Goal: Complete application form: Complete application form

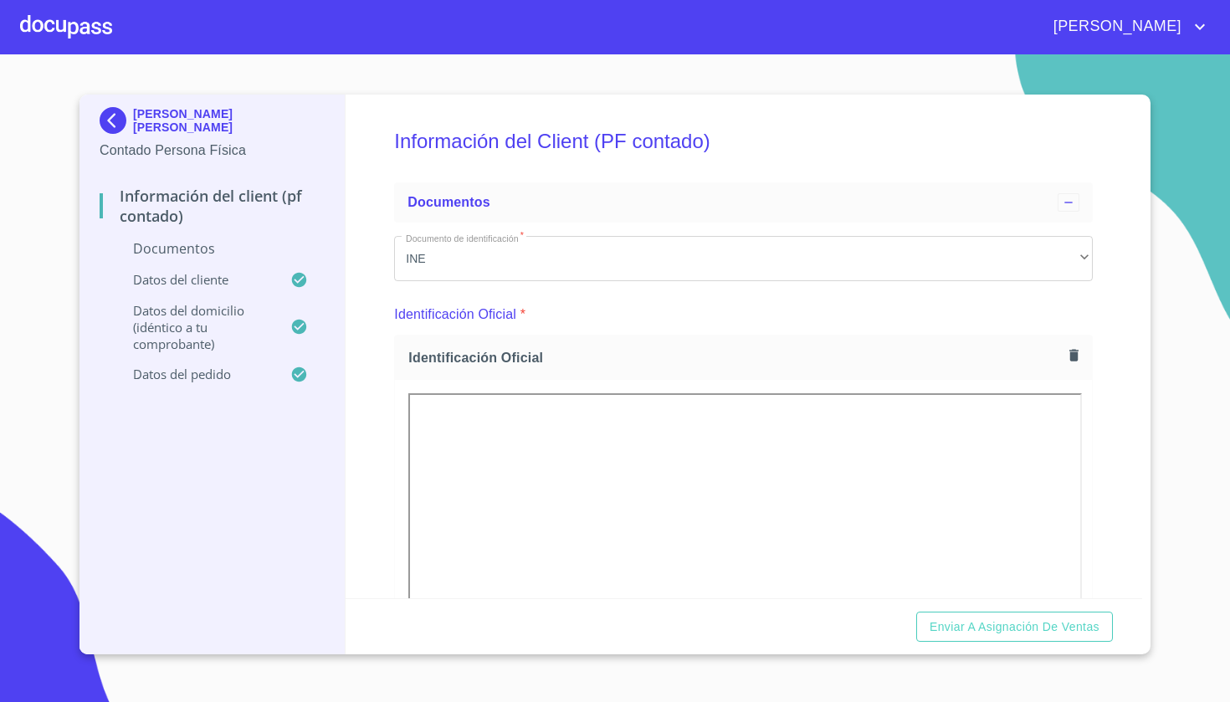
click at [76, 20] on div at bounding box center [66, 27] width 92 height 54
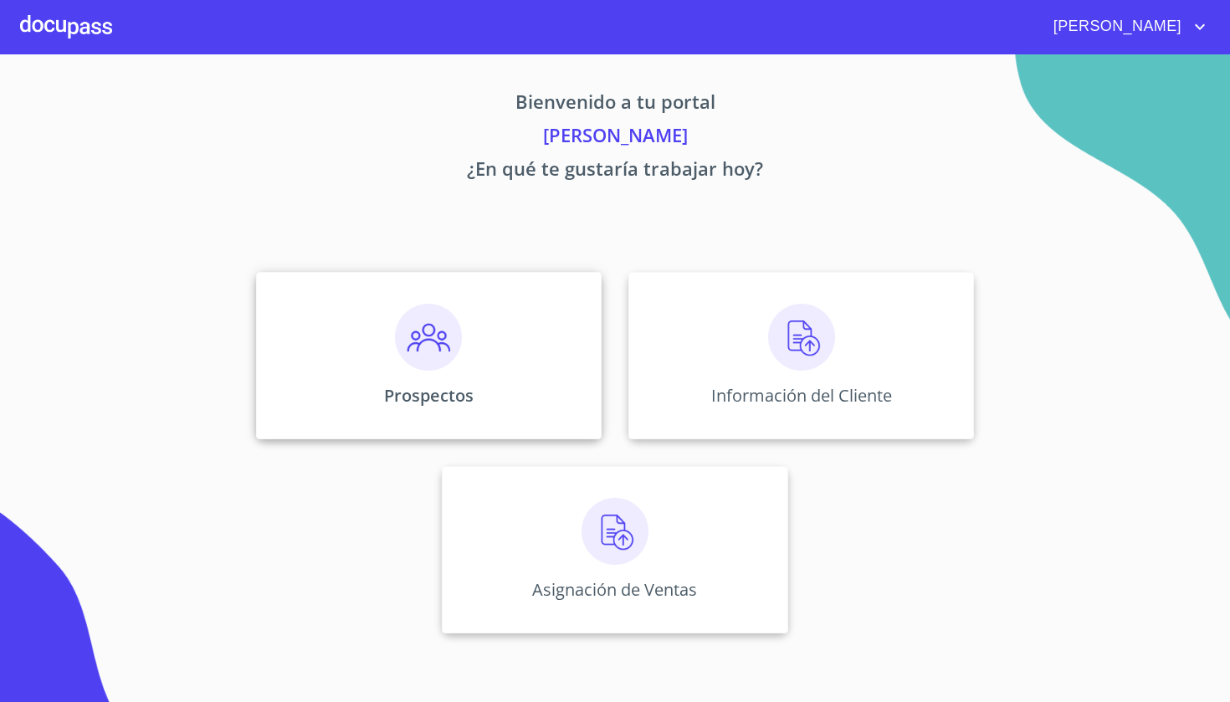
click at [448, 351] on img at bounding box center [428, 337] width 67 height 67
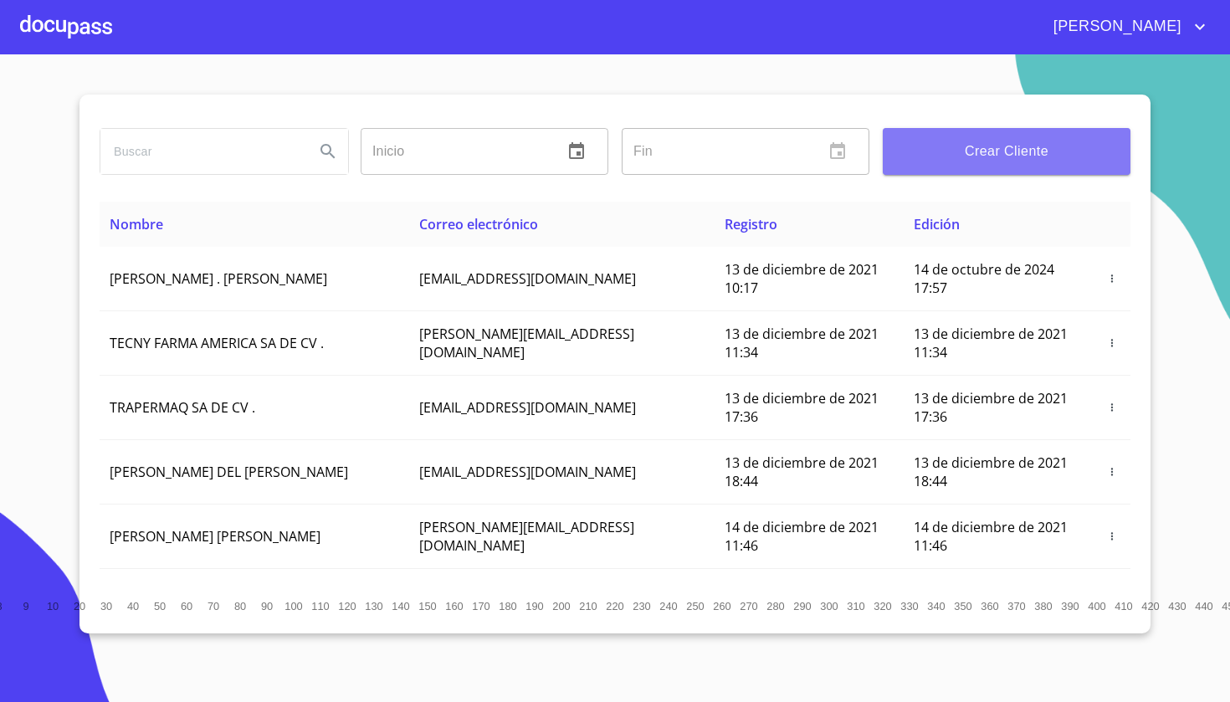
click at [986, 165] on button "Crear Cliente" at bounding box center [1007, 151] width 248 height 47
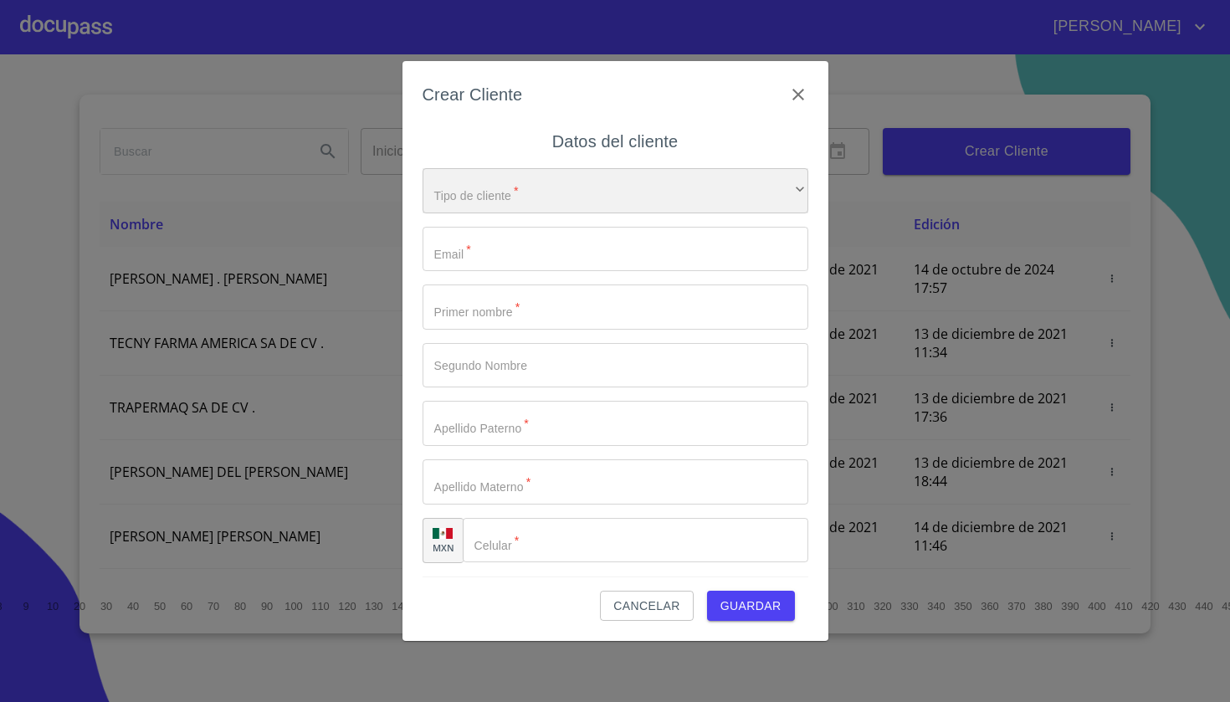
click at [490, 187] on div "​" at bounding box center [616, 190] width 386 height 45
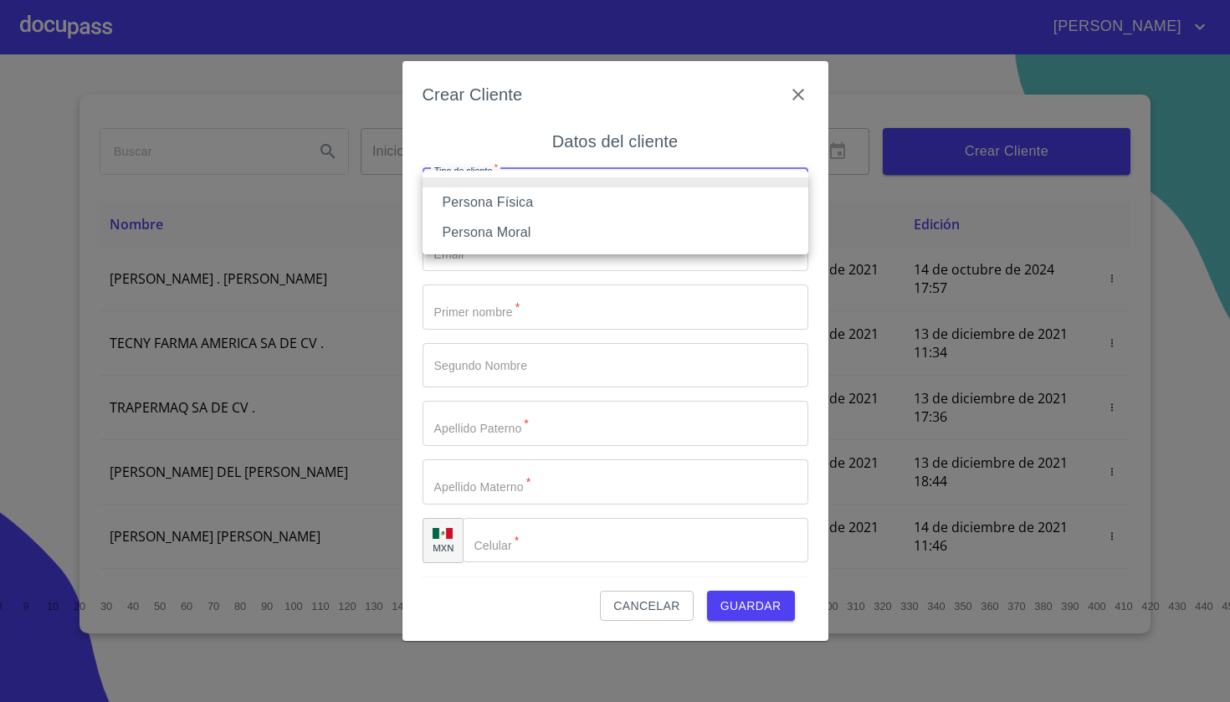
click at [489, 205] on li "Persona Física" at bounding box center [616, 202] width 386 height 30
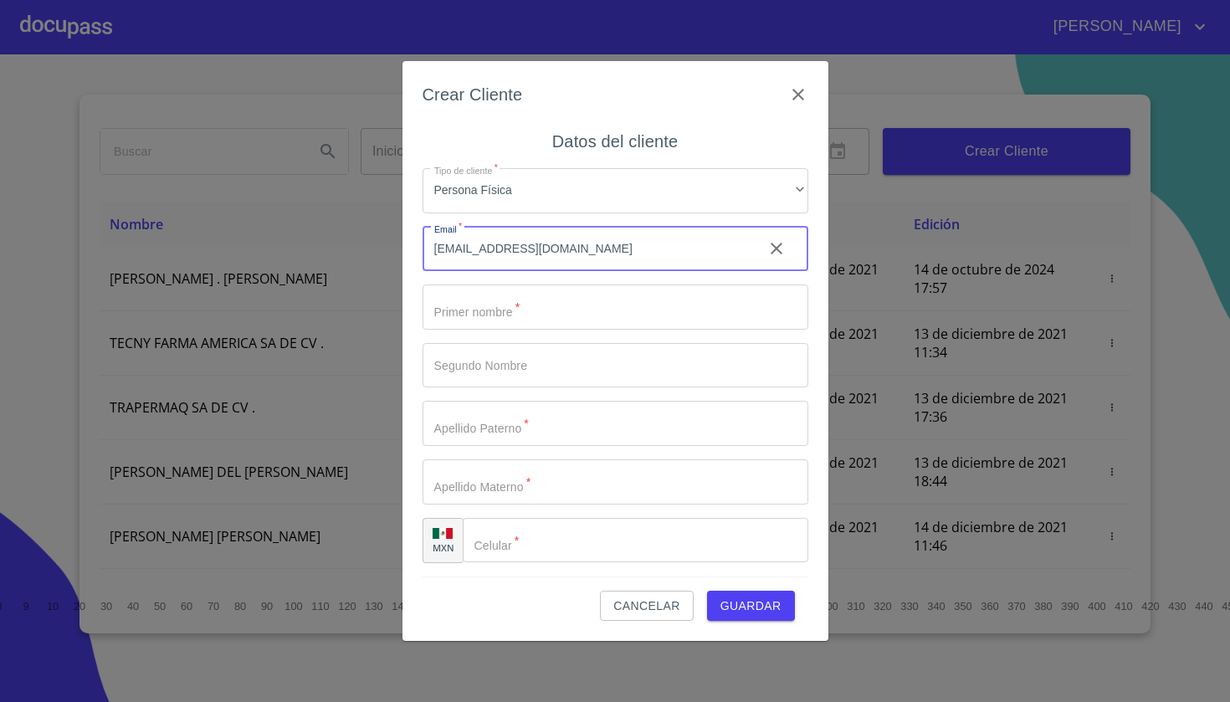
type input "[EMAIL_ADDRESS][DOMAIN_NAME]"
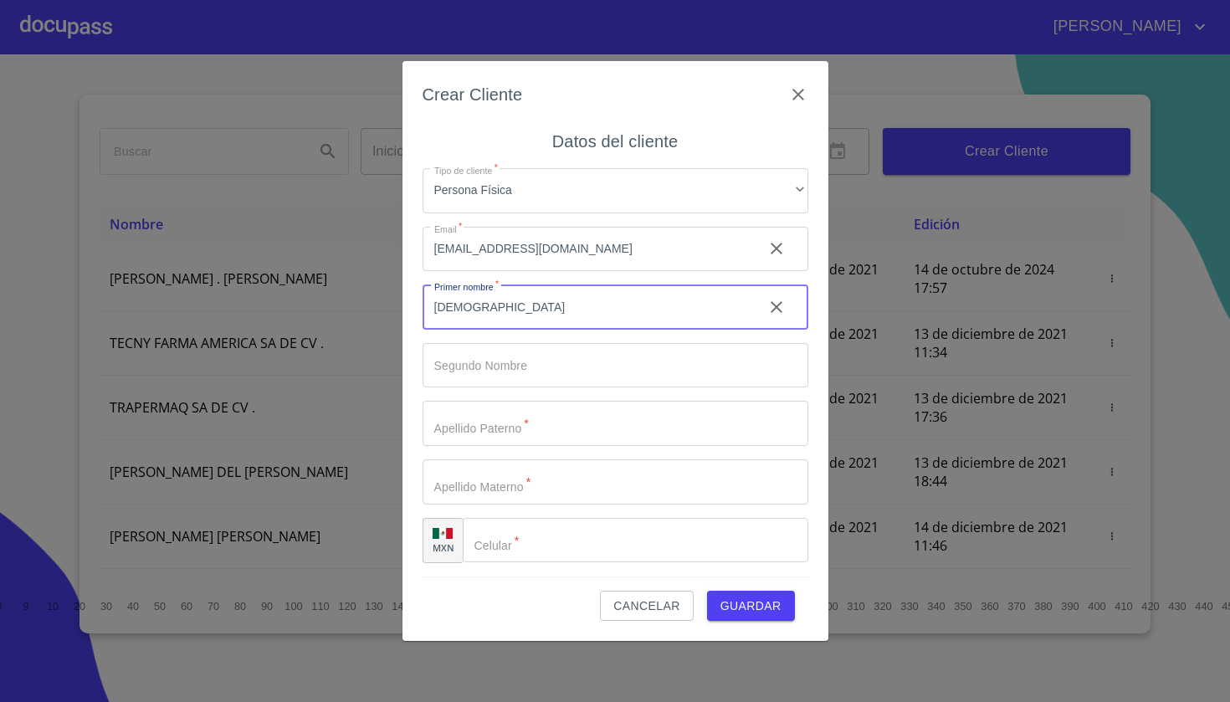
type input "[DEMOGRAPHIC_DATA]"
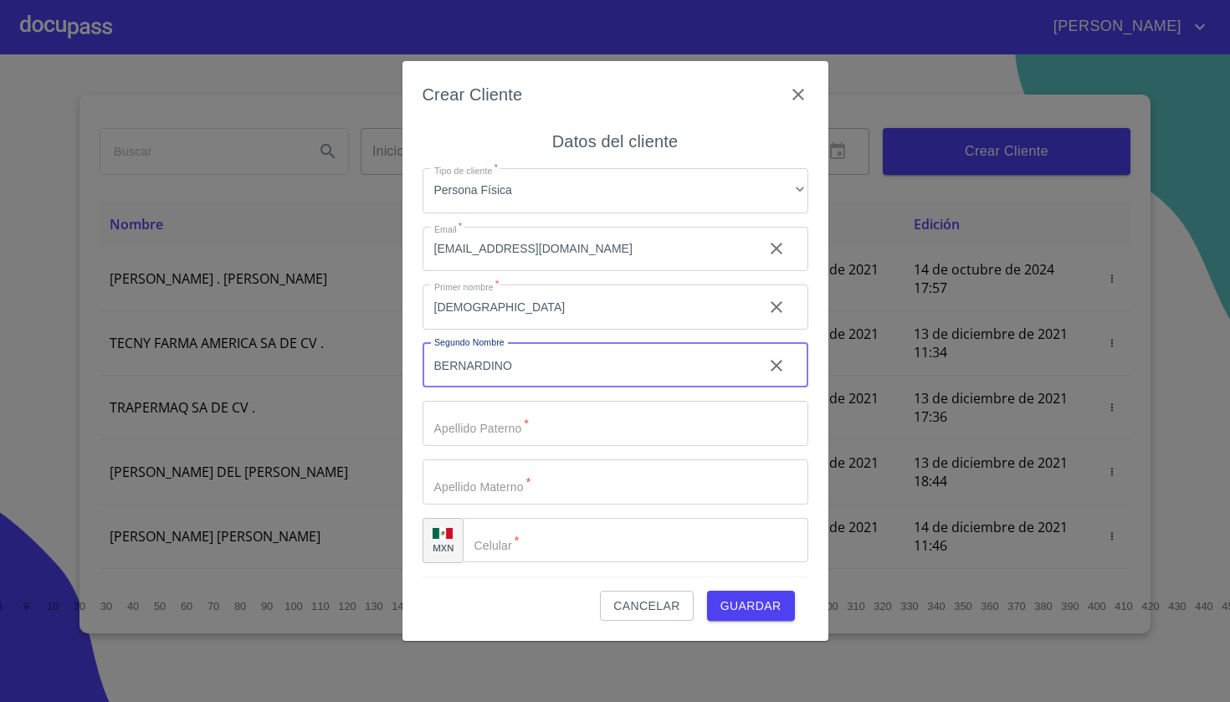
type input "BERNARDINO"
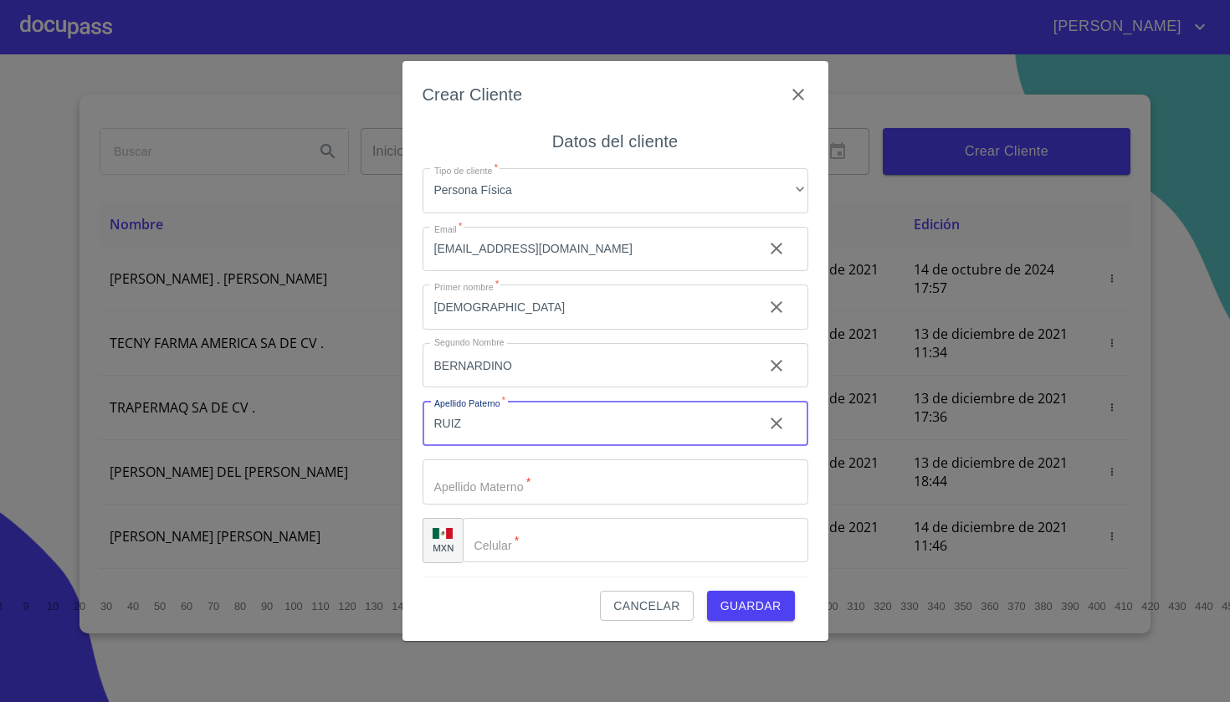
type input "RUIZ"
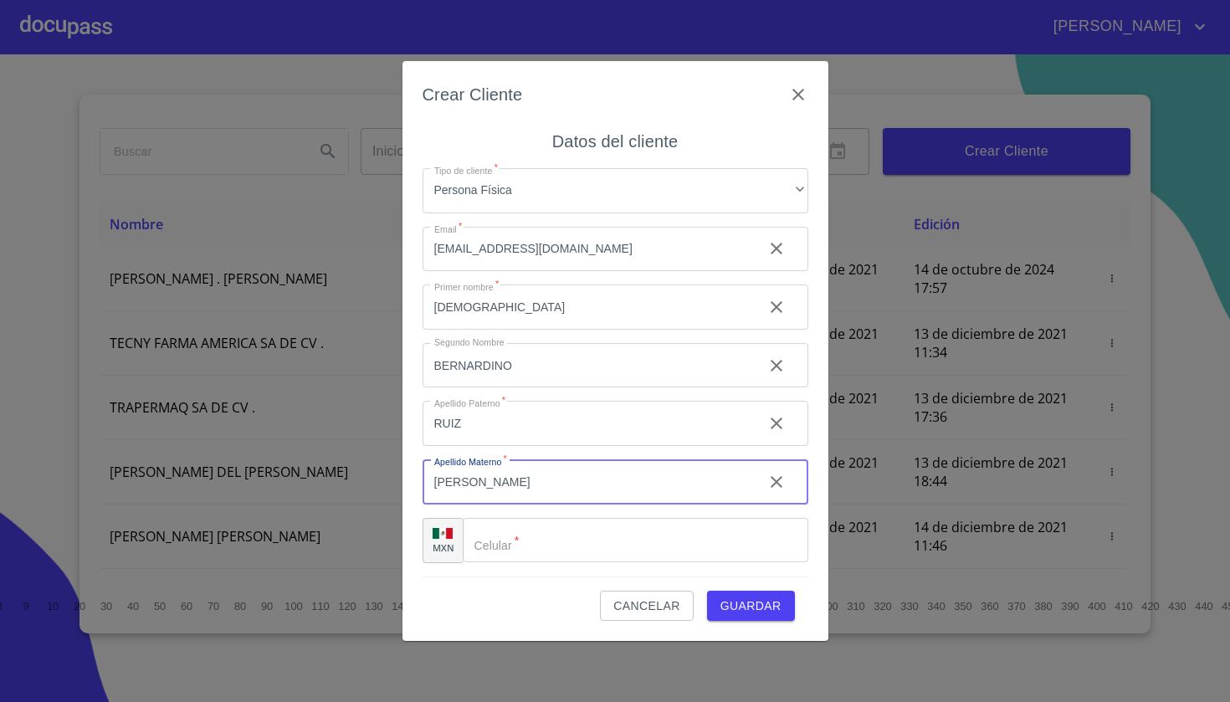
type input "[PERSON_NAME]"
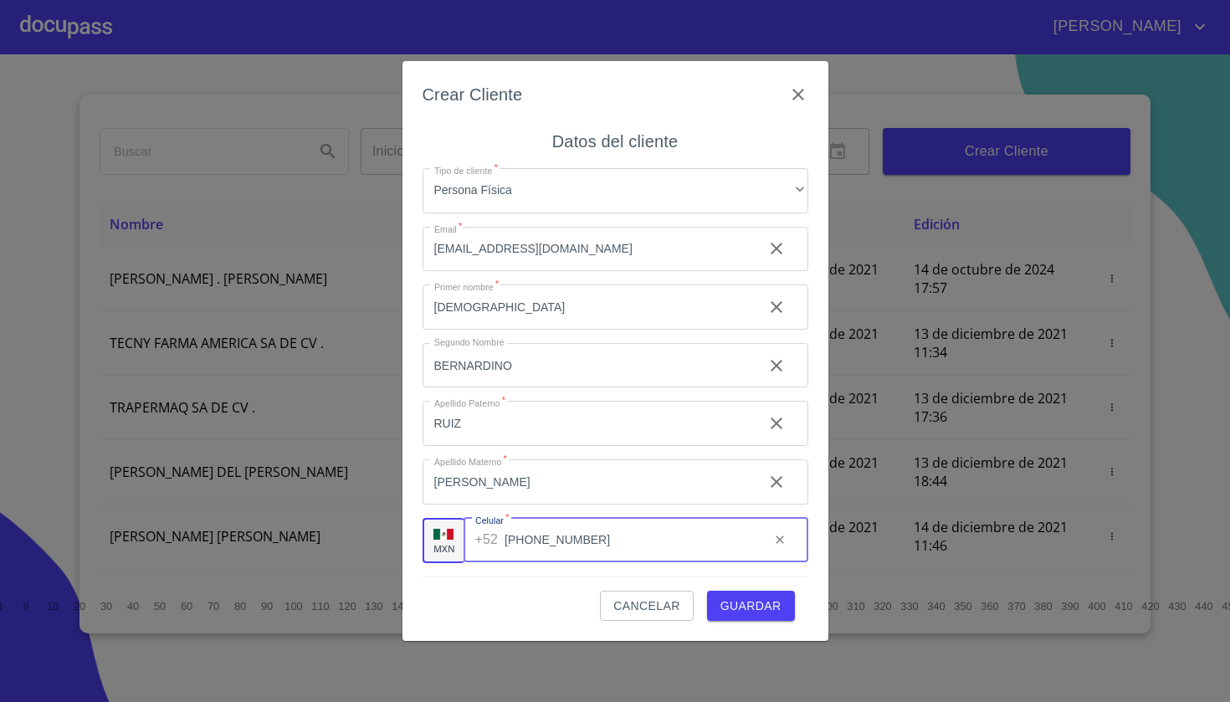
type input "[PHONE_NUMBER]"
click at [743, 602] on span "Guardar" at bounding box center [750, 606] width 61 height 21
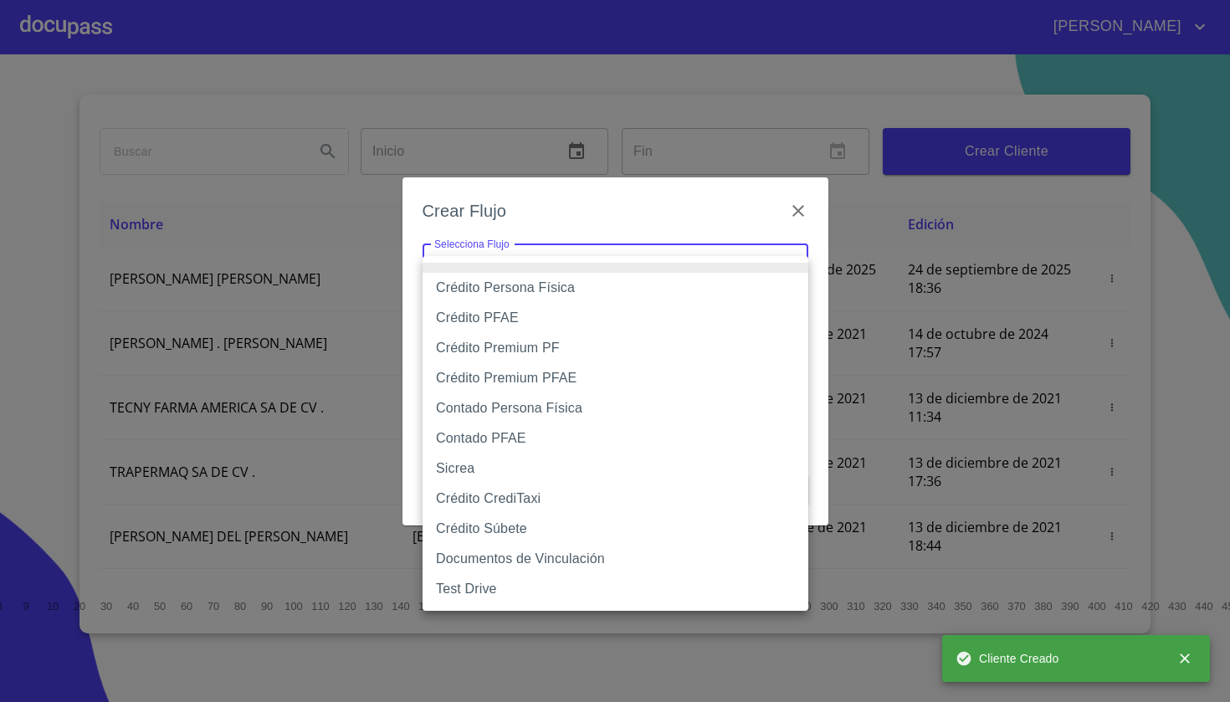
click at [651, 266] on body "[PERSON_NAME] ​ Fin ​ Crear Cliente Nombre Correo electrónico Registro Edición …" at bounding box center [615, 351] width 1230 height 702
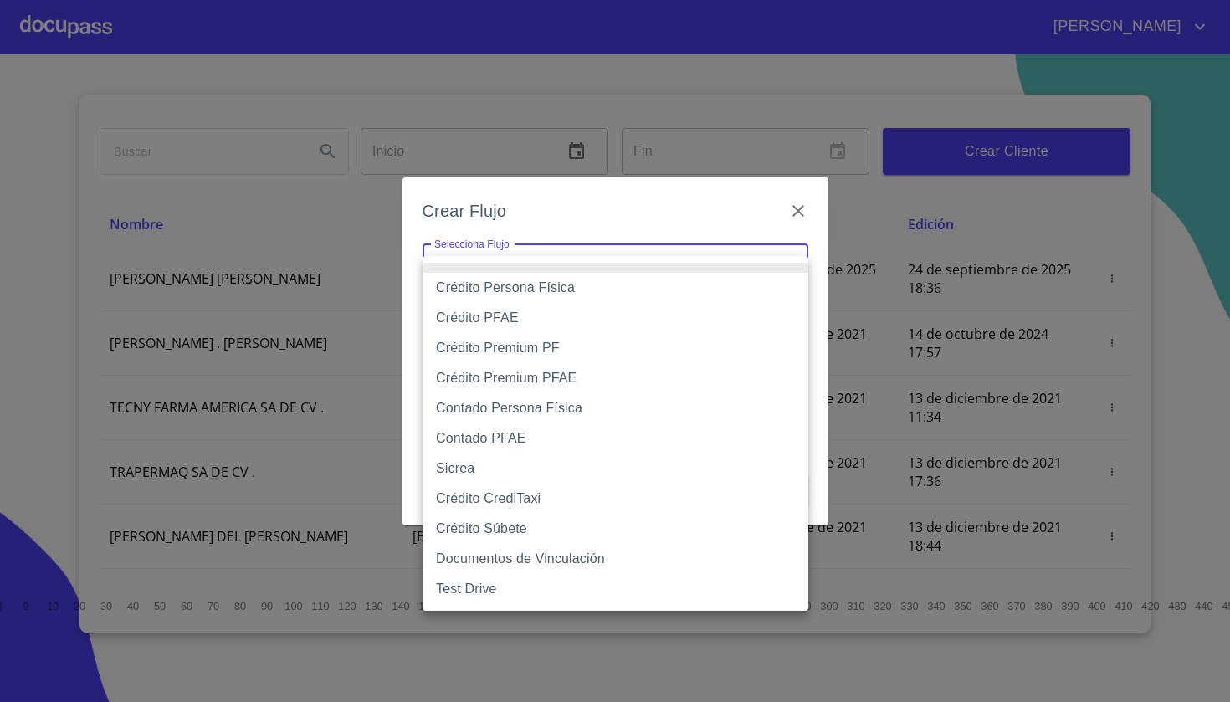
click at [571, 283] on li "Crédito Persona Física" at bounding box center [616, 288] width 386 height 30
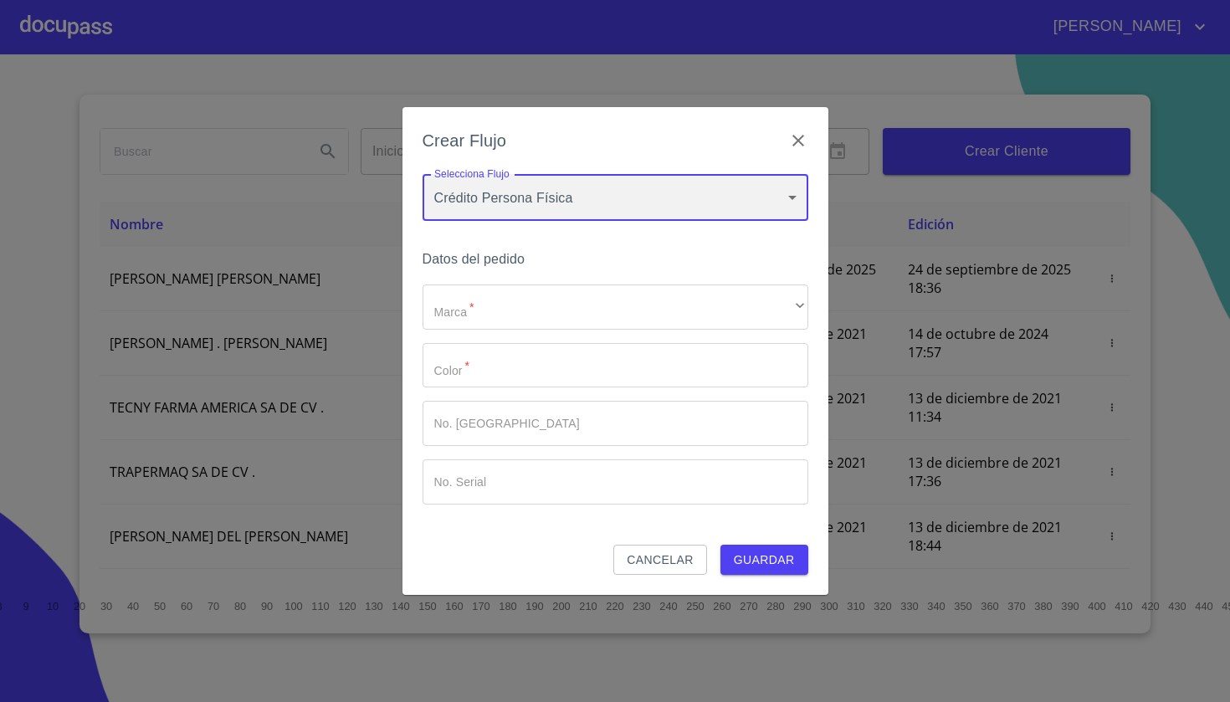
type input "61b033e49b8c202ad5bb7912"
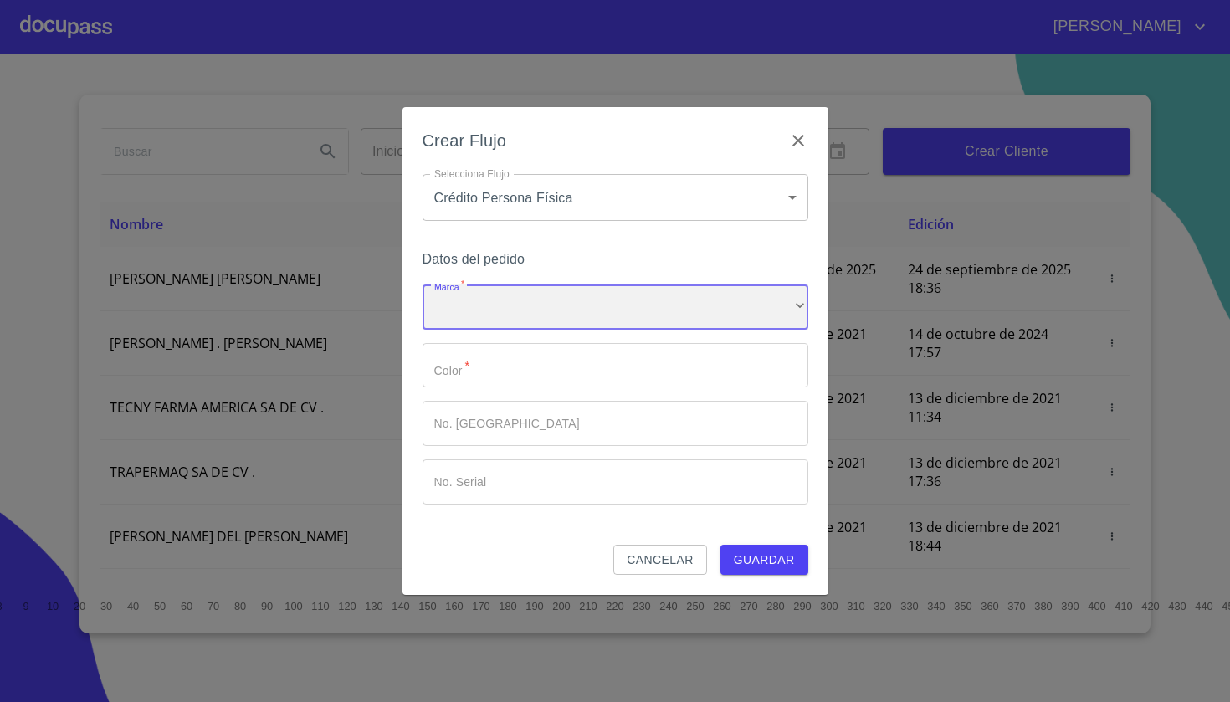
click at [535, 324] on div "​" at bounding box center [616, 306] width 386 height 45
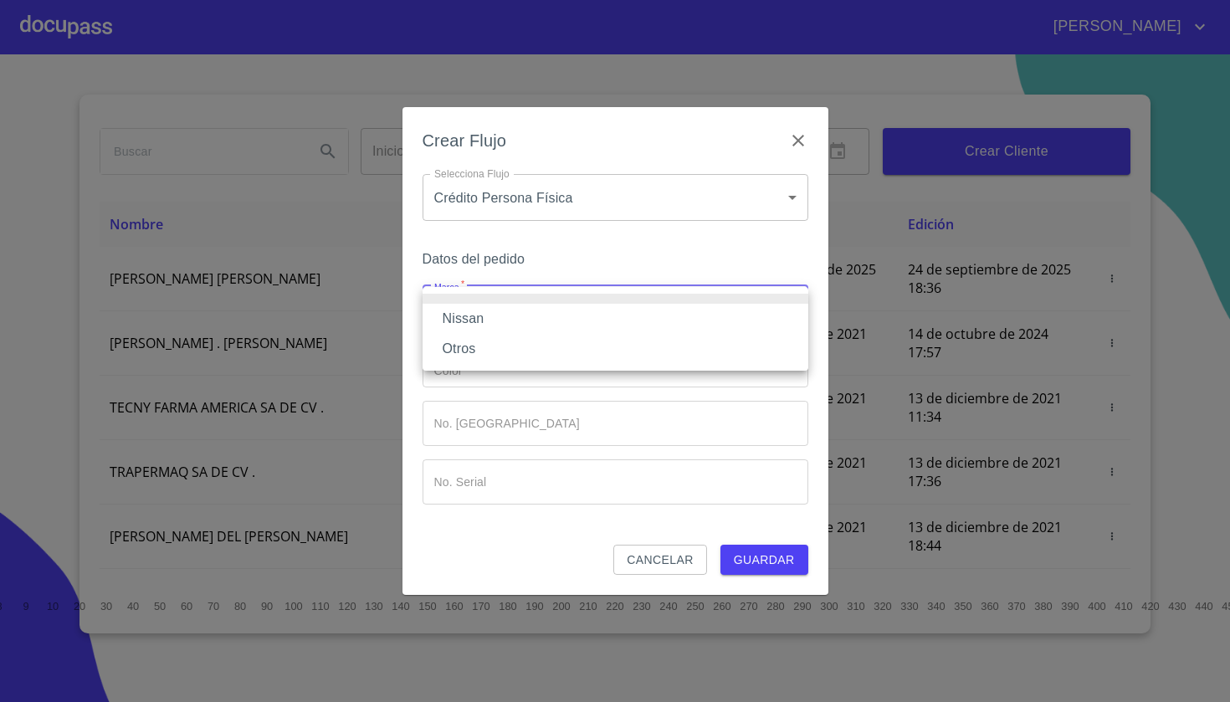
click at [516, 328] on li "Nissan" at bounding box center [616, 319] width 386 height 30
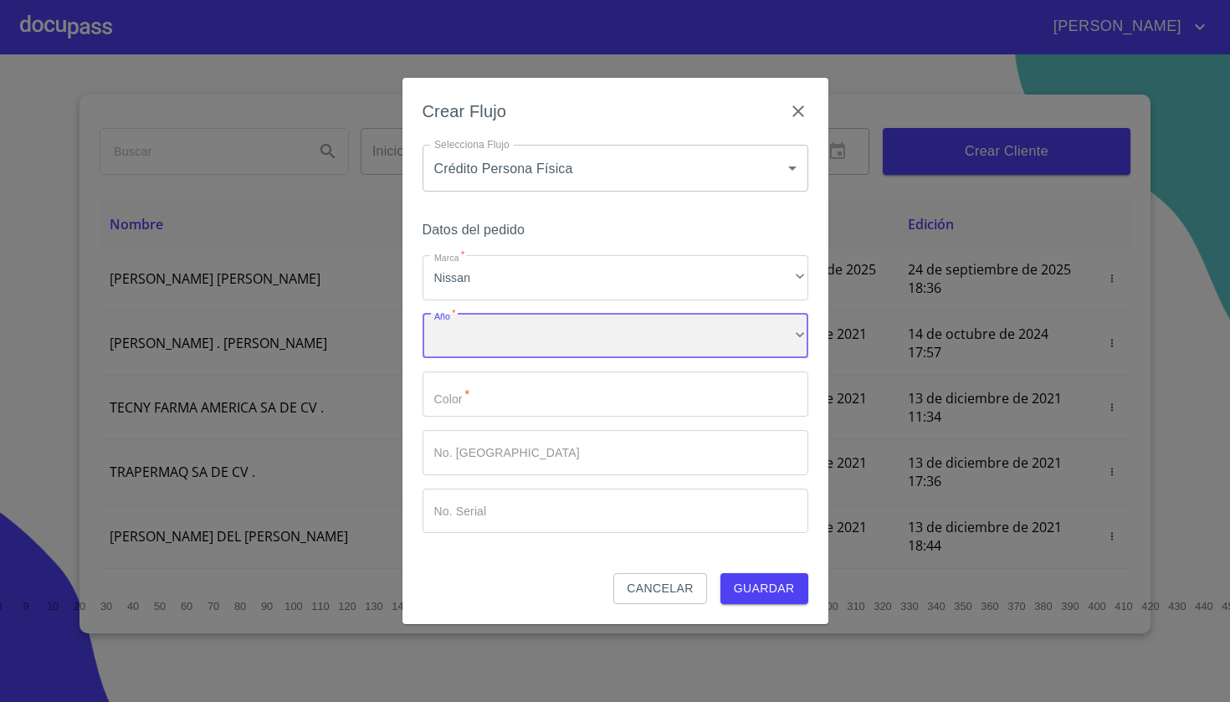
click at [509, 342] on div "​" at bounding box center [616, 336] width 386 height 45
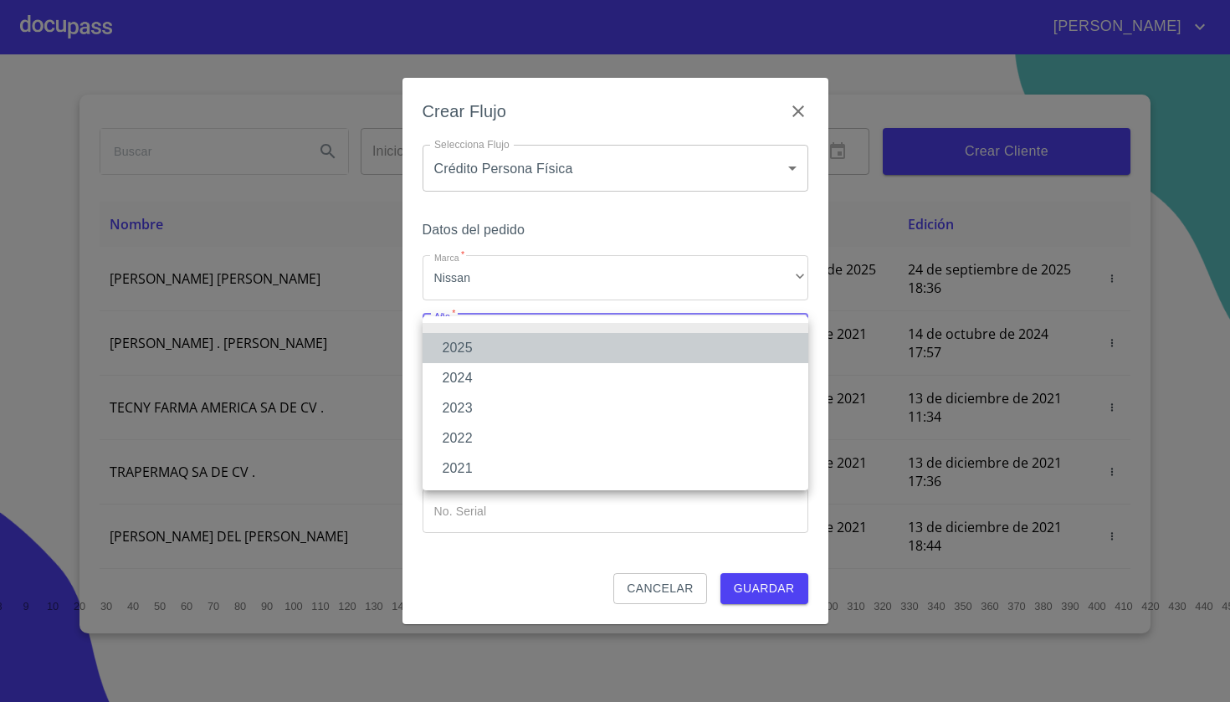
click at [498, 359] on li "2025" at bounding box center [616, 348] width 386 height 30
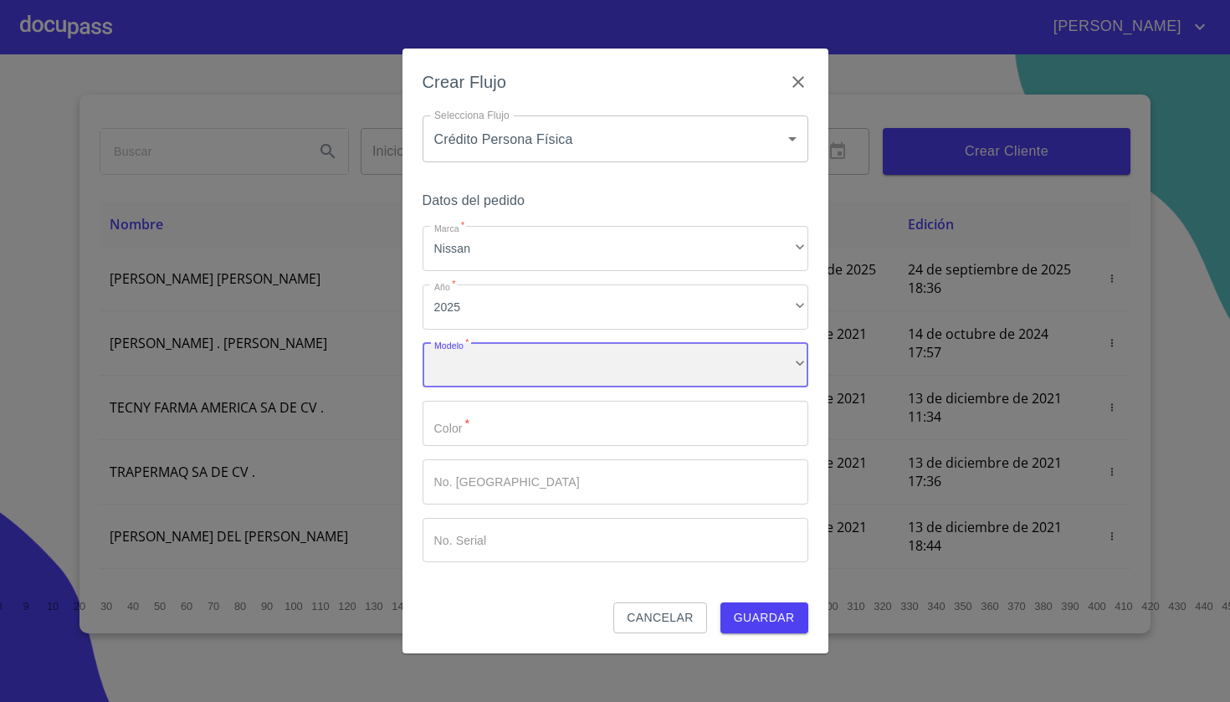
click at [499, 371] on div "​" at bounding box center [616, 365] width 386 height 45
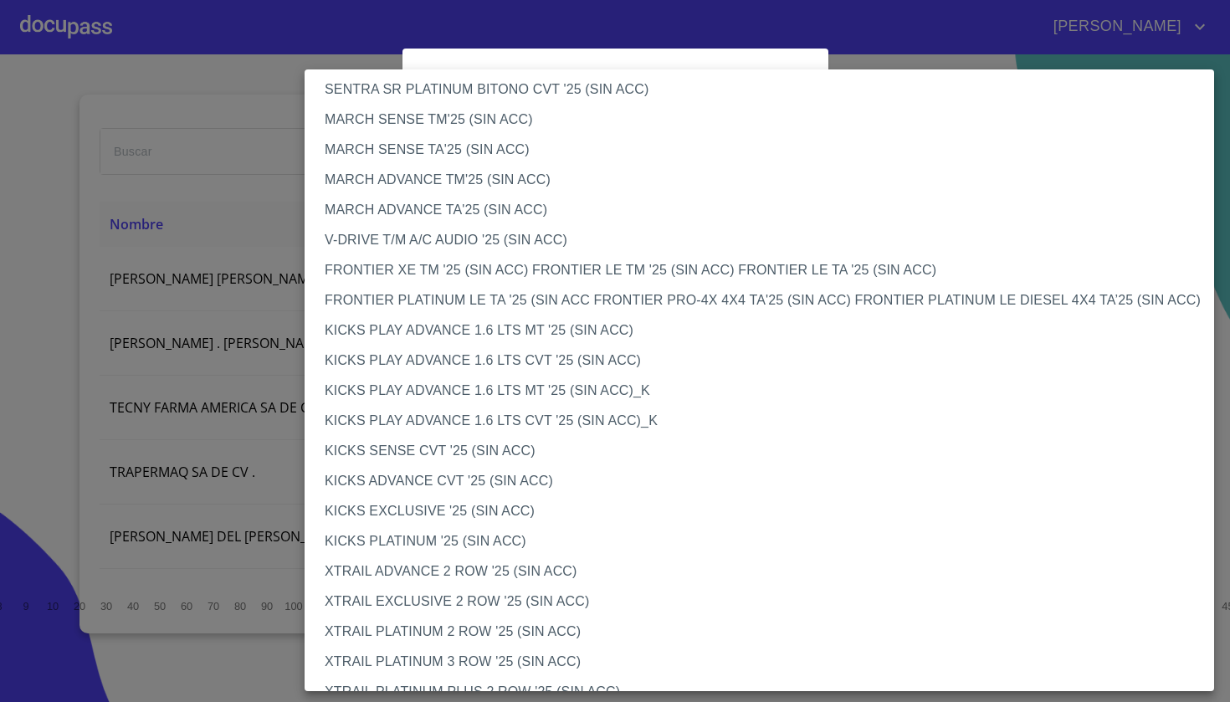
scroll to position [1171, 0]
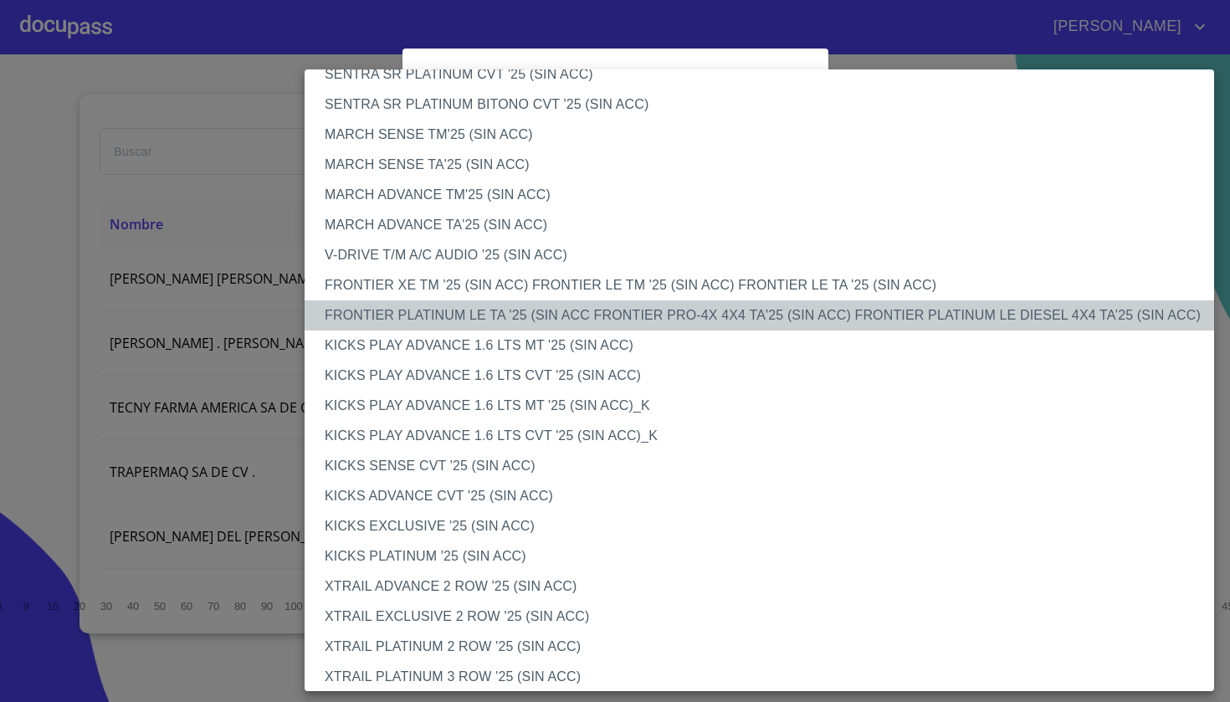
click at [502, 314] on li "FRONTIER PLATINUM LE TA '25 (SIN ACC FRONTIER PRO-4X 4X4 TA'25 (SIN ACC) FRONTI…" at bounding box center [759, 315] width 909 height 30
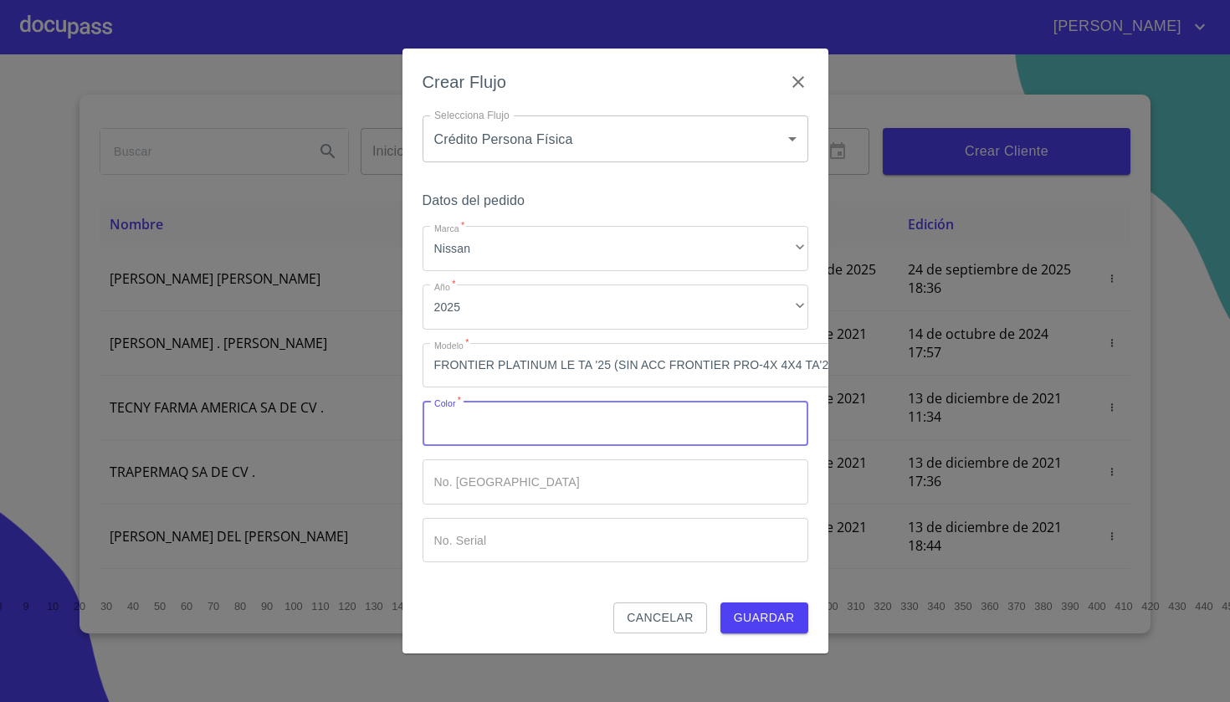
click at [484, 438] on input "Marca   *" at bounding box center [616, 423] width 386 height 45
type input "ROJO"
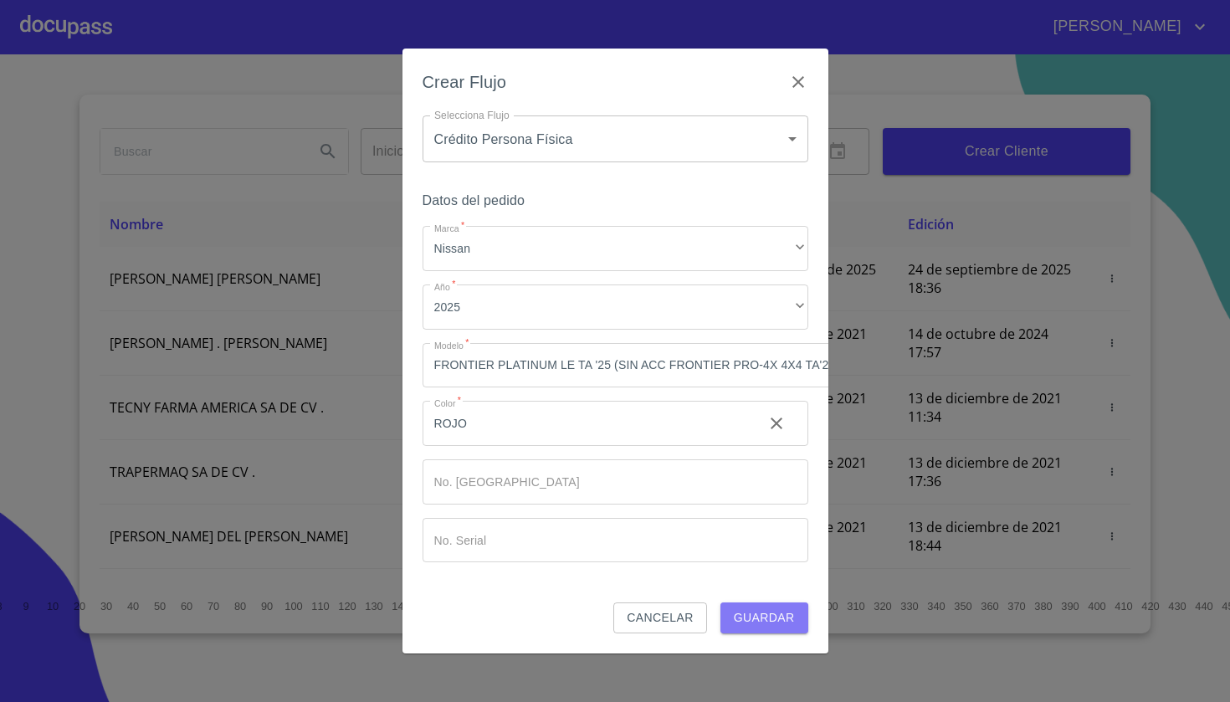
click at [803, 613] on button "Guardar" at bounding box center [764, 617] width 88 height 31
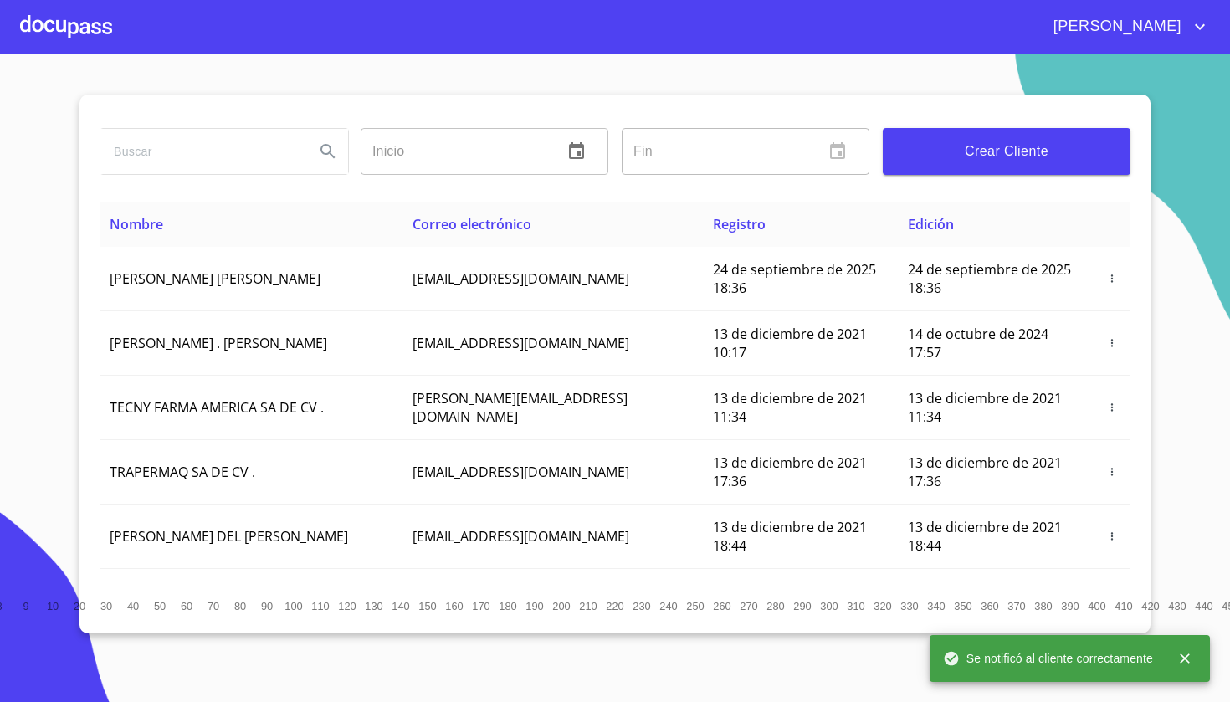
click at [99, 33] on div at bounding box center [66, 27] width 92 height 54
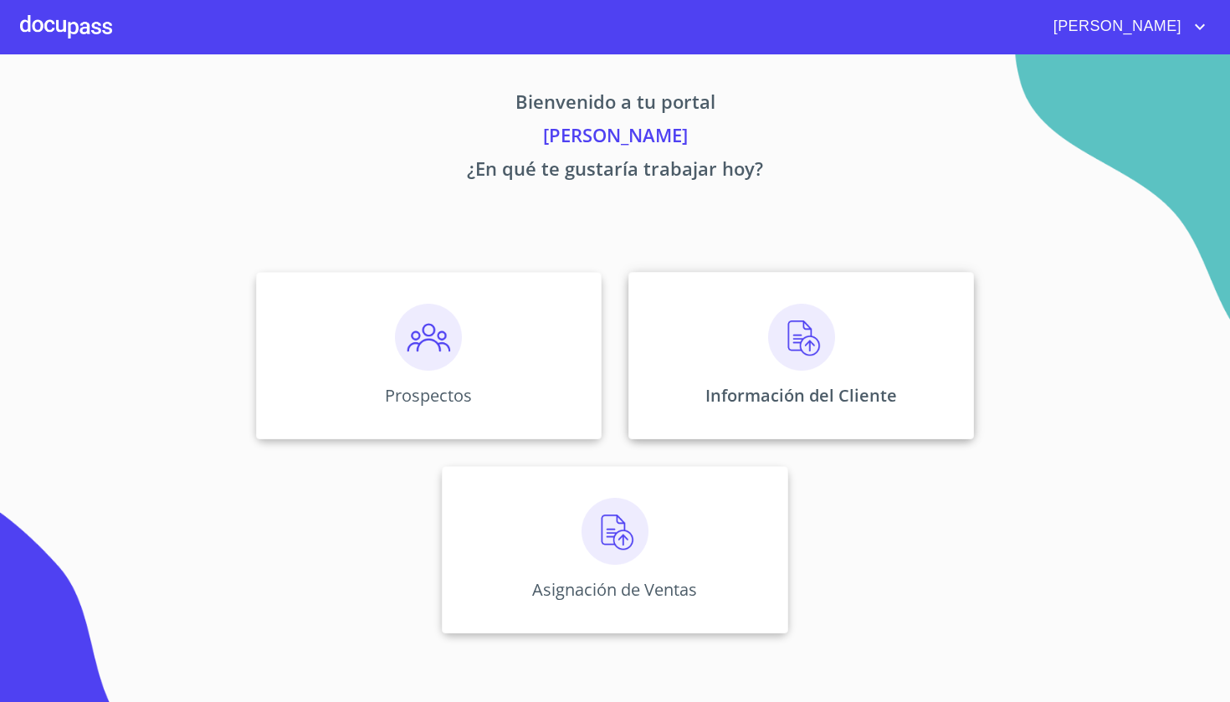
click at [787, 428] on div "Información del Cliente" at bounding box center [801, 355] width 346 height 167
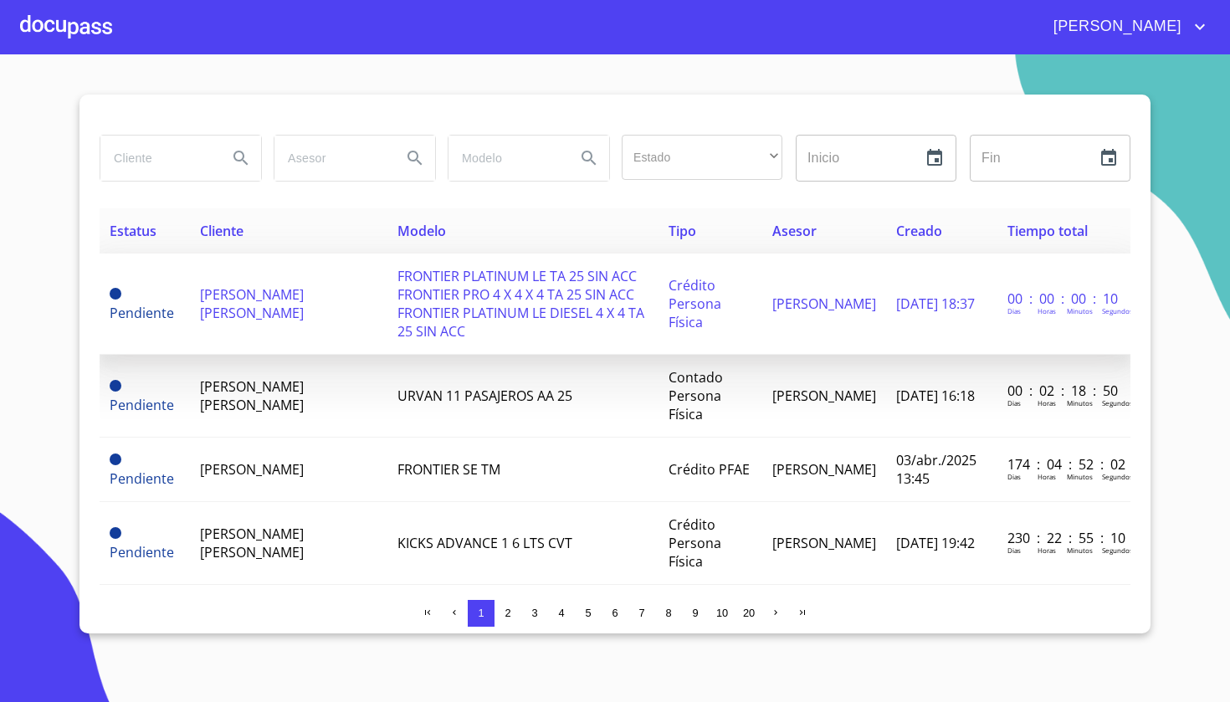
click at [418, 266] on td "FRONTIER PLATINUM LE TA 25 SIN ACC FRONTIER PRO 4 X 4 X 4 TA 25 SIN ACC FRONTIE…" at bounding box center [522, 304] width 271 height 101
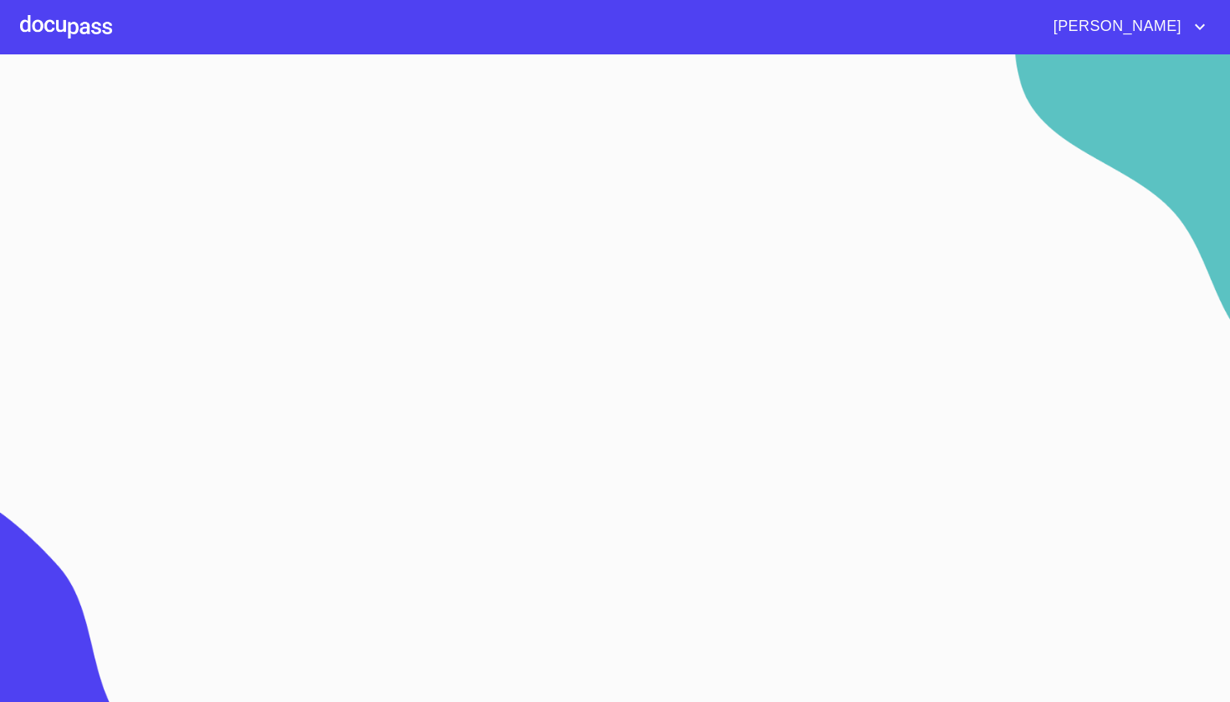
click at [418, 266] on section at bounding box center [615, 378] width 1230 height 648
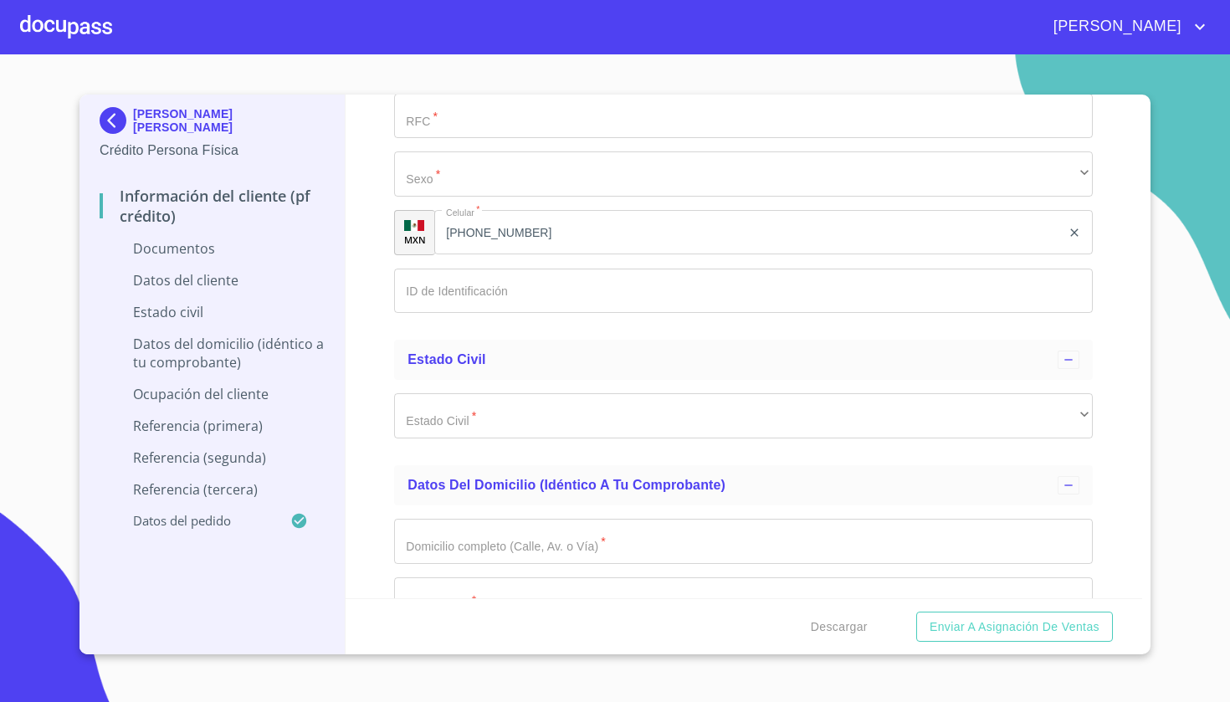
scroll to position [2594, 0]
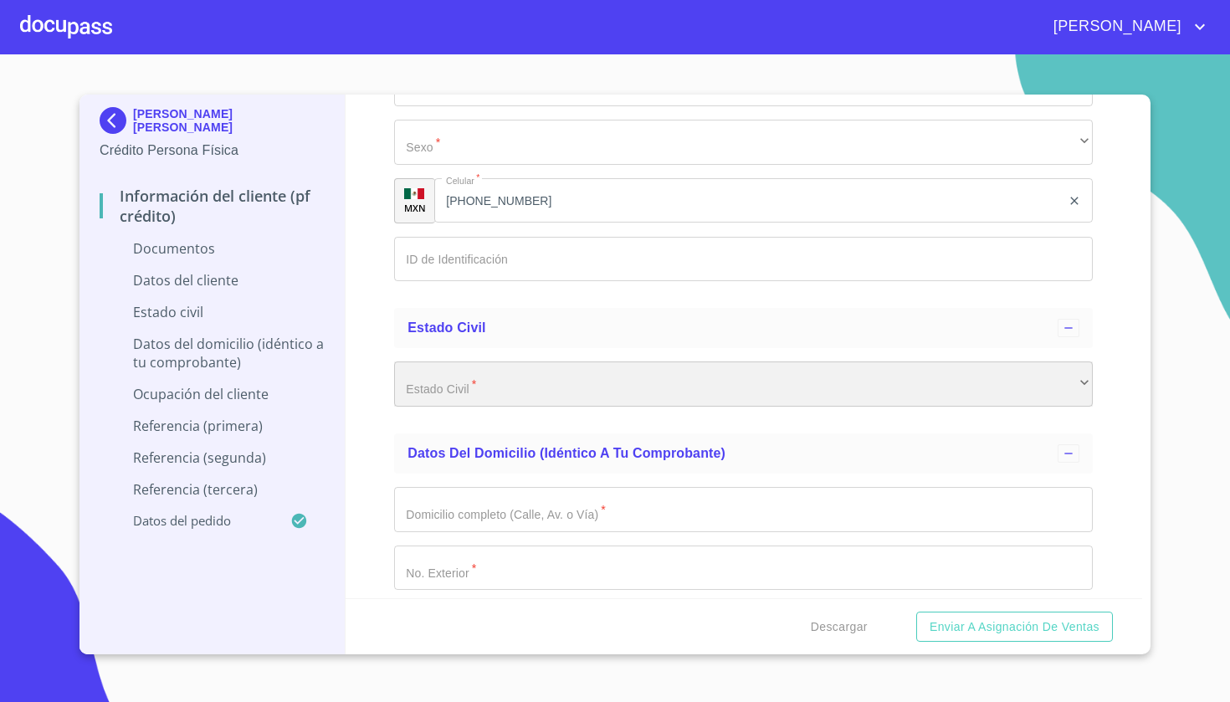
click at [520, 383] on div "​" at bounding box center [743, 383] width 699 height 45
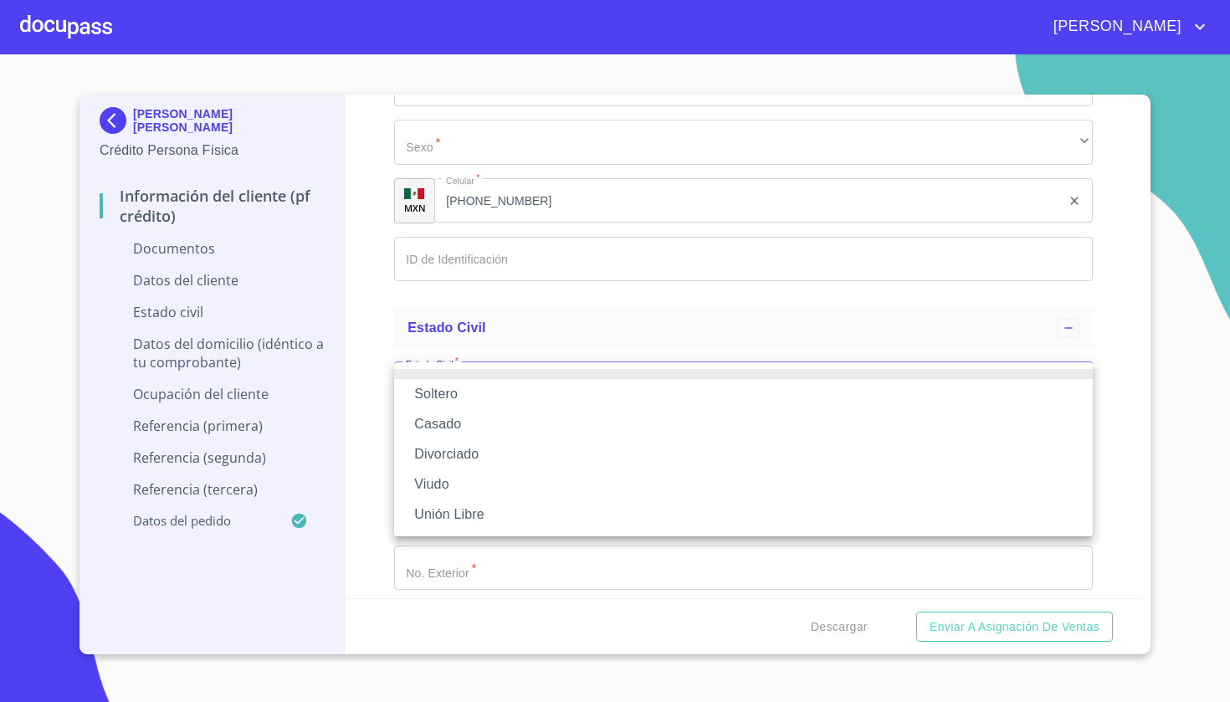
click at [474, 422] on li "Casado" at bounding box center [743, 424] width 699 height 30
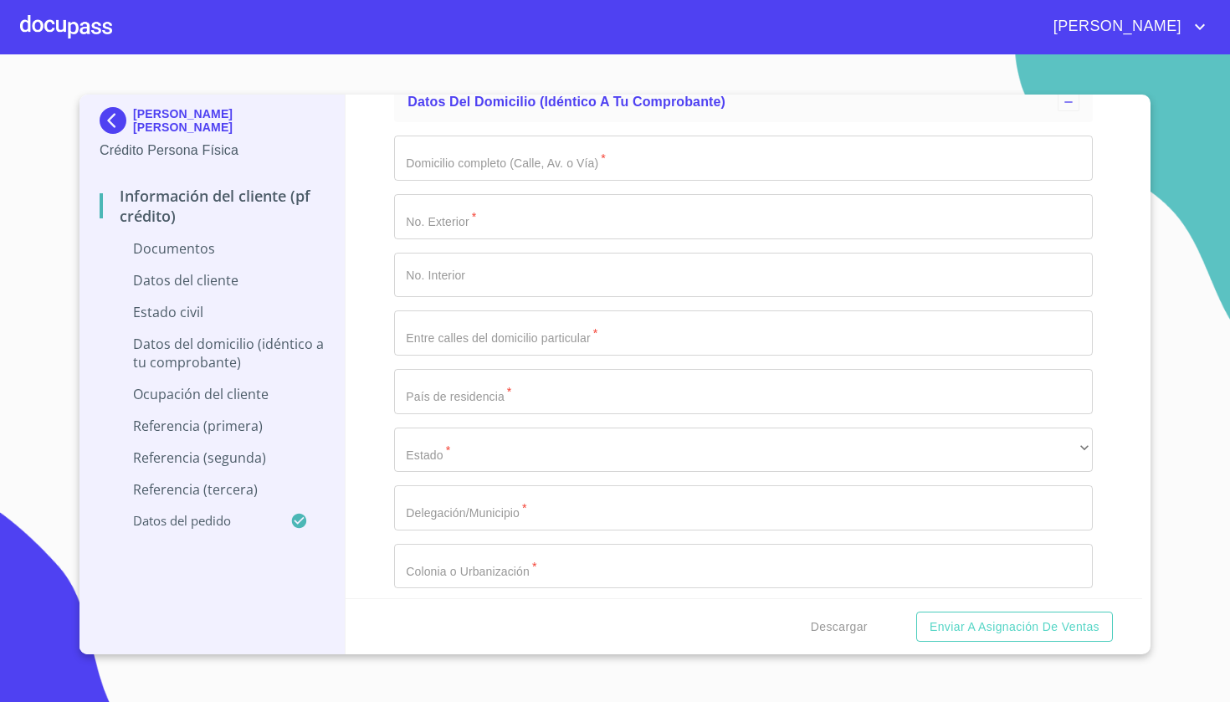
scroll to position [0, 0]
click at [49, 28] on div at bounding box center [66, 27] width 92 height 54
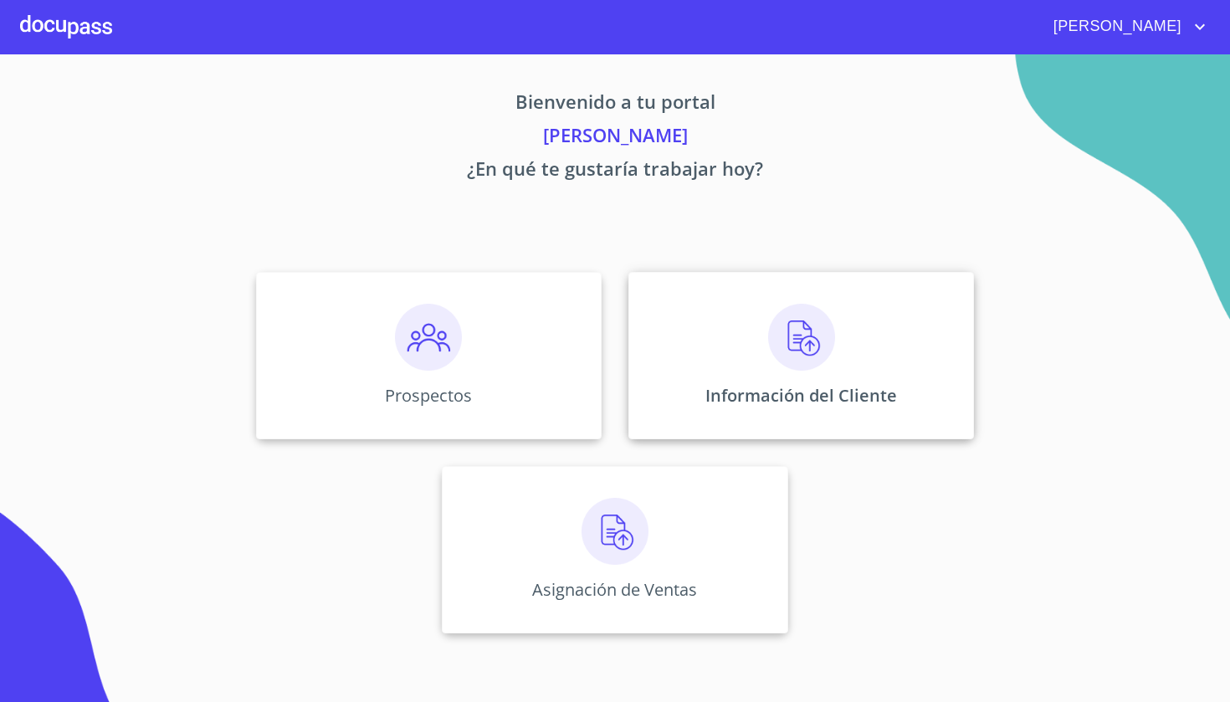
click at [745, 357] on div "Información del Cliente" at bounding box center [801, 355] width 346 height 167
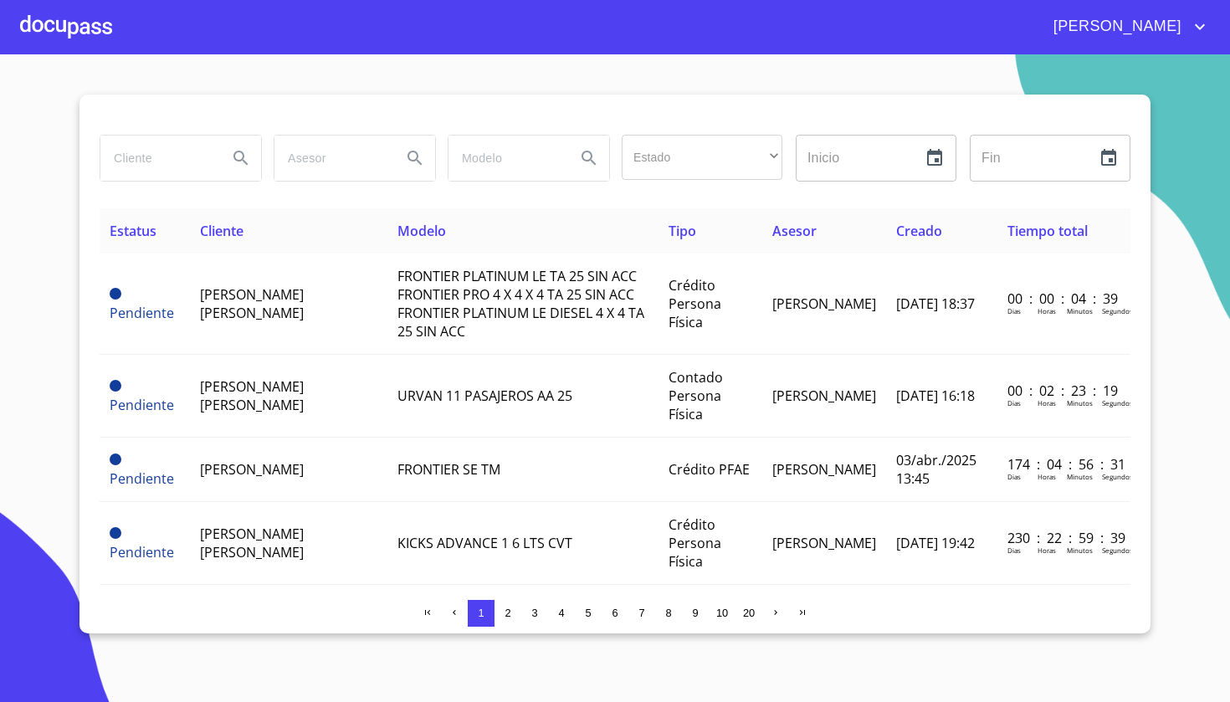
click at [72, 37] on div at bounding box center [66, 27] width 92 height 54
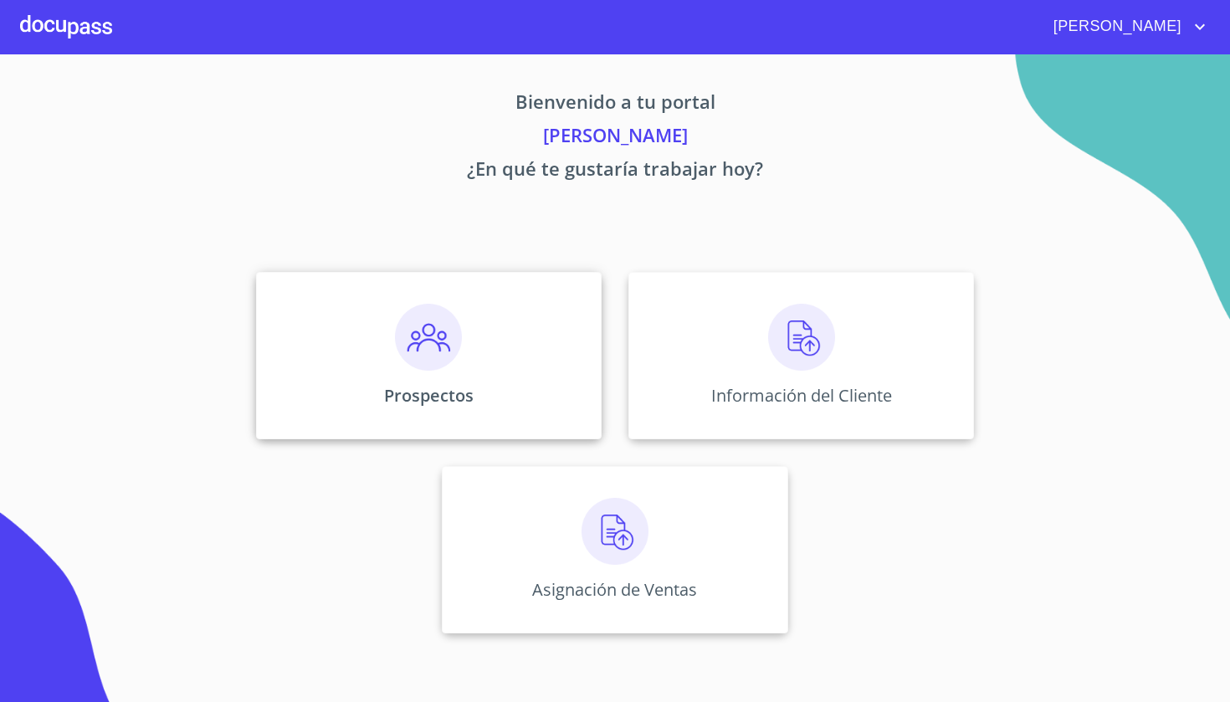
click at [420, 339] on img at bounding box center [428, 337] width 67 height 67
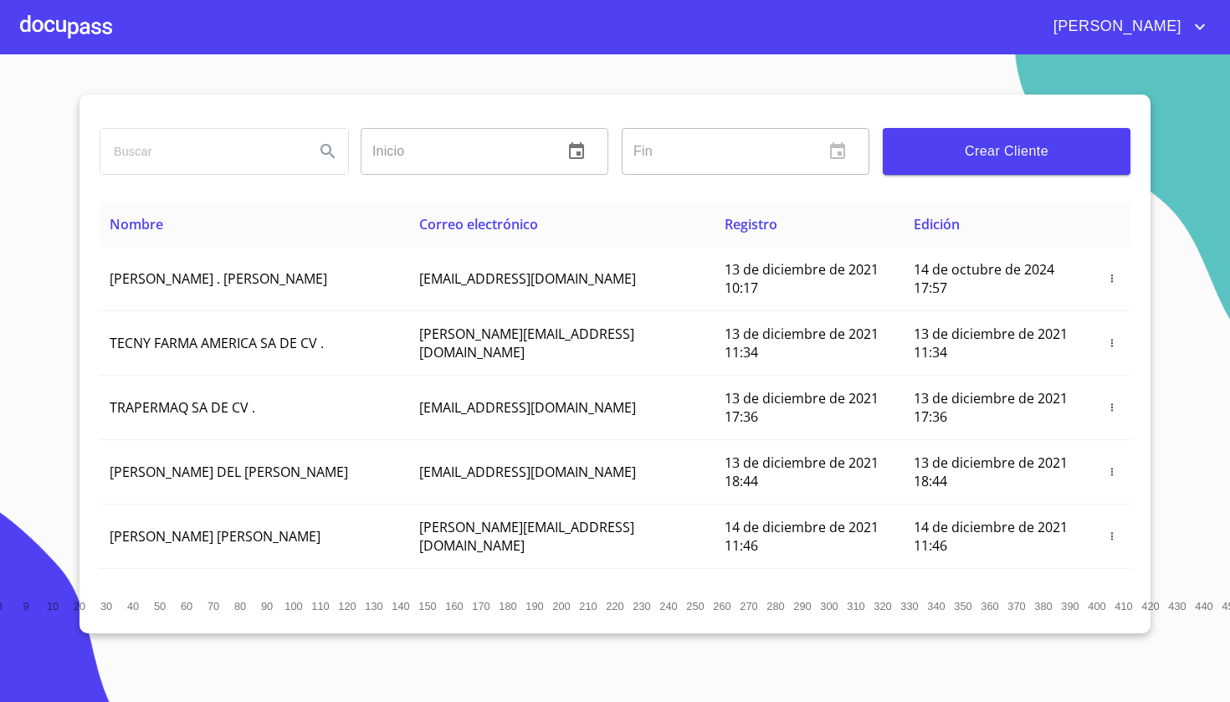
click at [218, 150] on input "search" at bounding box center [200, 151] width 201 height 45
type input "[PERSON_NAME]"
drag, startPoint x: 218, startPoint y: 149, endPoint x: 329, endPoint y: 156, distance: 110.6
click at [329, 156] on icon "Search" at bounding box center [328, 151] width 20 height 20
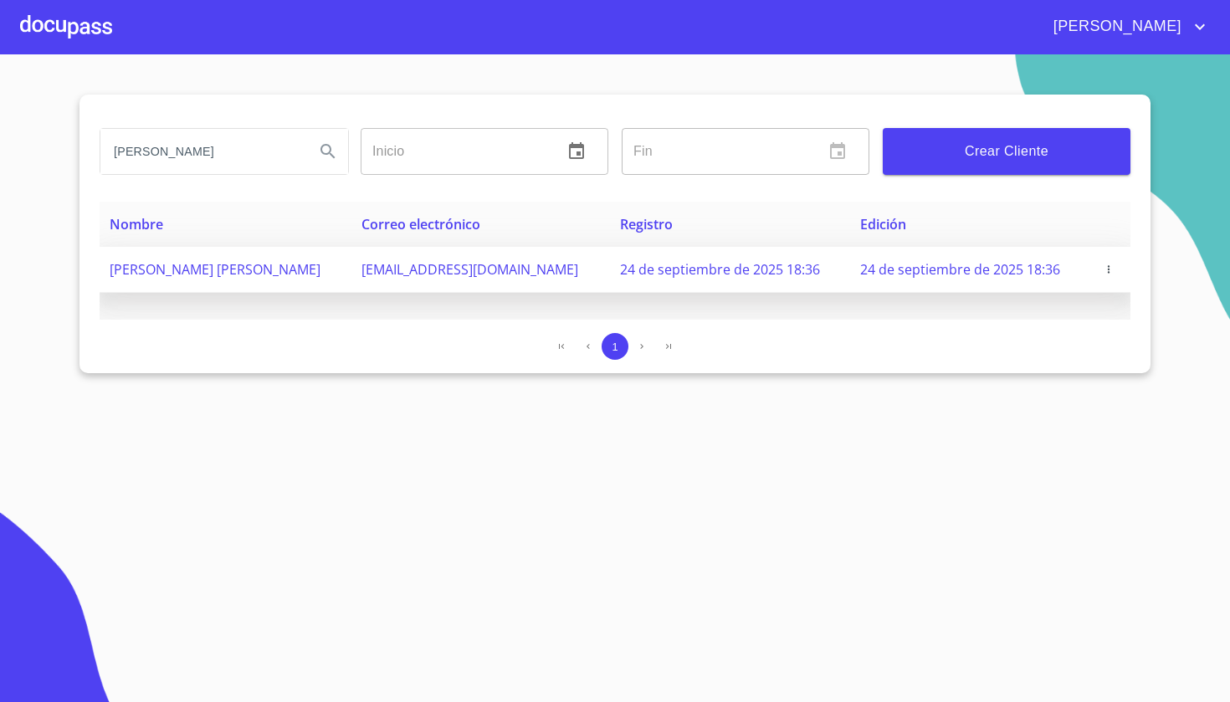
click at [555, 274] on td "[EMAIL_ADDRESS][DOMAIN_NAME]" at bounding box center [480, 270] width 259 height 46
click at [1104, 267] on icon "button" at bounding box center [1109, 270] width 12 height 12
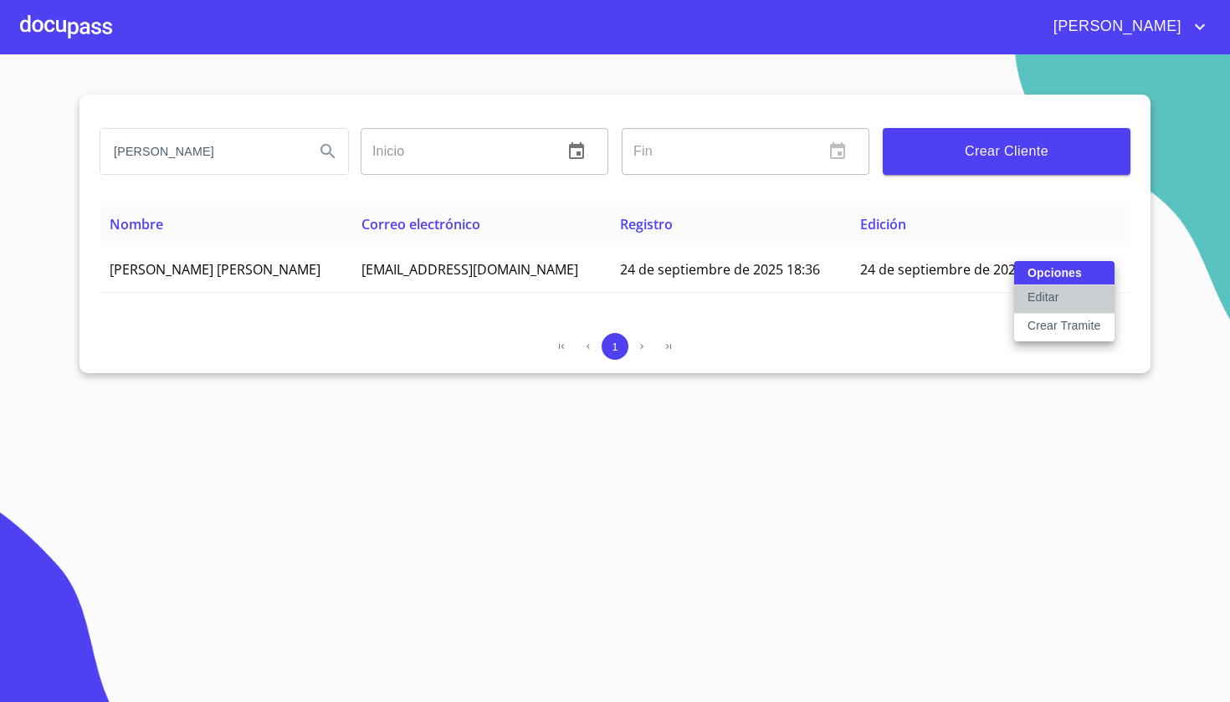
click at [1067, 294] on button "Editar" at bounding box center [1064, 299] width 100 height 28
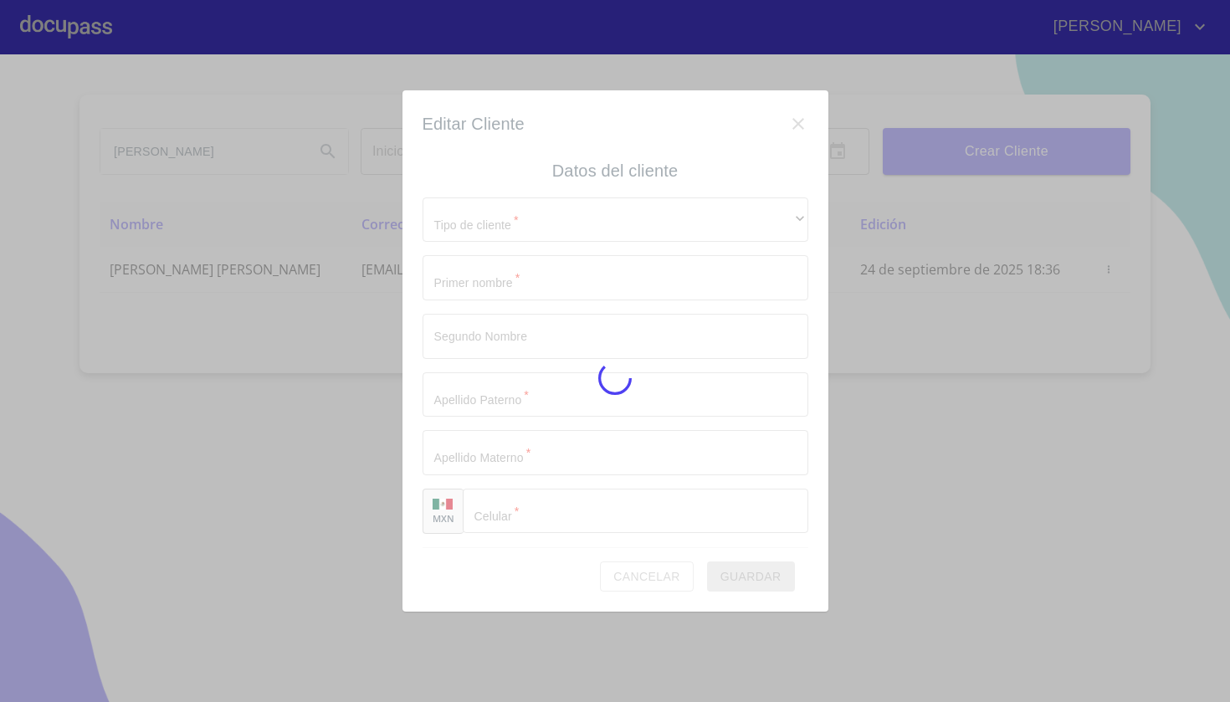
type input "[DEMOGRAPHIC_DATA]"
type input "BERNARDINO"
type input "RUIZ"
type input "[PERSON_NAME]"
type input "[PHONE_NUMBER]"
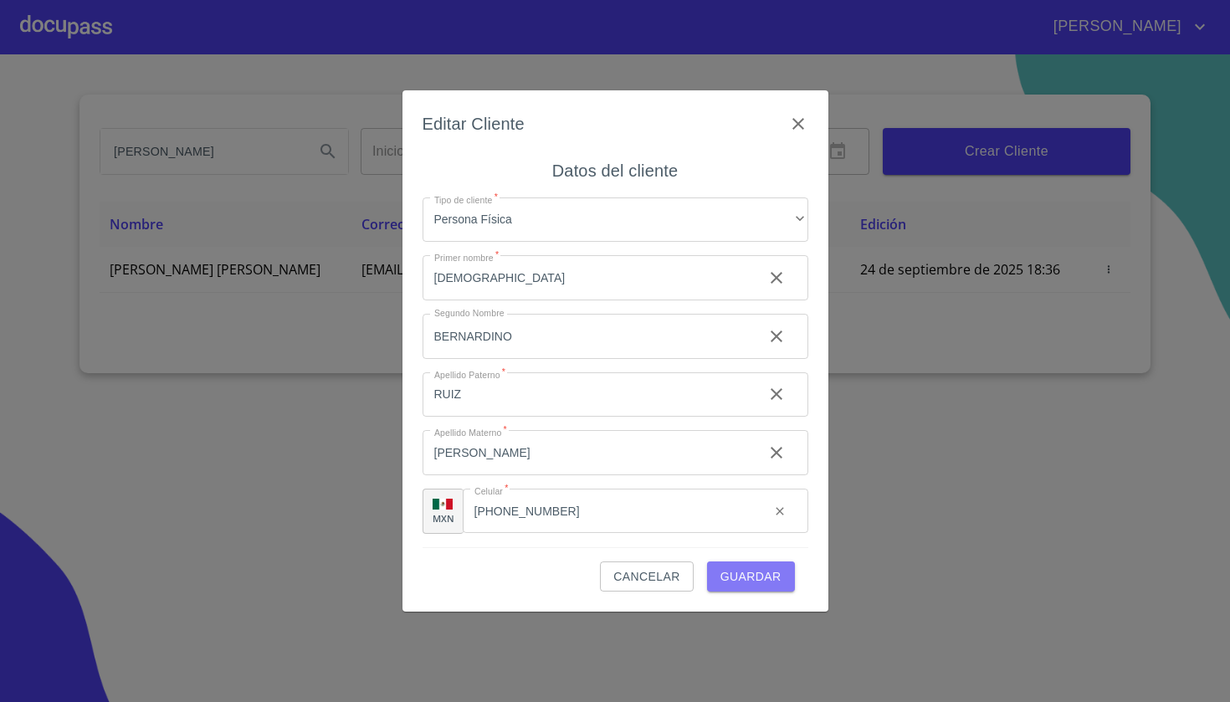
click at [771, 579] on span "Guardar" at bounding box center [750, 576] width 61 height 21
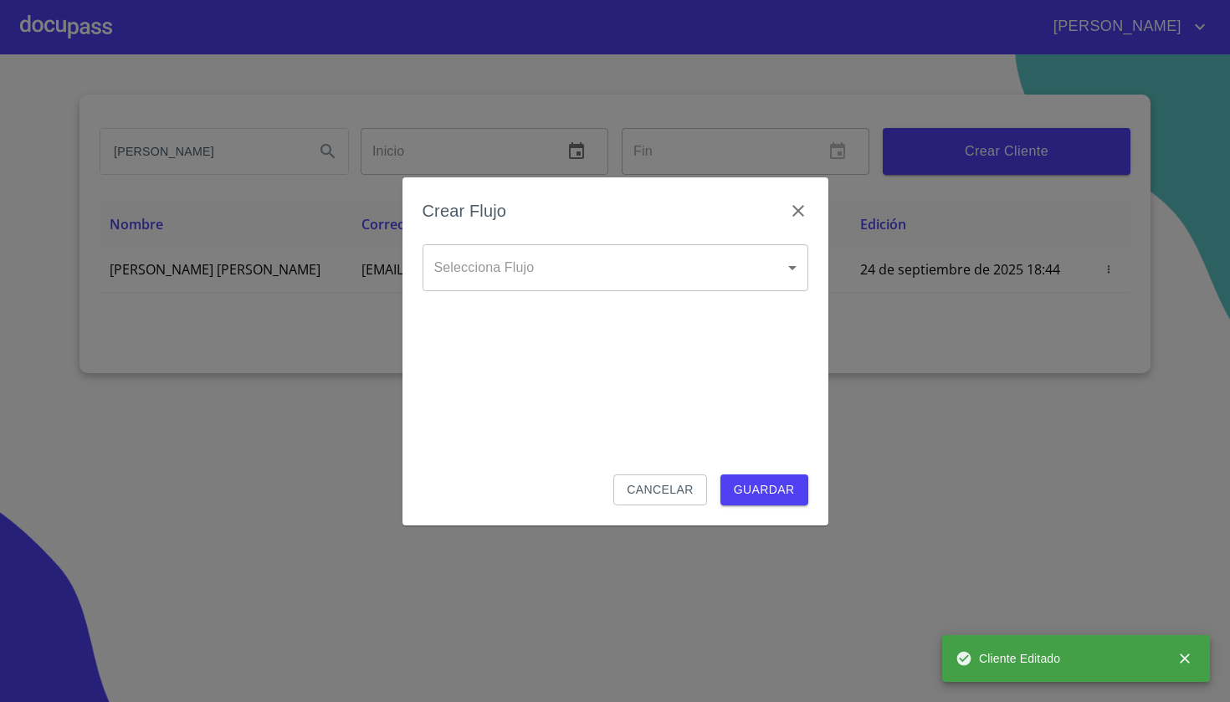
click at [655, 250] on body "[PERSON_NAME] ​ Fin ​ Crear Cliente Nombre Correo electrónico Registro Edición …" at bounding box center [615, 351] width 1230 height 702
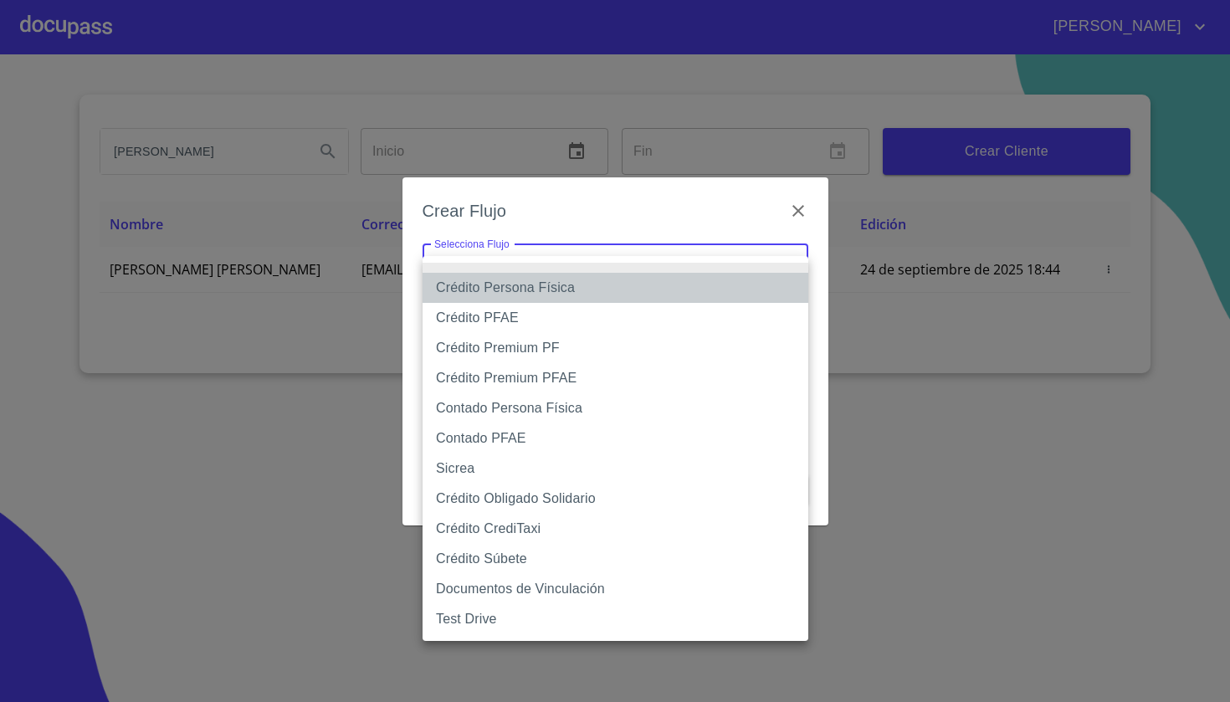
click at [571, 284] on li "Crédito Persona Física" at bounding box center [616, 288] width 386 height 30
type input "61b033e49b8c202ad5bb7912"
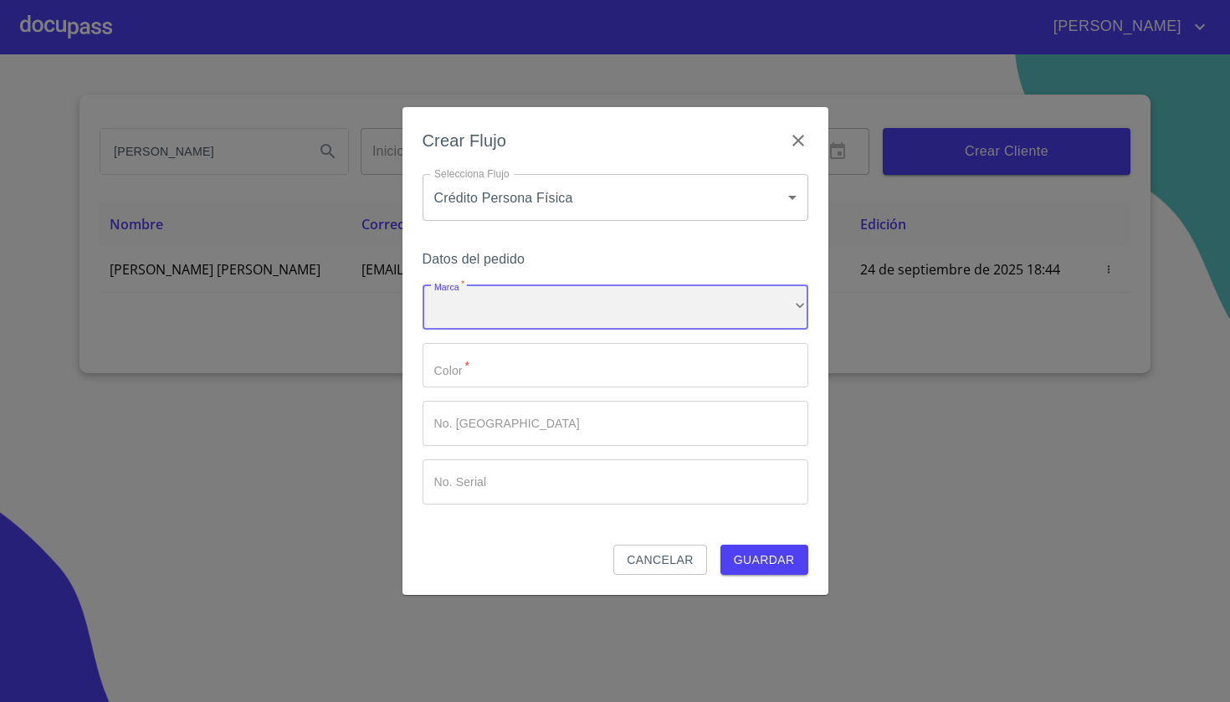
click at [537, 313] on div "​" at bounding box center [616, 306] width 386 height 45
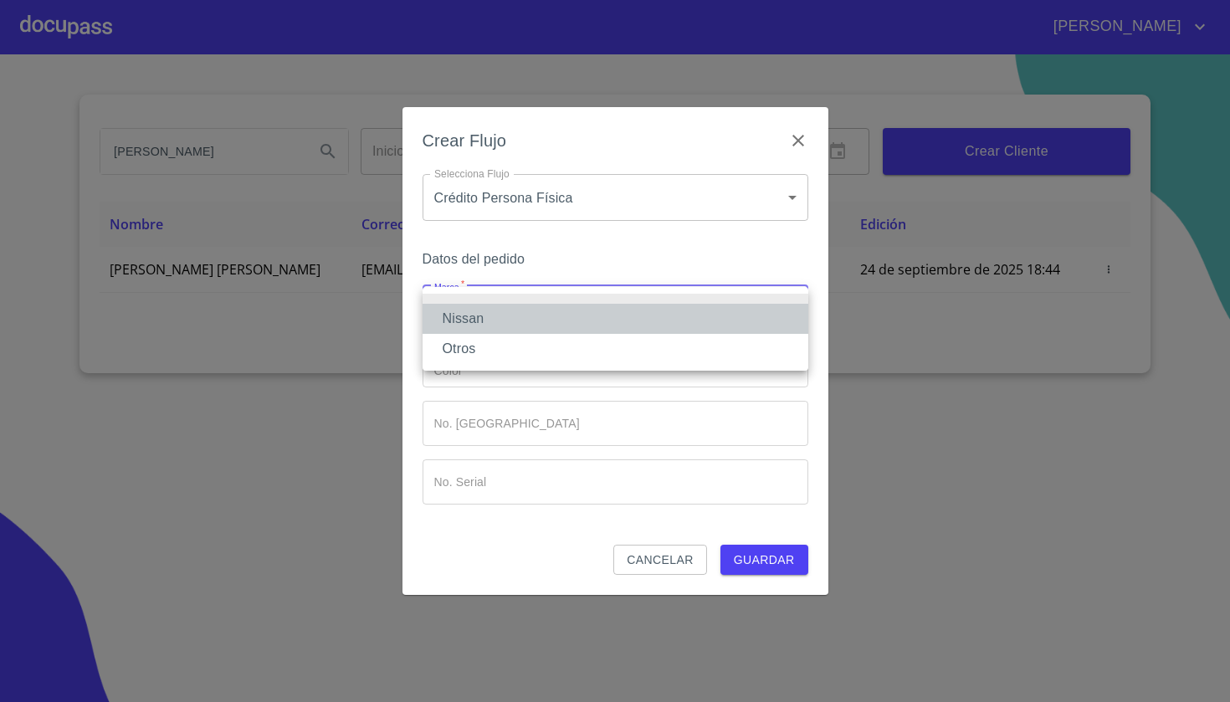
click at [528, 324] on li "Nissan" at bounding box center [616, 319] width 386 height 30
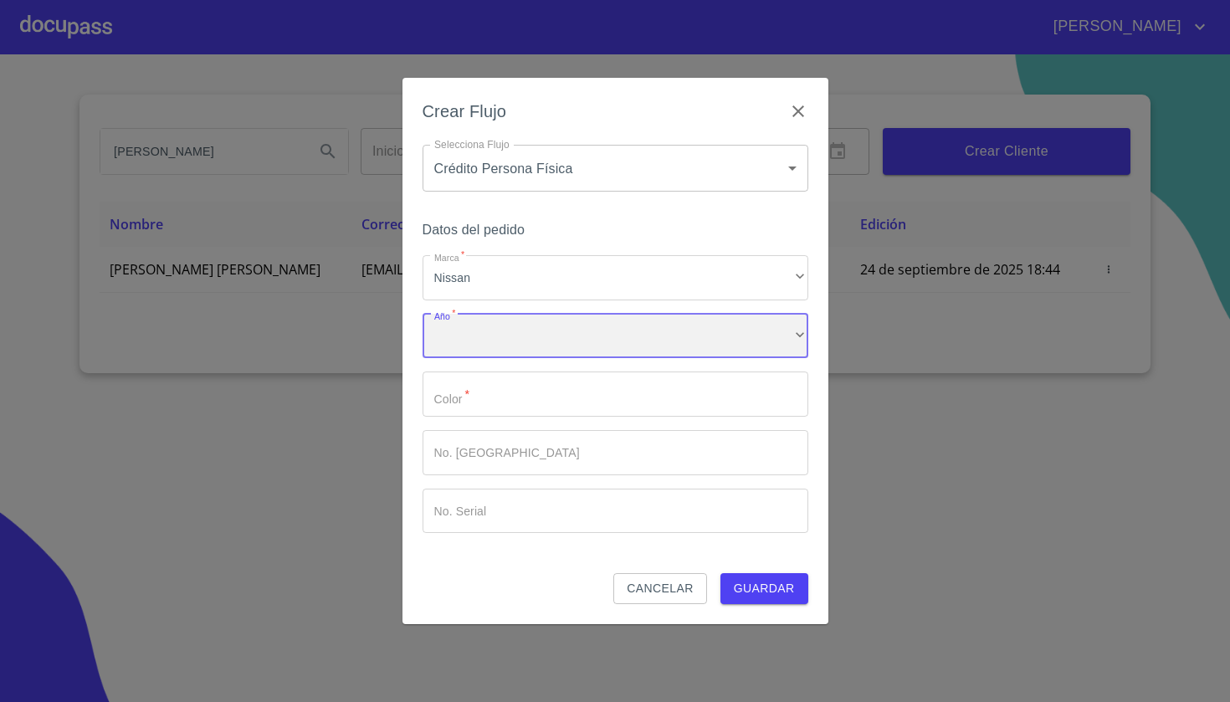
click at [525, 336] on div "​" at bounding box center [616, 336] width 386 height 45
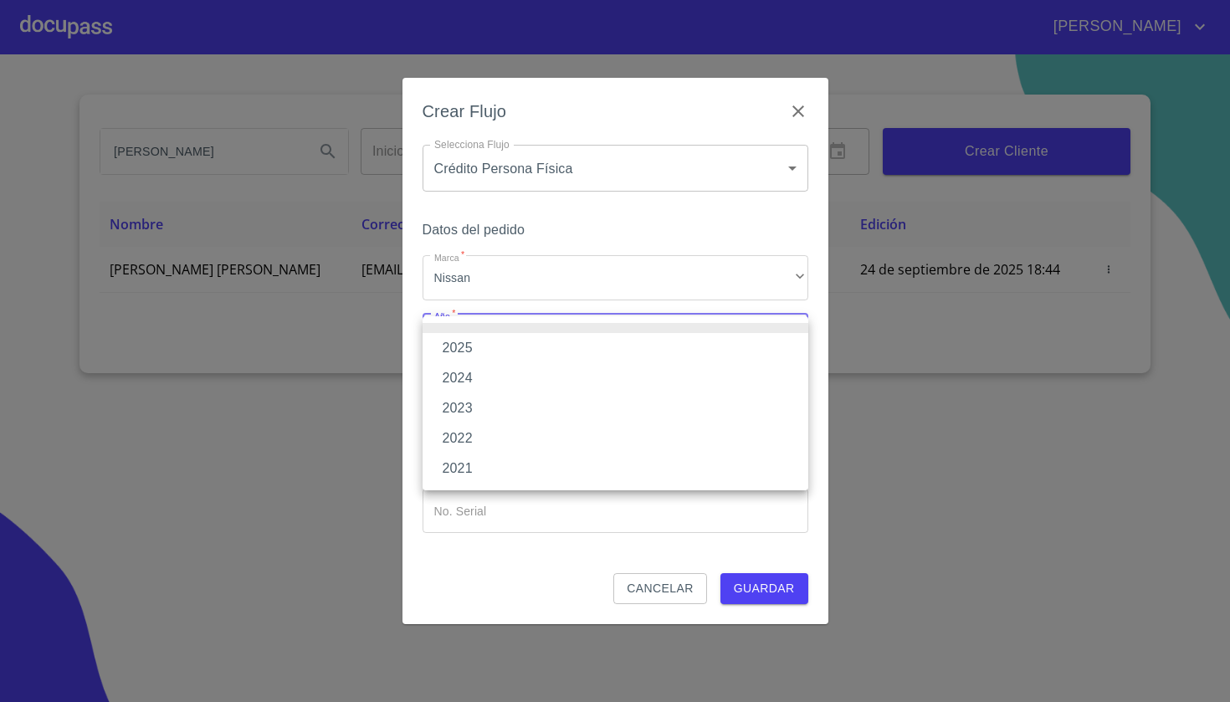
click at [506, 353] on li "2025" at bounding box center [616, 348] width 386 height 30
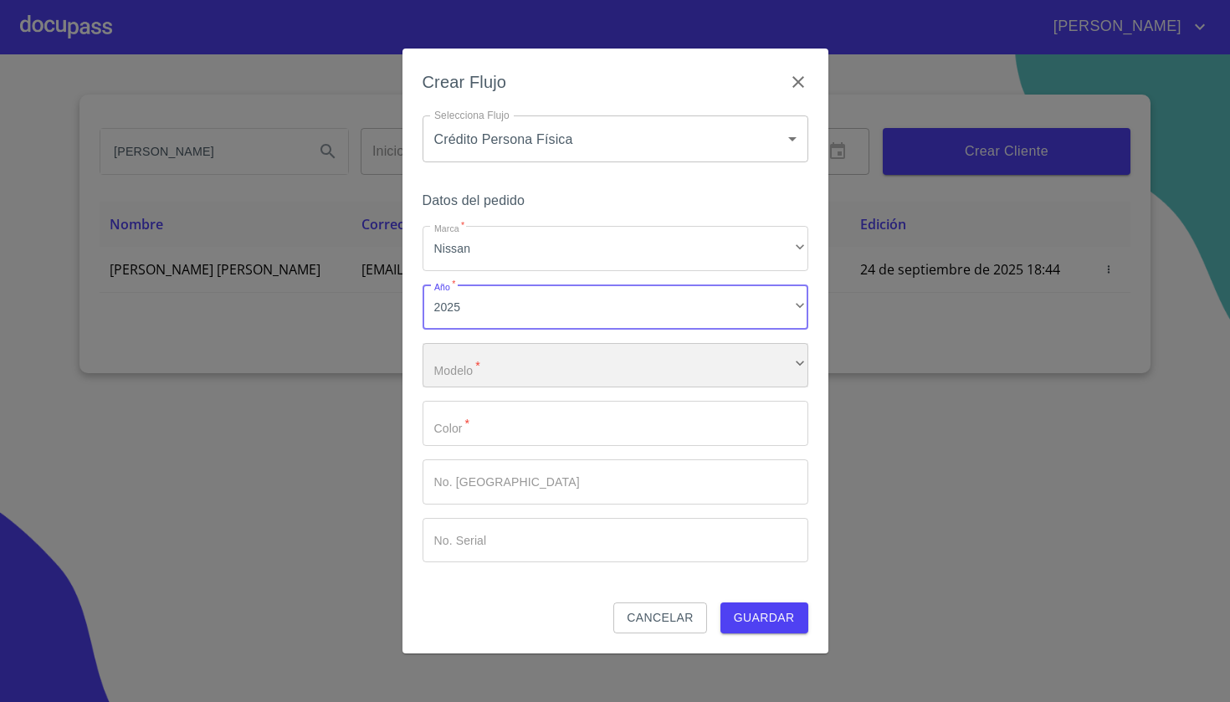
click at [478, 366] on div "​" at bounding box center [616, 365] width 386 height 45
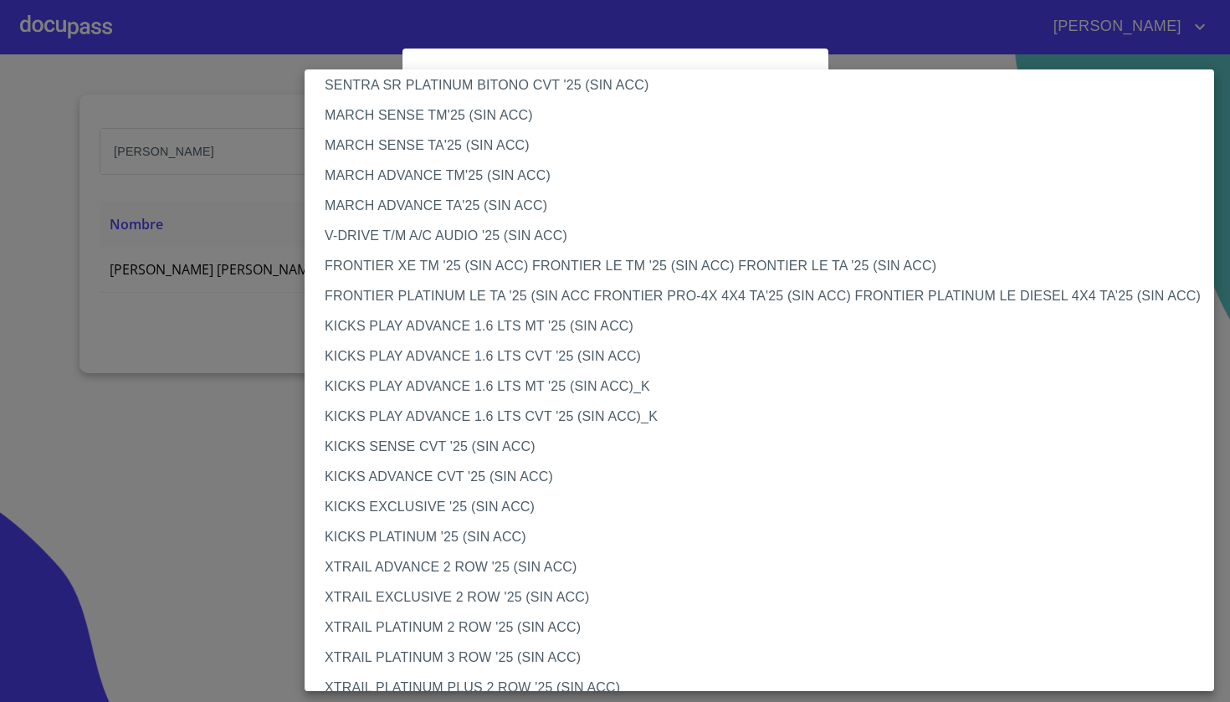
scroll to position [1189, 0]
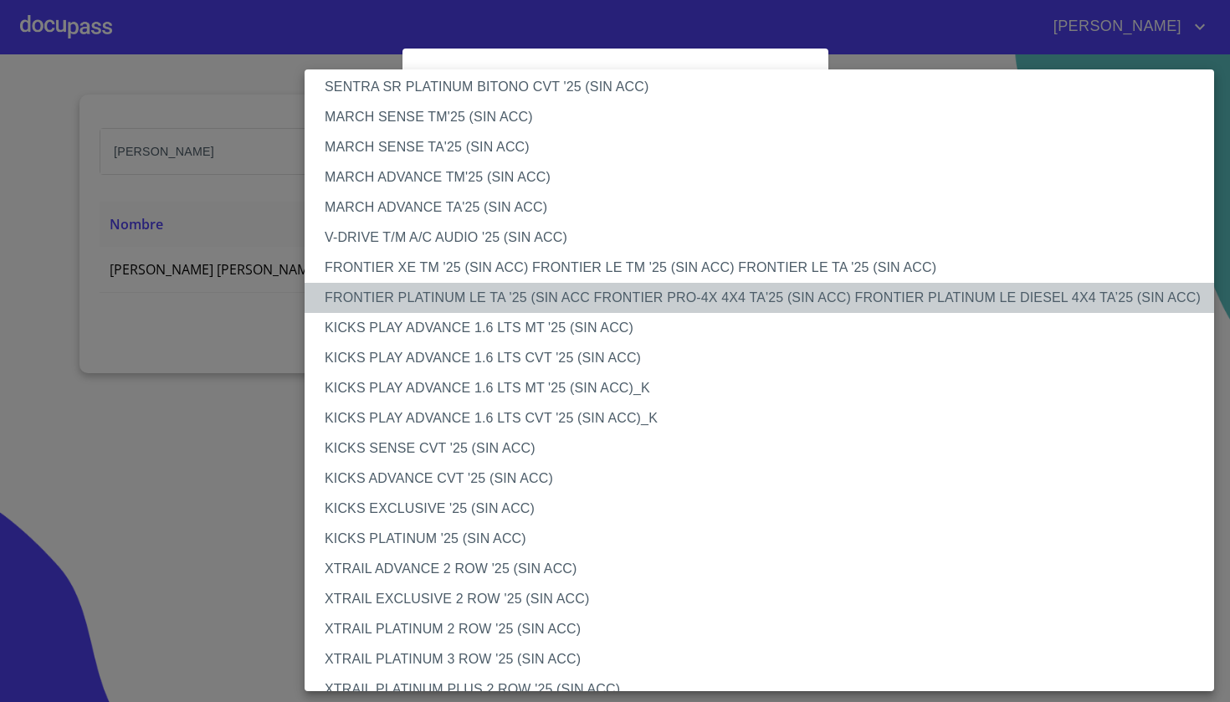
click at [482, 298] on li "FRONTIER PLATINUM LE TA '25 (SIN ACC FRONTIER PRO-4X 4X4 TA'25 (SIN ACC) FRONTI…" at bounding box center [759, 298] width 909 height 30
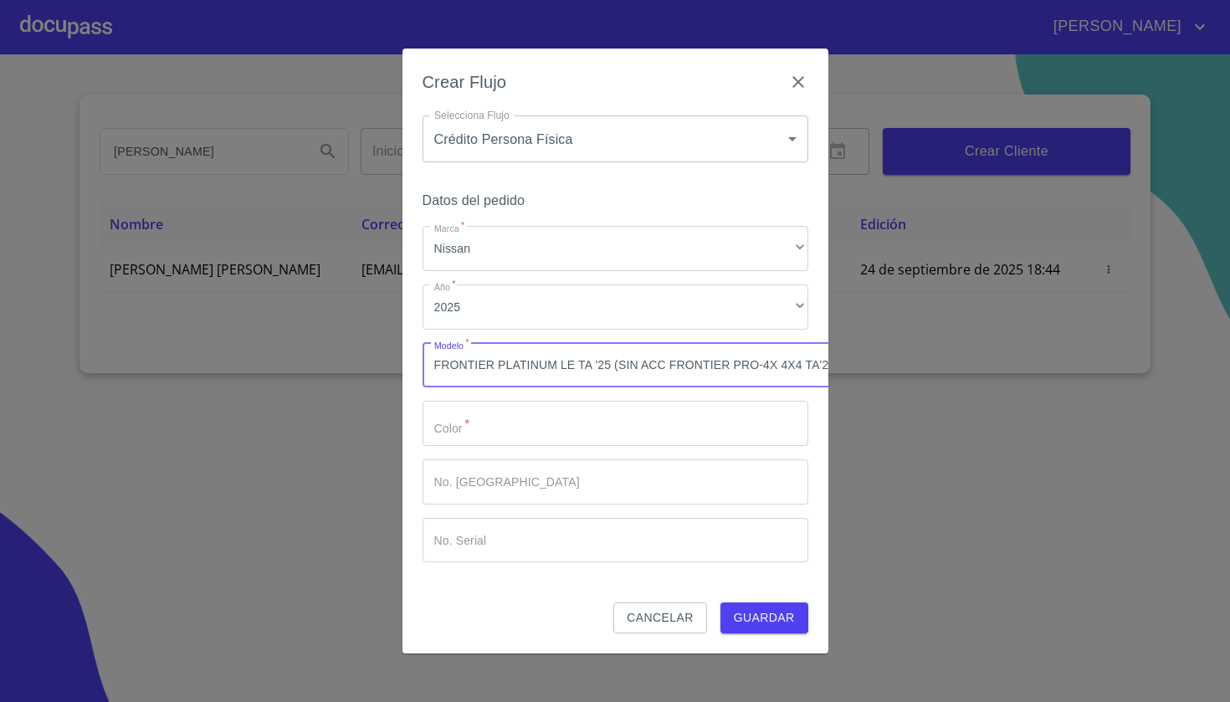
click at [458, 442] on input "Marca   *" at bounding box center [616, 423] width 386 height 45
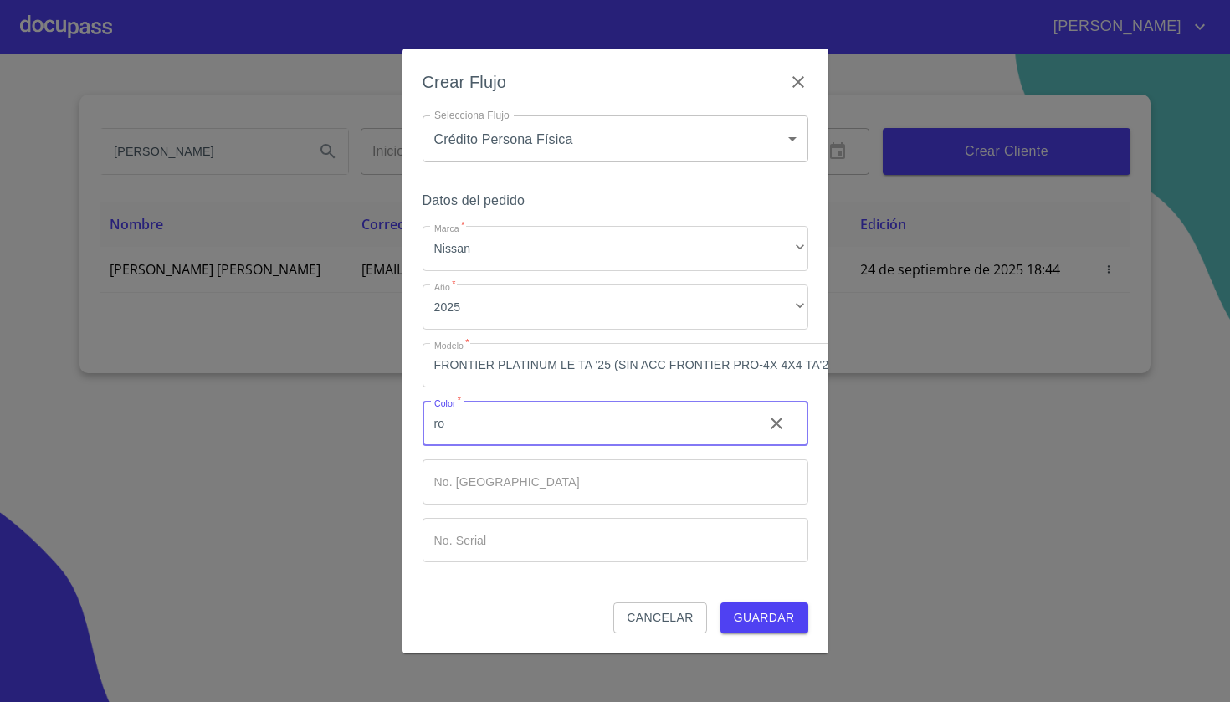
type input "r"
type input "ROJO"
click at [766, 627] on span "Guardar" at bounding box center [764, 617] width 61 height 21
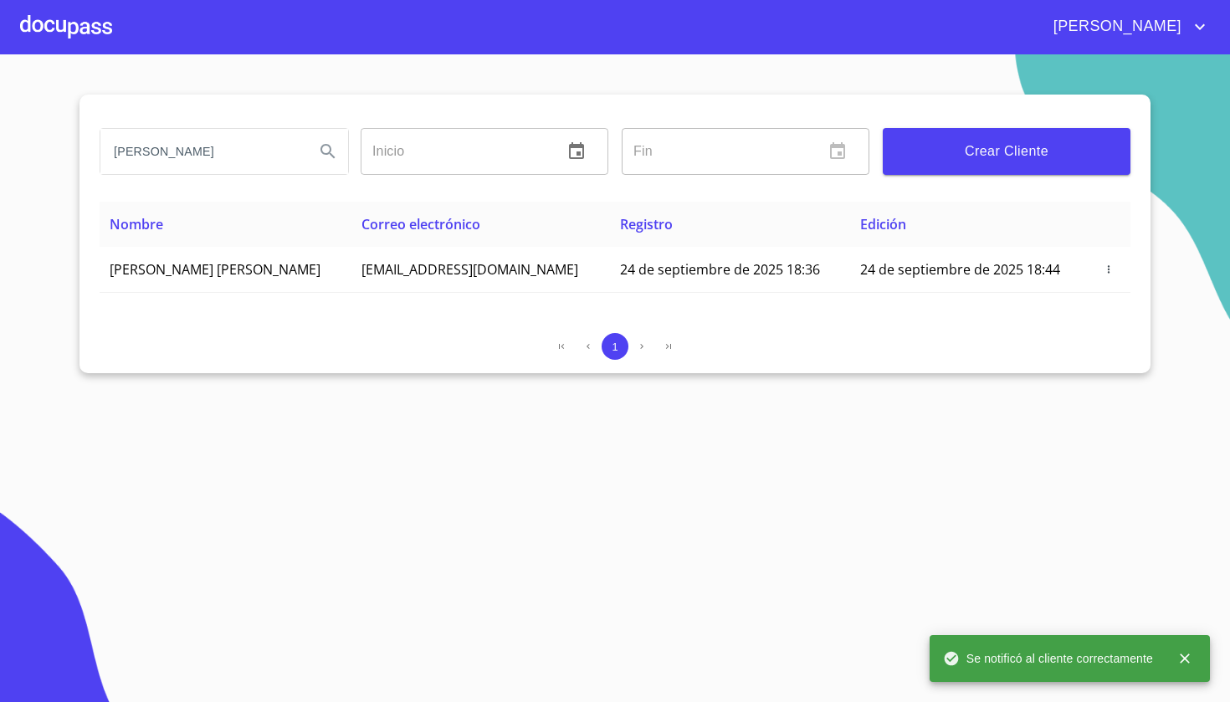
click at [92, 20] on div at bounding box center [66, 27] width 92 height 54
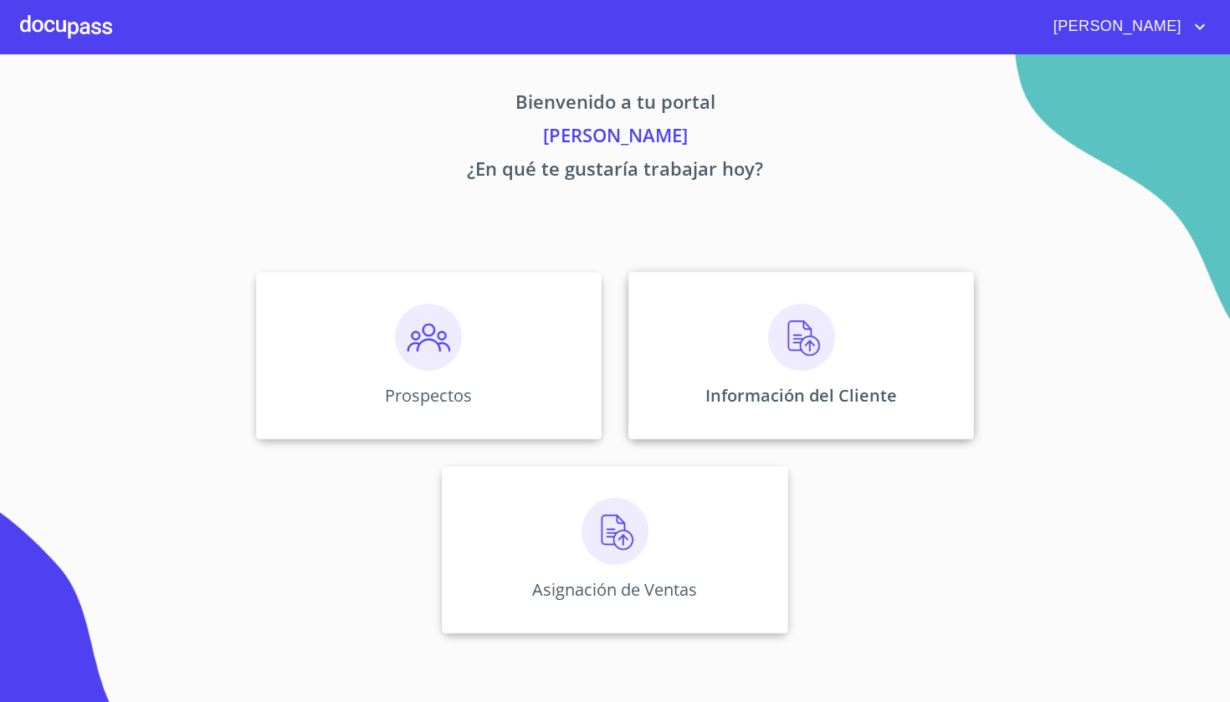
click at [789, 366] on img at bounding box center [801, 337] width 67 height 67
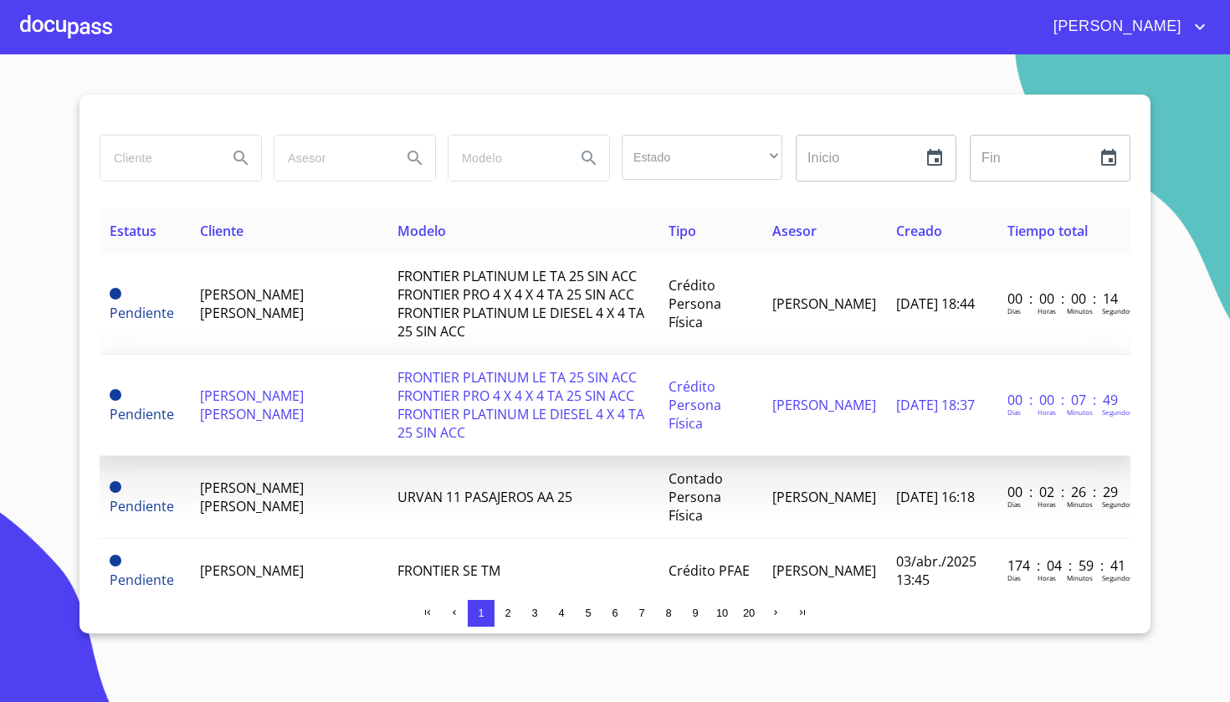
click at [540, 373] on span "FRONTIER PLATINUM LE TA 25 SIN ACC FRONTIER PRO 4 X 4 X 4 TA 25 SIN ACC FRONTIE…" at bounding box center [520, 405] width 247 height 74
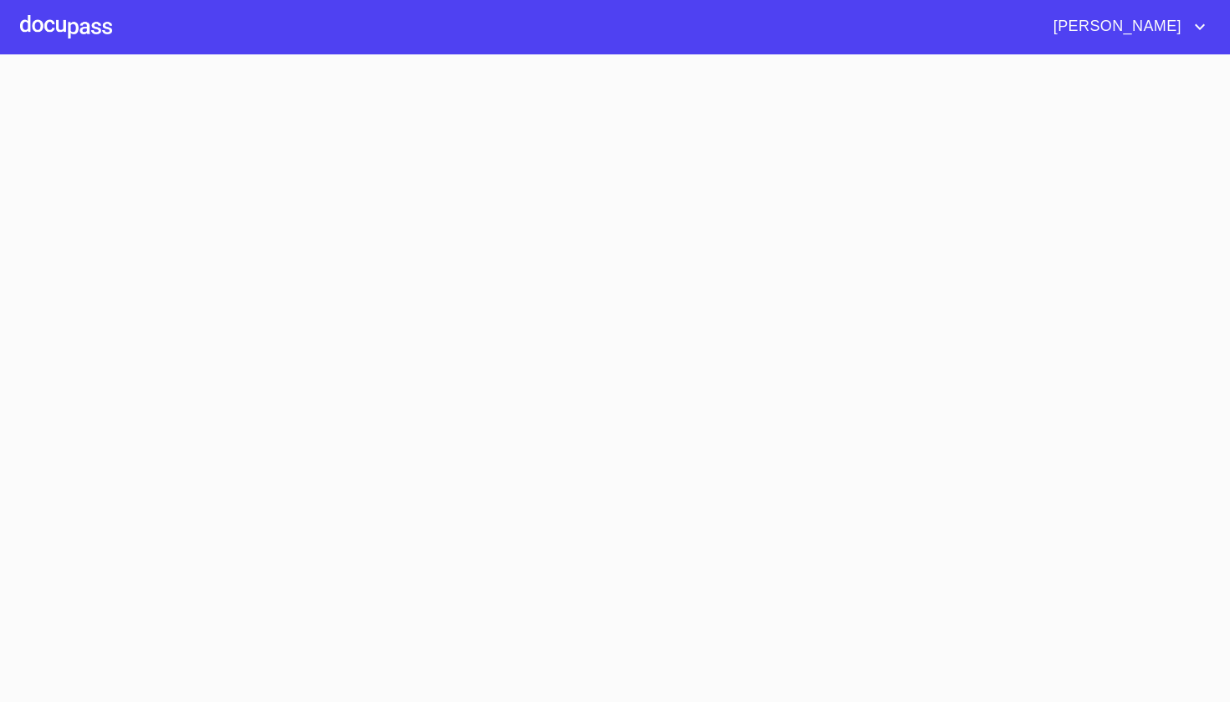
click at [540, 373] on section at bounding box center [615, 378] width 1230 height 648
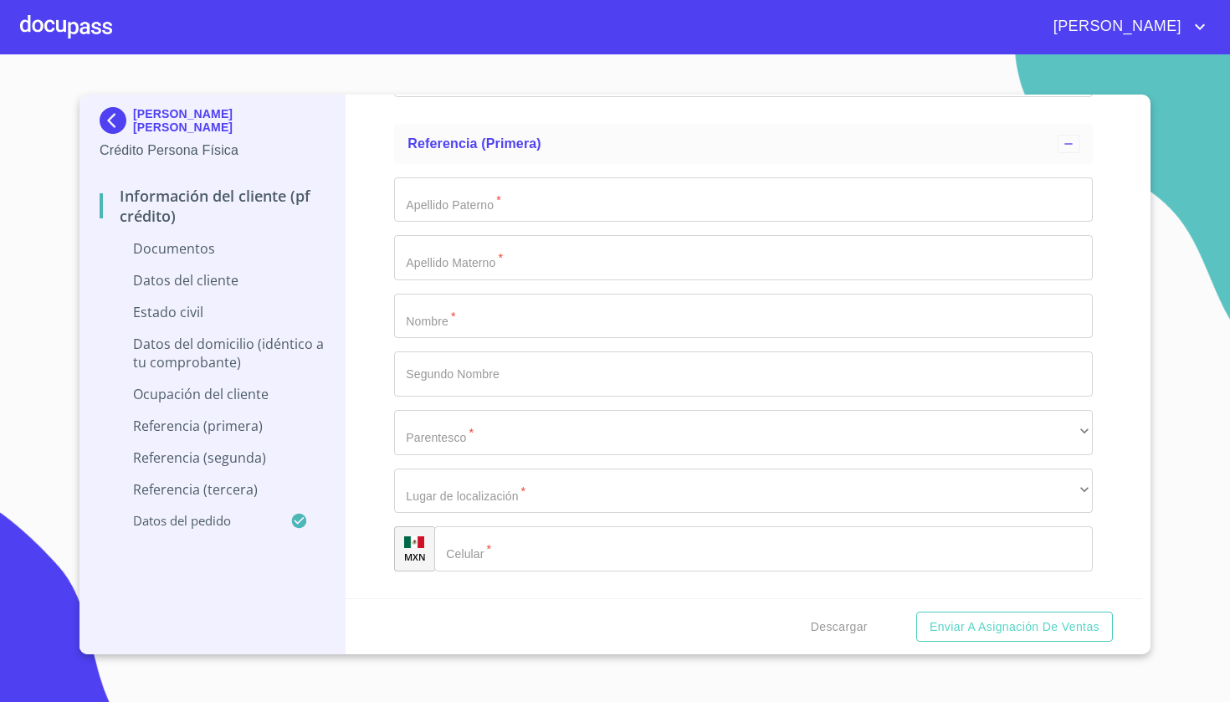
scroll to position [5257, 0]
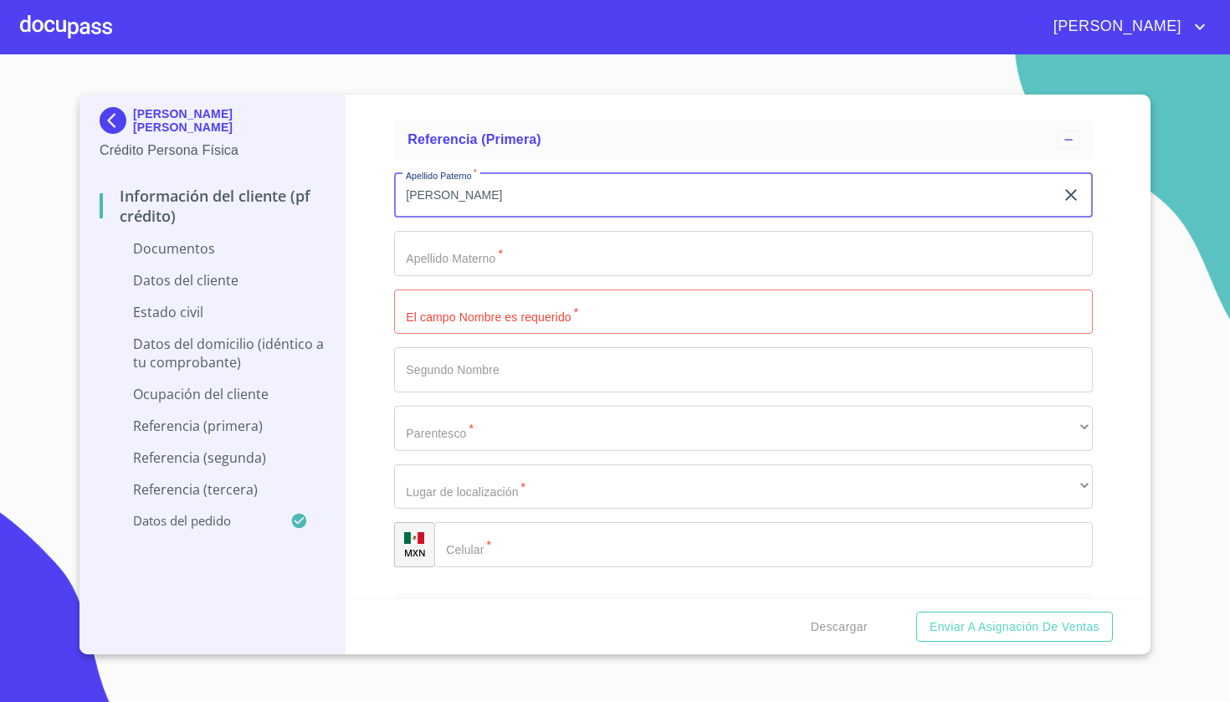
type input "[PERSON_NAME]"
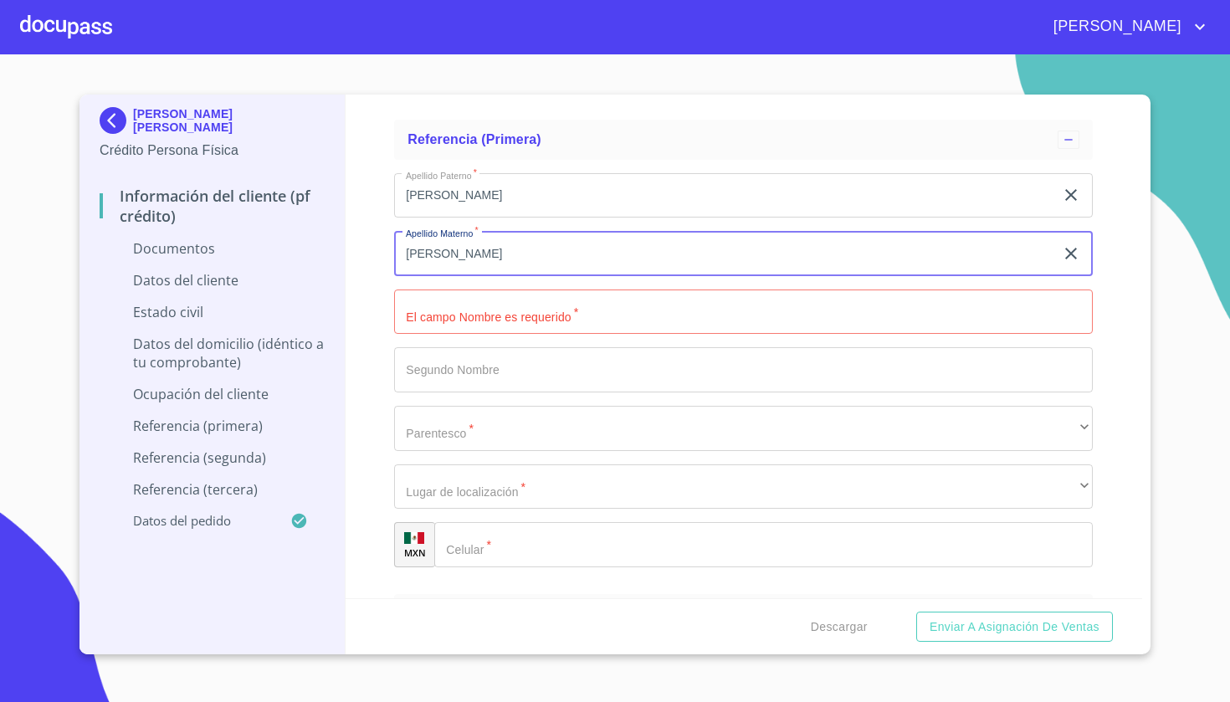
type input "[PERSON_NAME]"
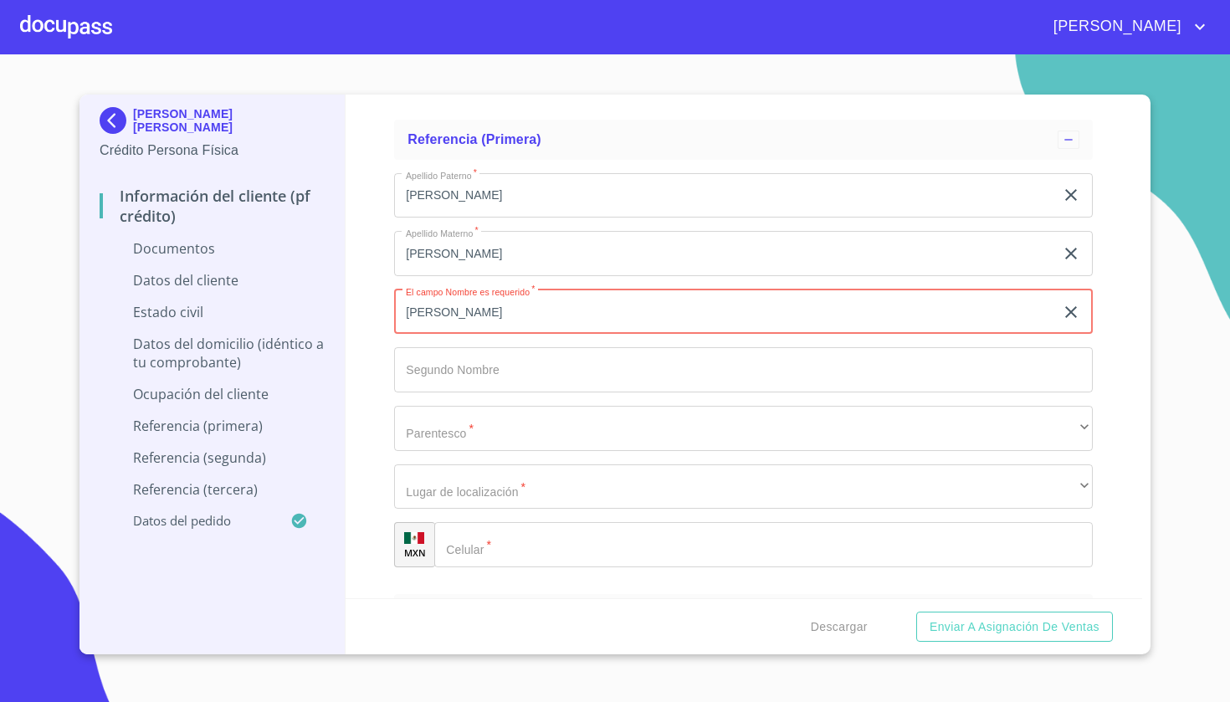
type input "[PERSON_NAME]"
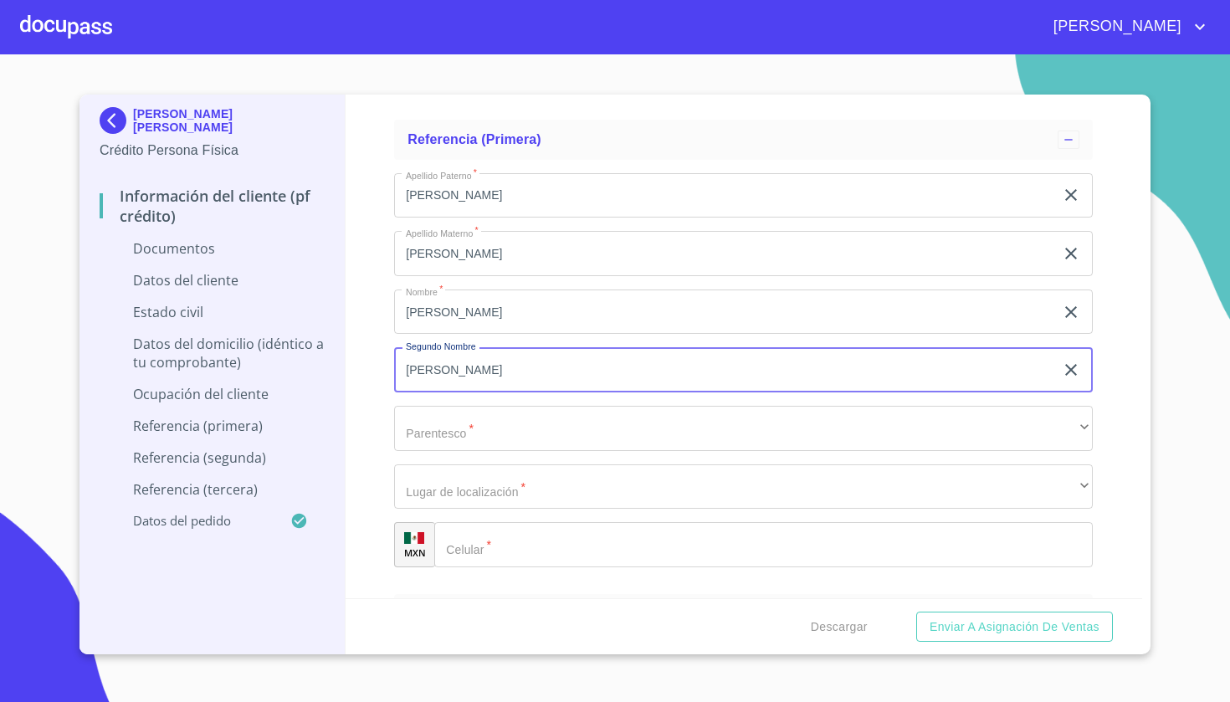
type input "[PERSON_NAME]"
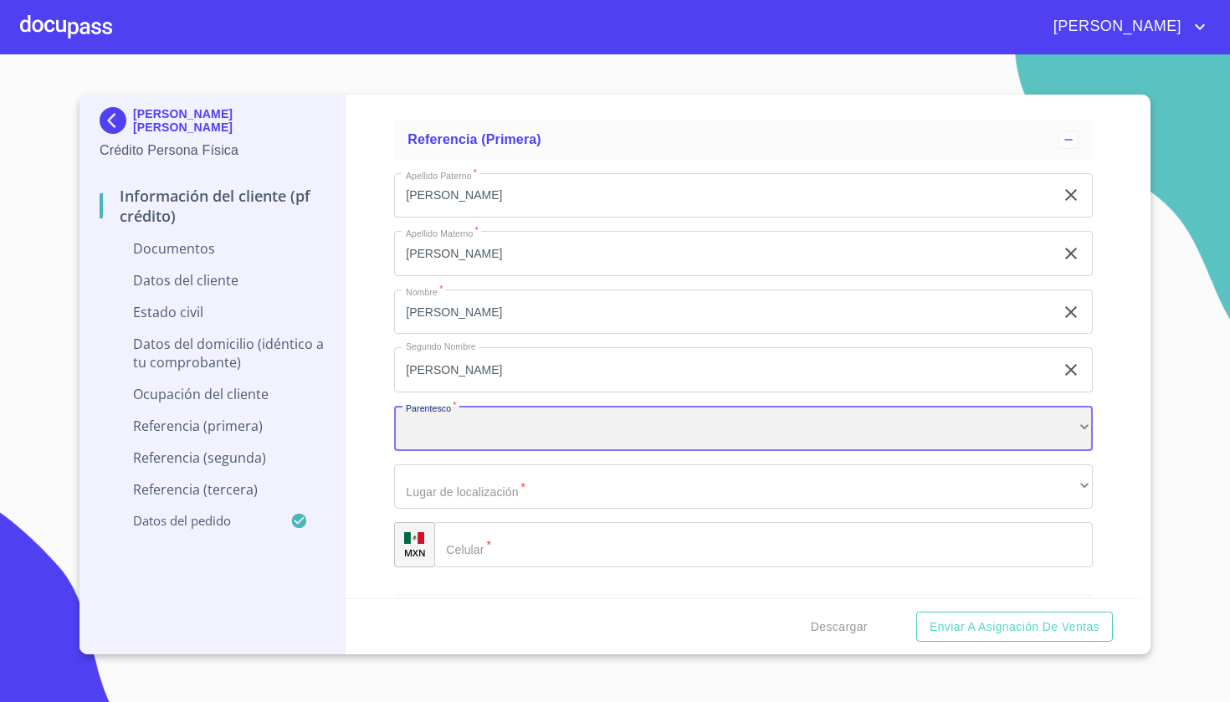
click at [493, 416] on div "​" at bounding box center [743, 428] width 699 height 45
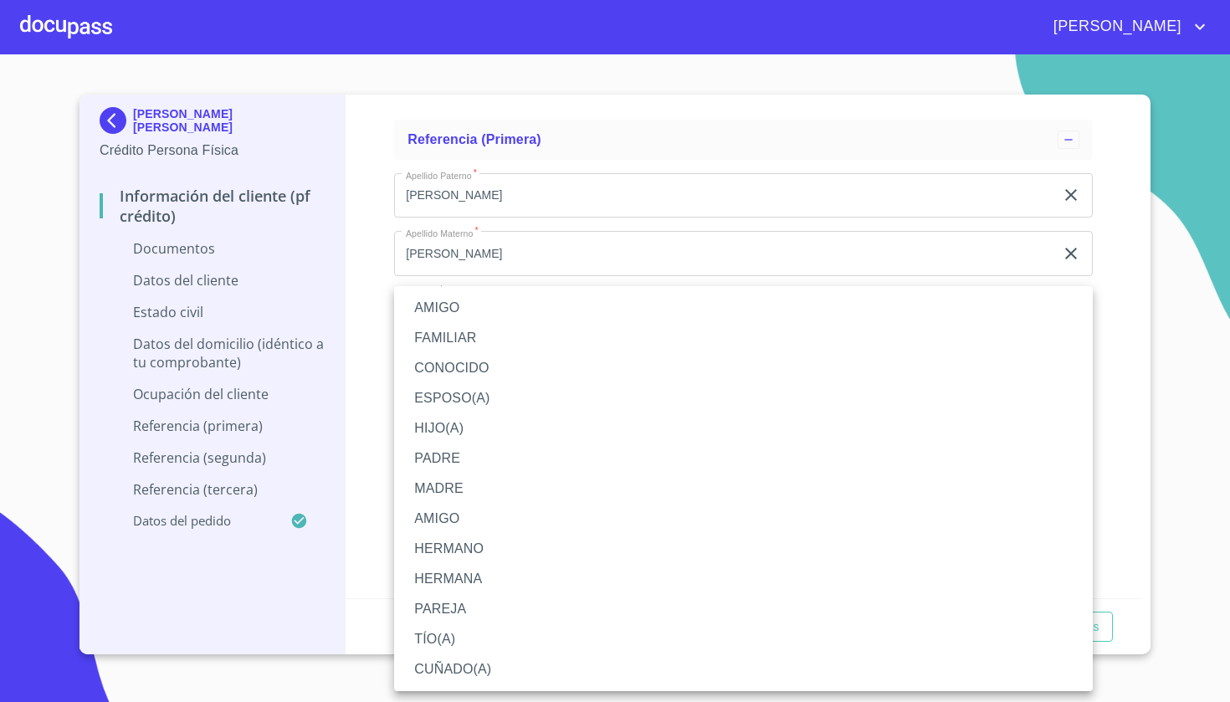
click at [473, 392] on li "ESPOSO(A)" at bounding box center [743, 398] width 699 height 30
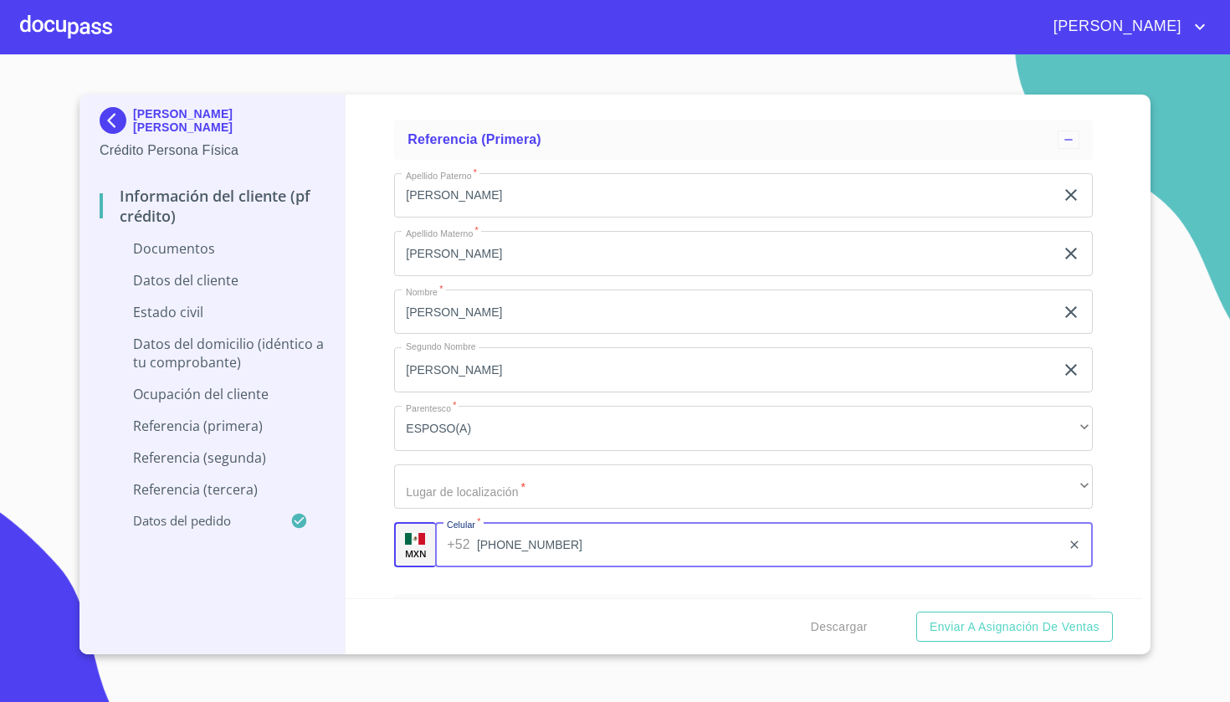
type input "[PHONE_NUMBER]"
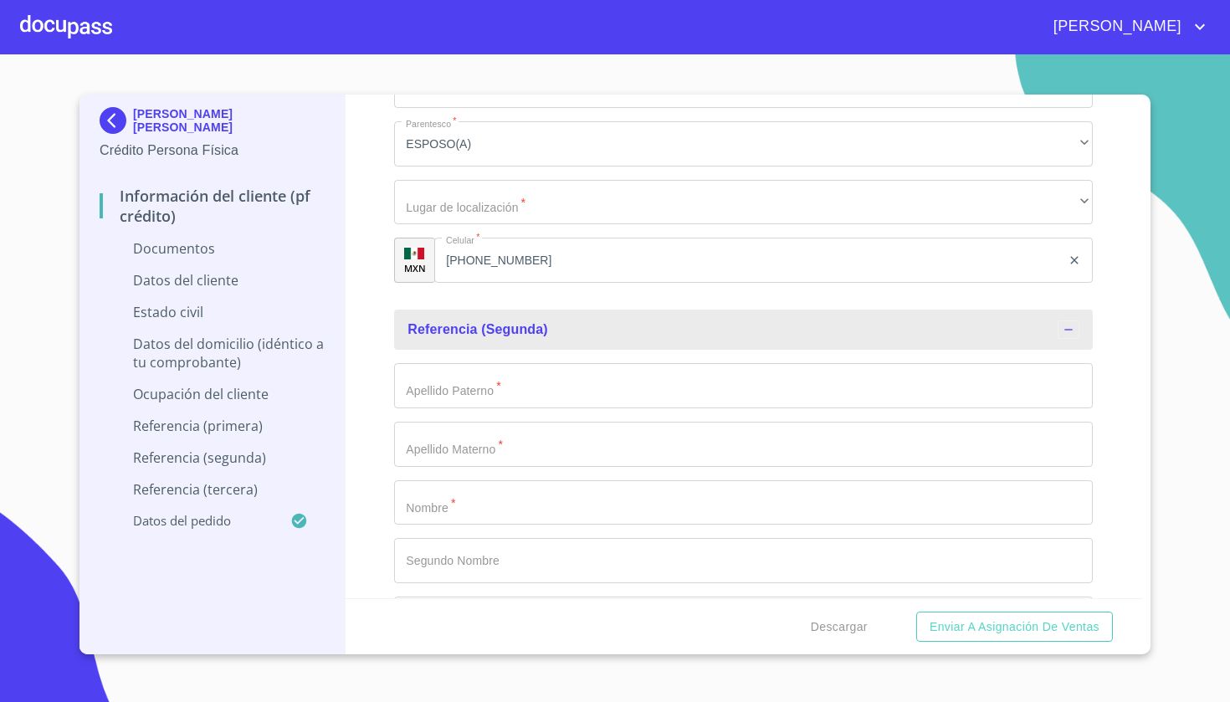
scroll to position [5587, 0]
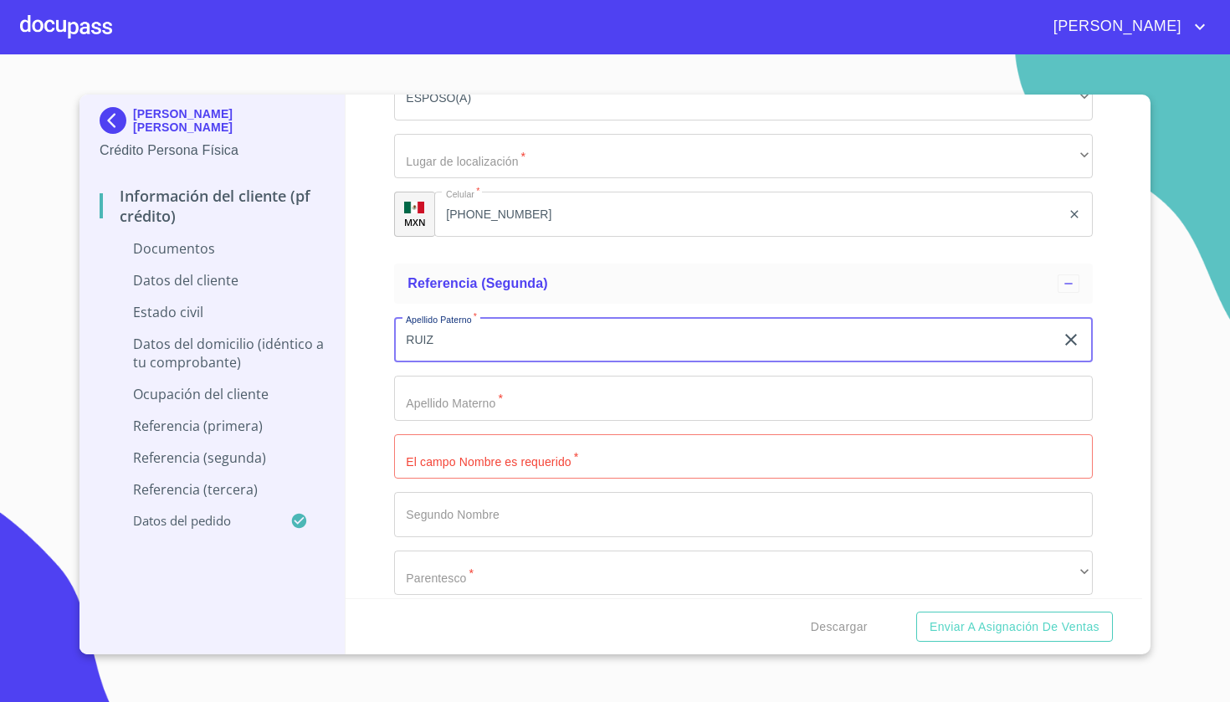
type input "RUIZ"
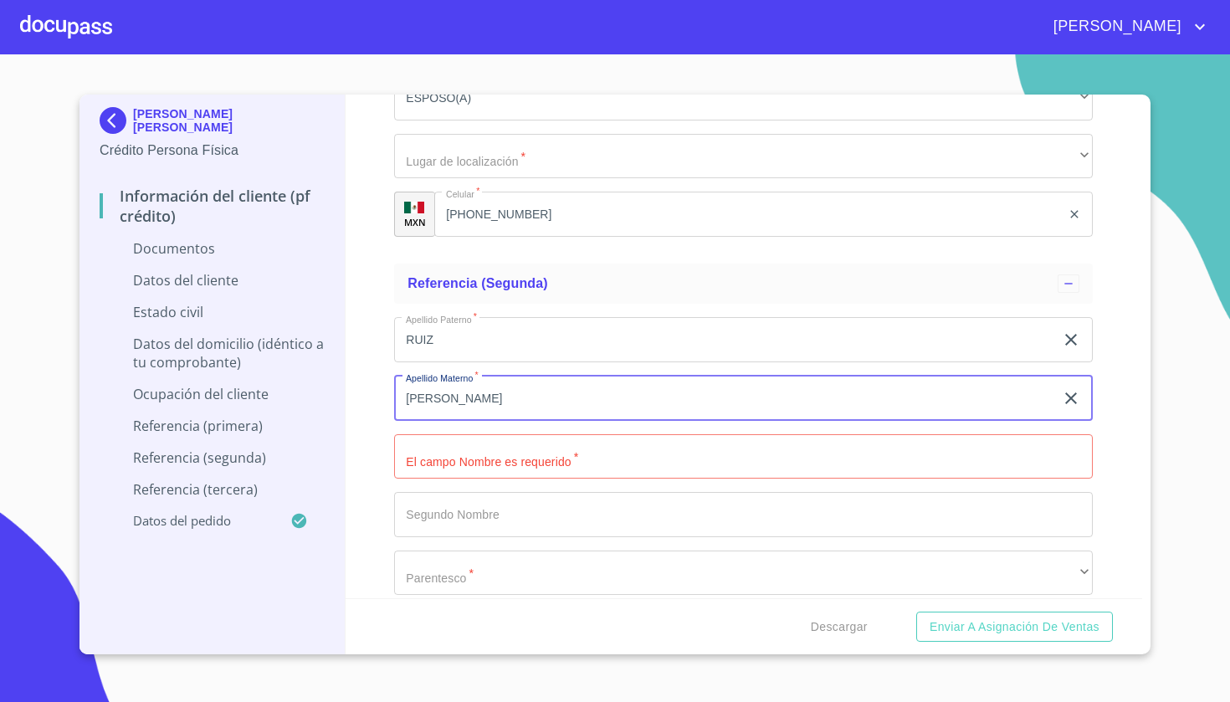
type input "[PERSON_NAME]"
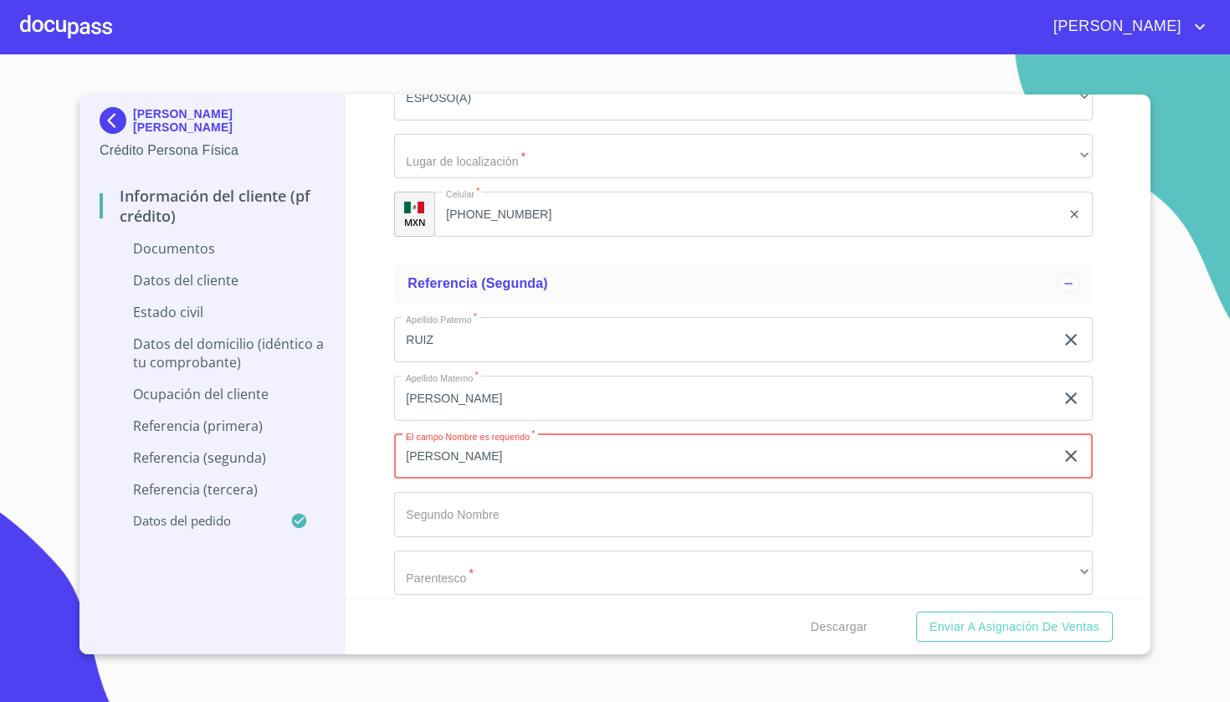
type input "[PERSON_NAME]"
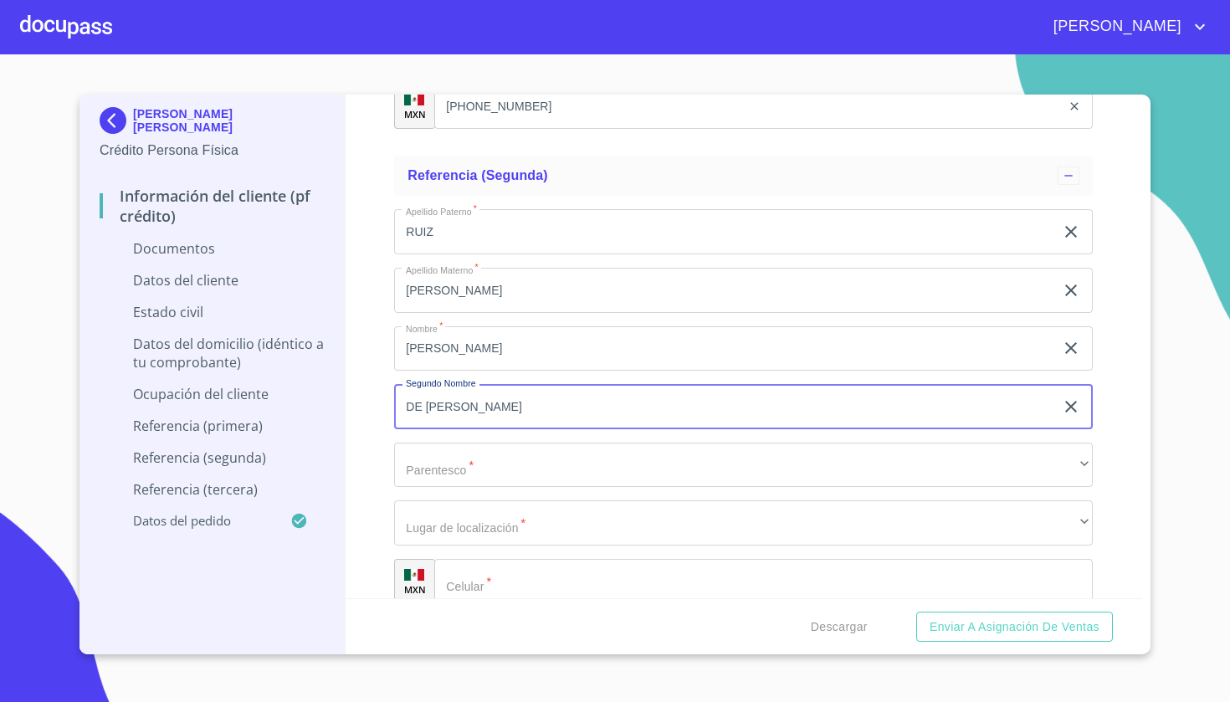
scroll to position [5756, 0]
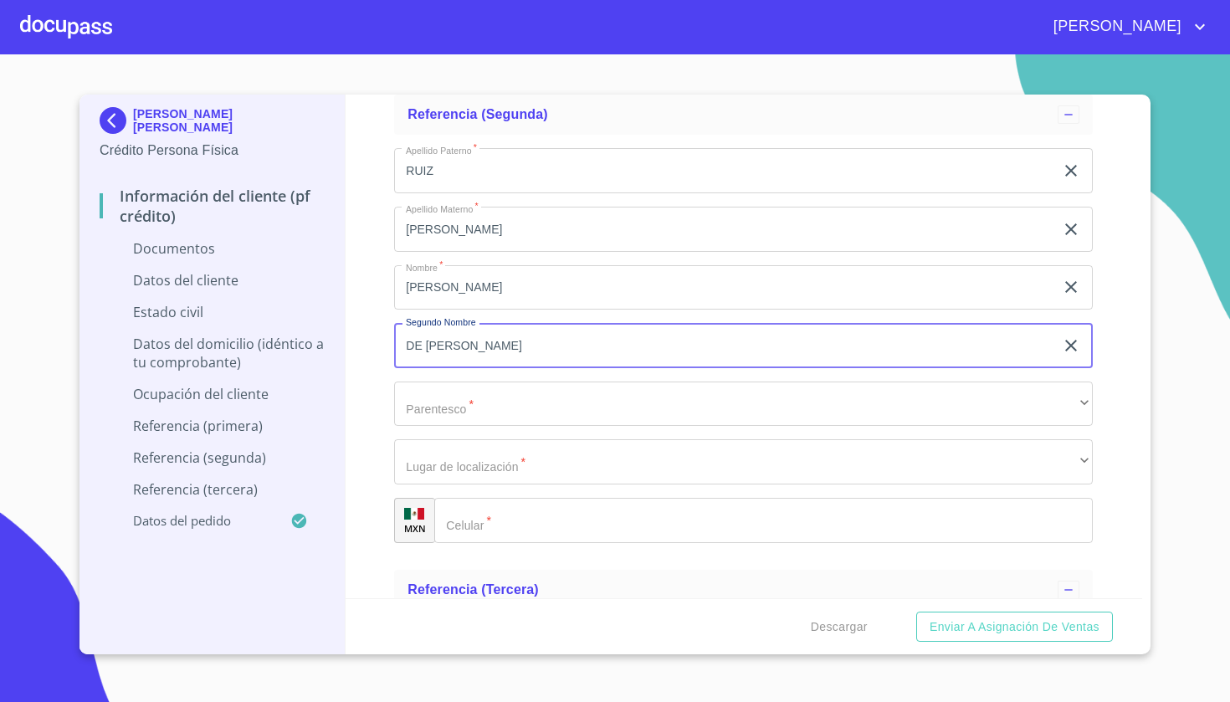
type input "DE [PERSON_NAME]"
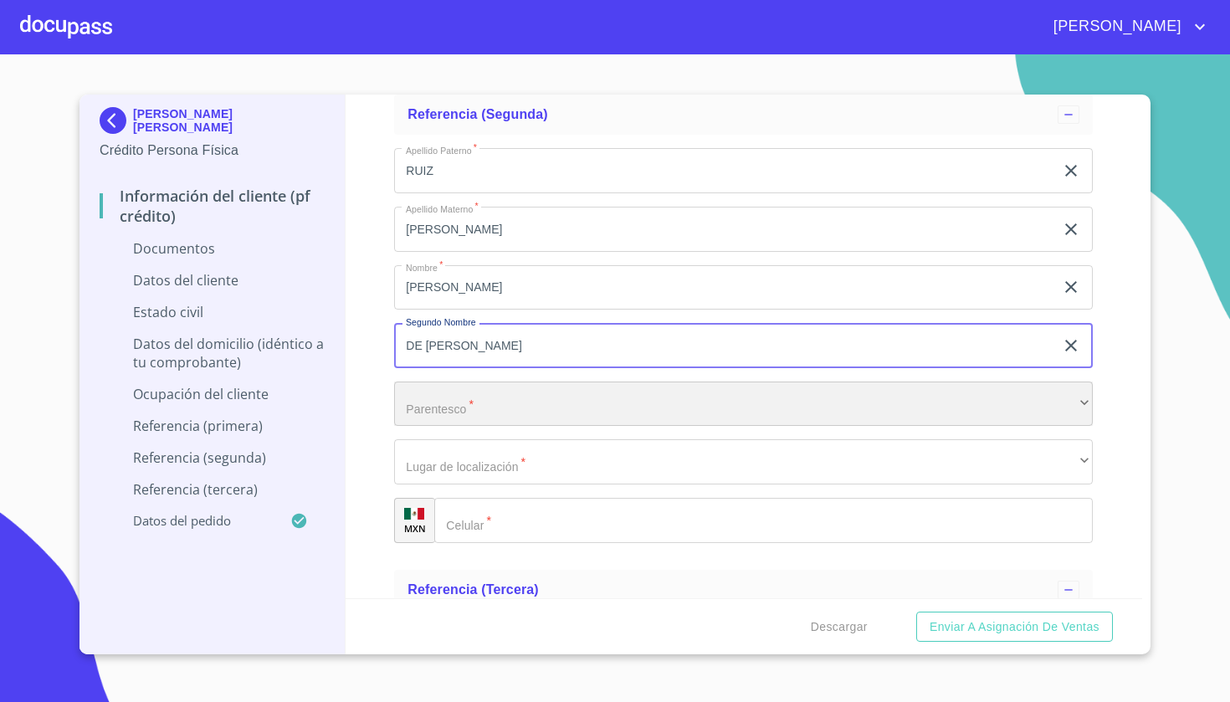
click at [451, 407] on div "​" at bounding box center [743, 404] width 699 height 45
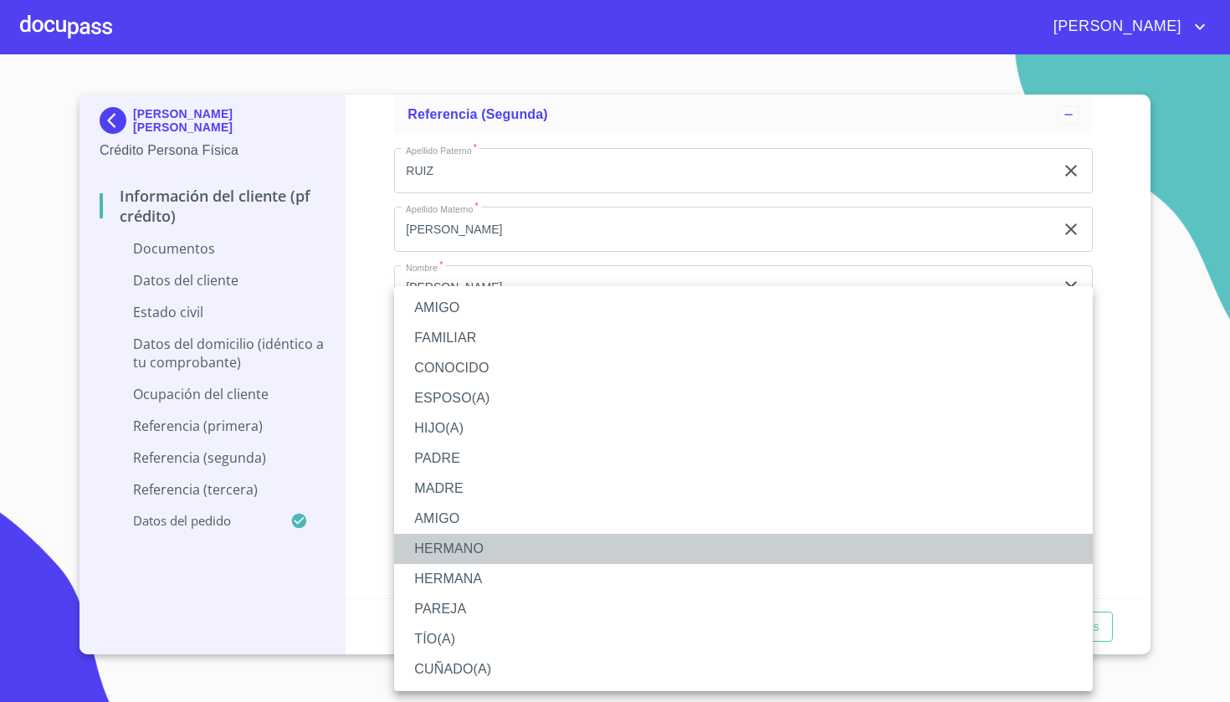
click at [460, 541] on li "HERMANO" at bounding box center [743, 549] width 699 height 30
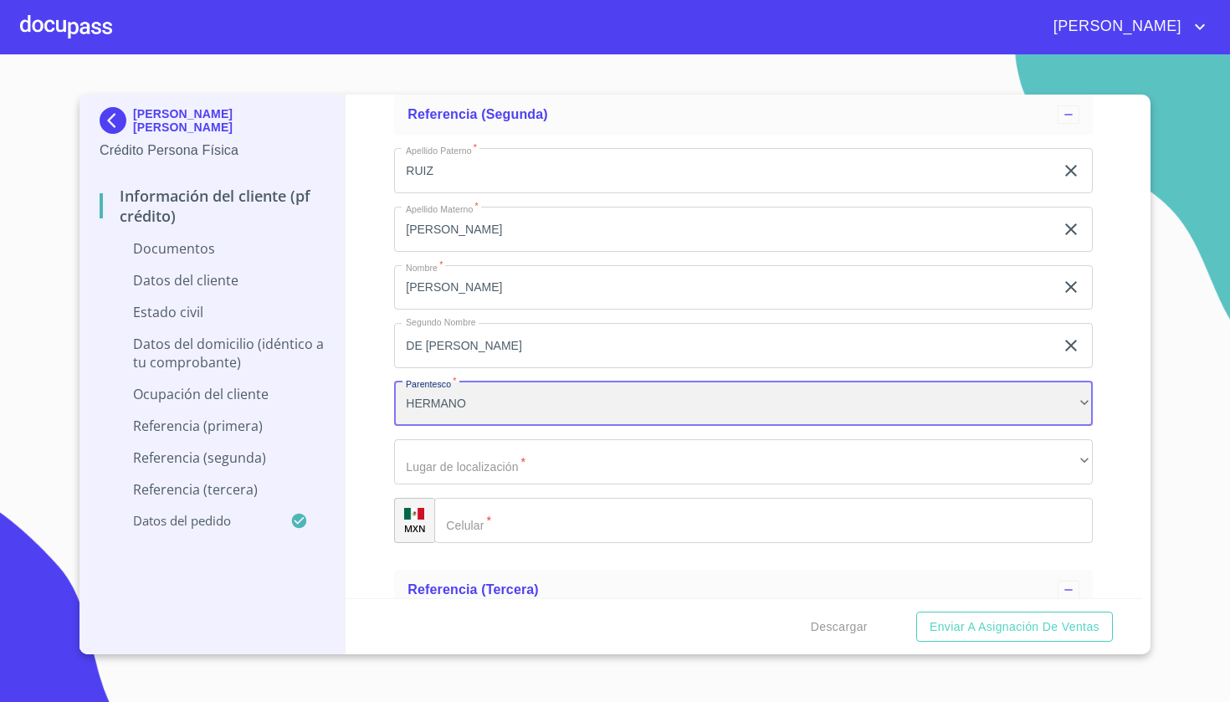
click at [453, 389] on div "HERMANO" at bounding box center [743, 404] width 699 height 45
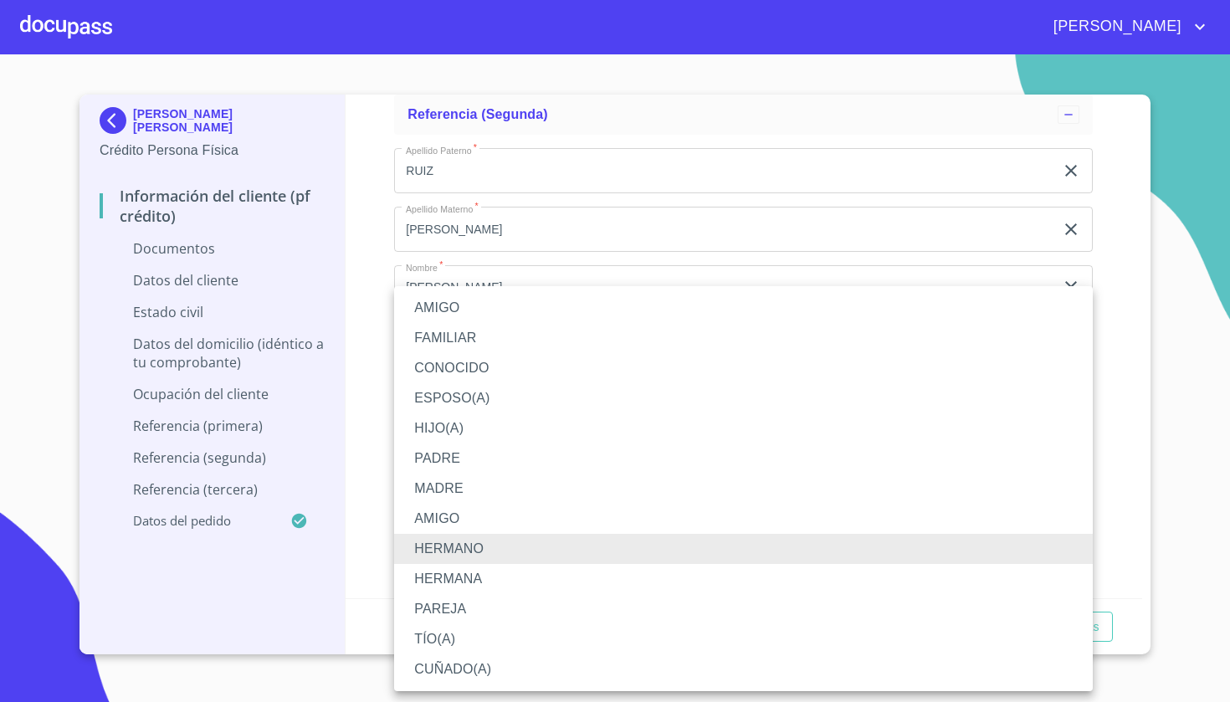
click at [475, 583] on li "HERMANA" at bounding box center [743, 579] width 699 height 30
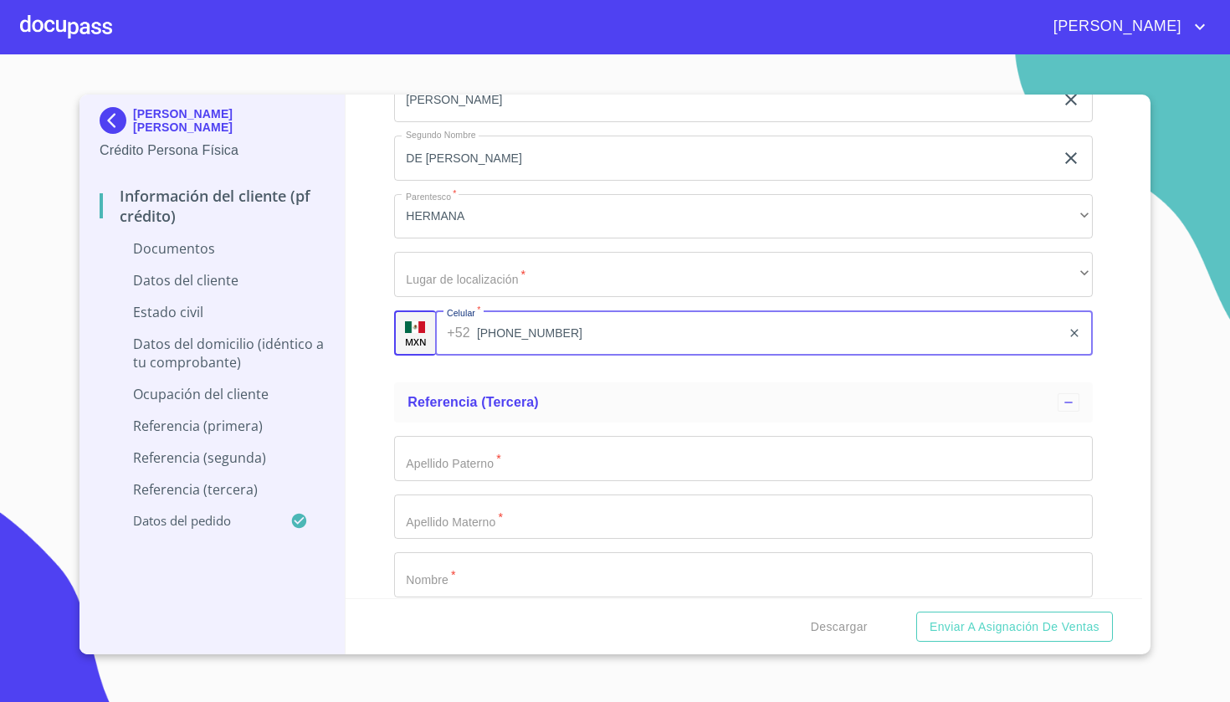
scroll to position [5981, 0]
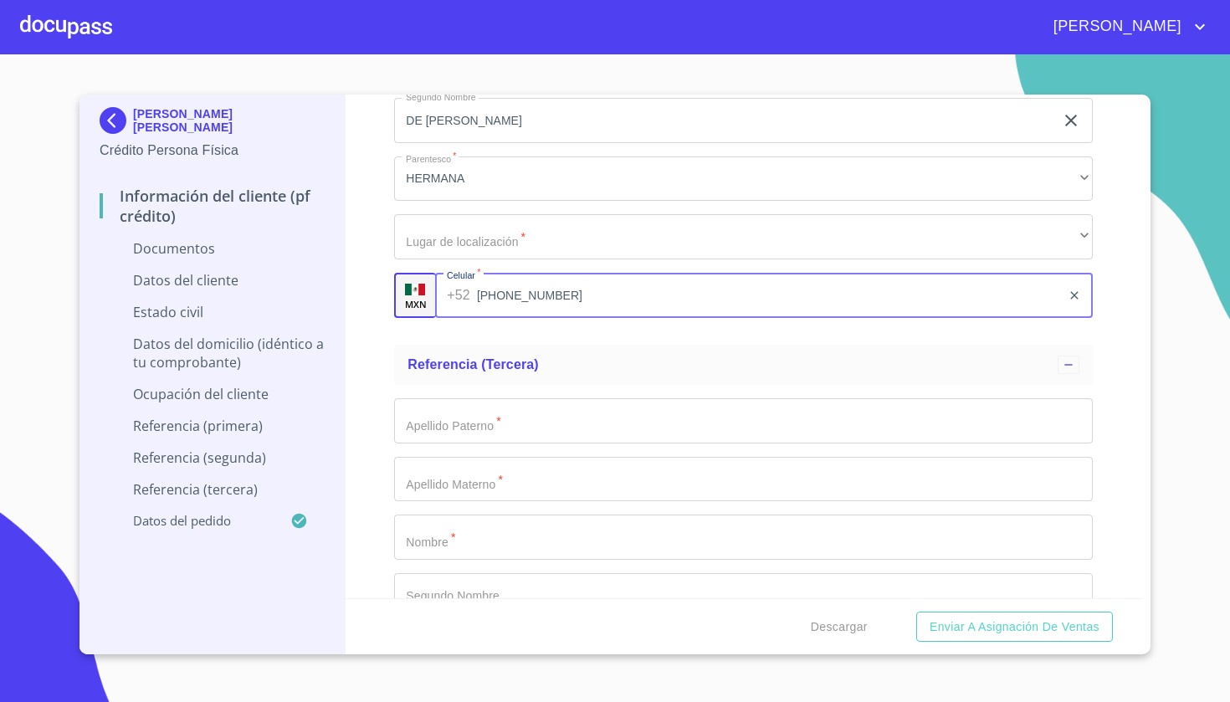
type input "[PHONE_NUMBER]"
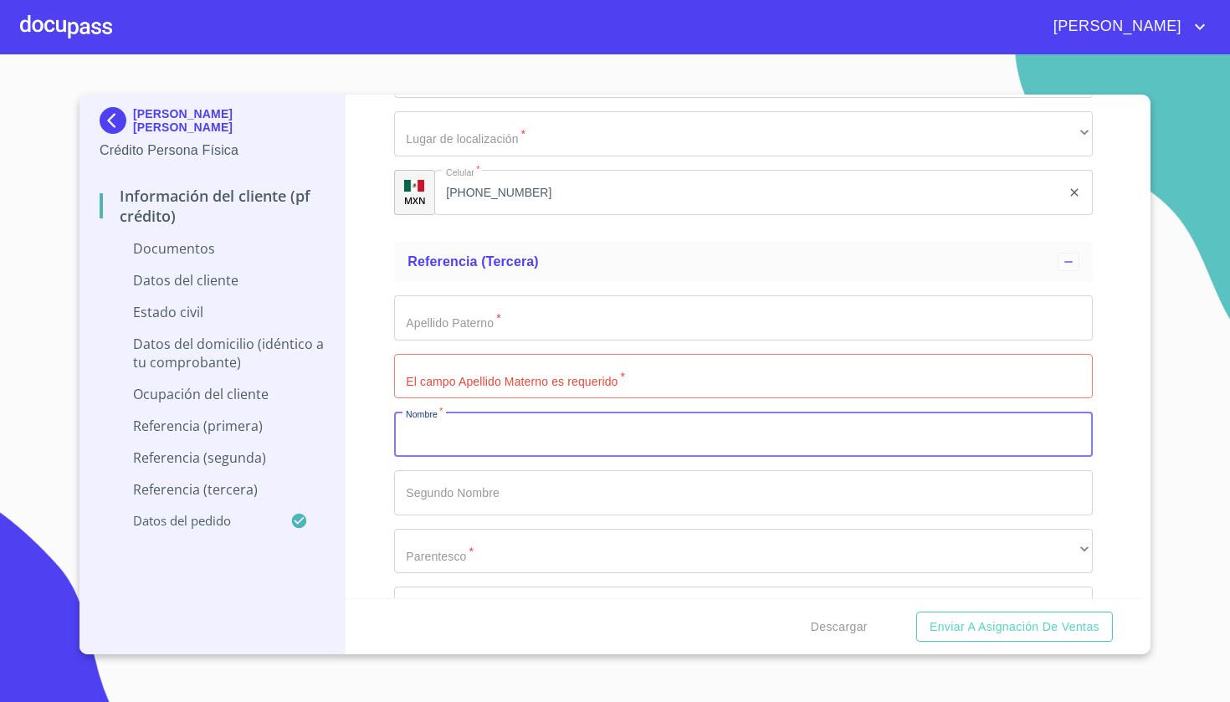
scroll to position [6087, 0]
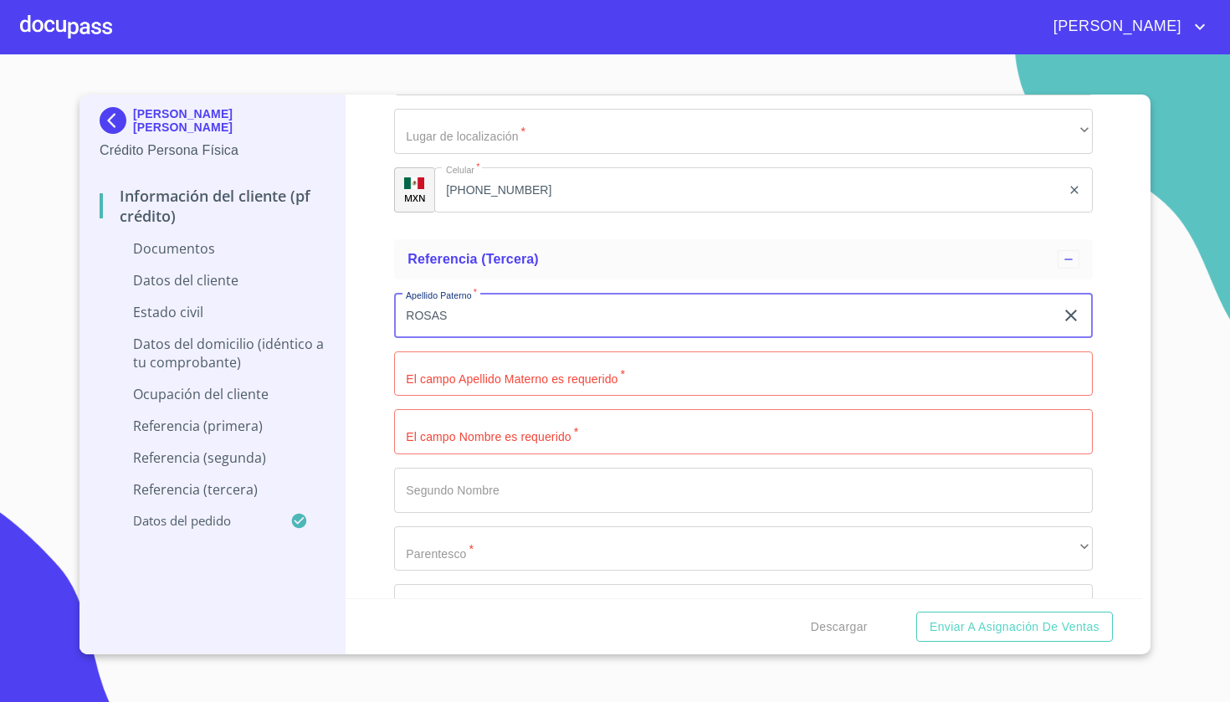
type input "ROSAS"
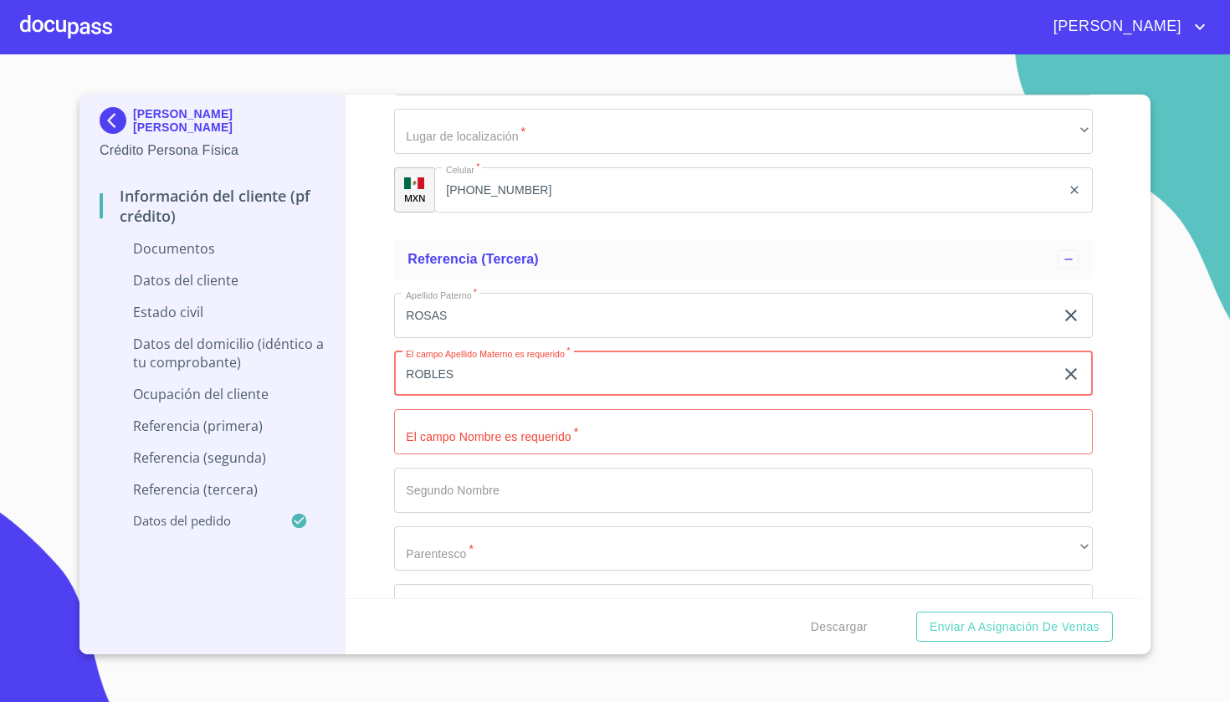
type input "ROBLES"
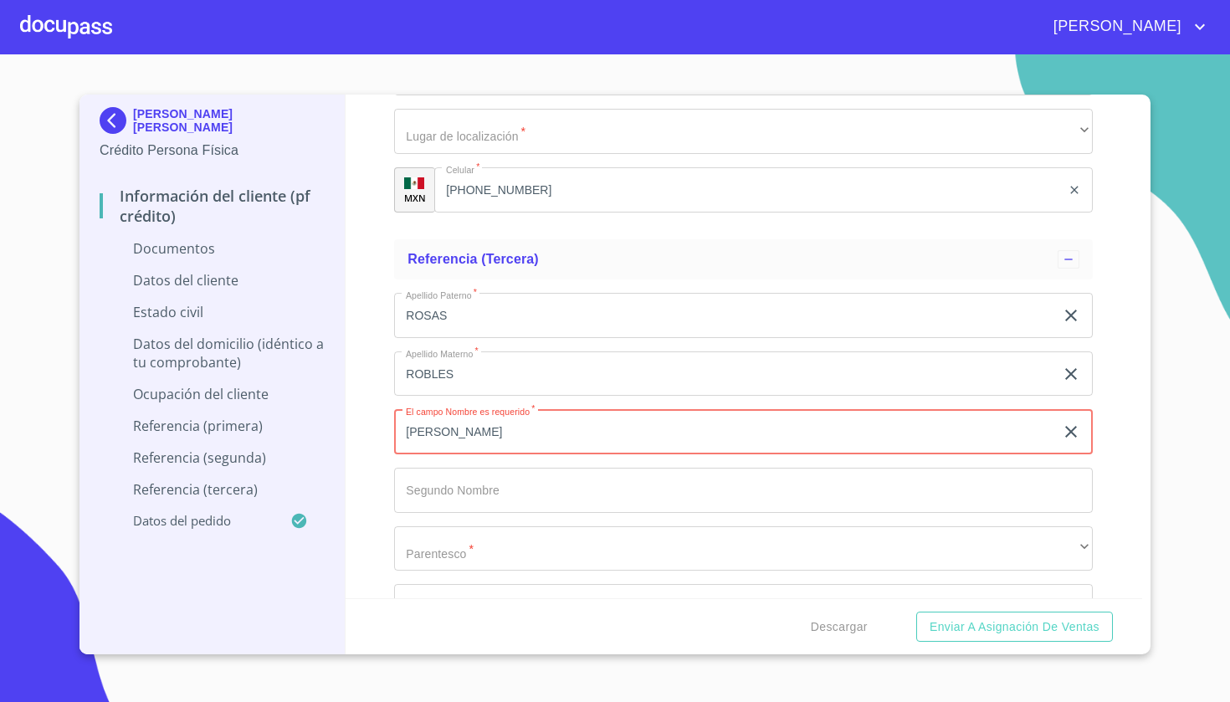
type input "[PERSON_NAME]"
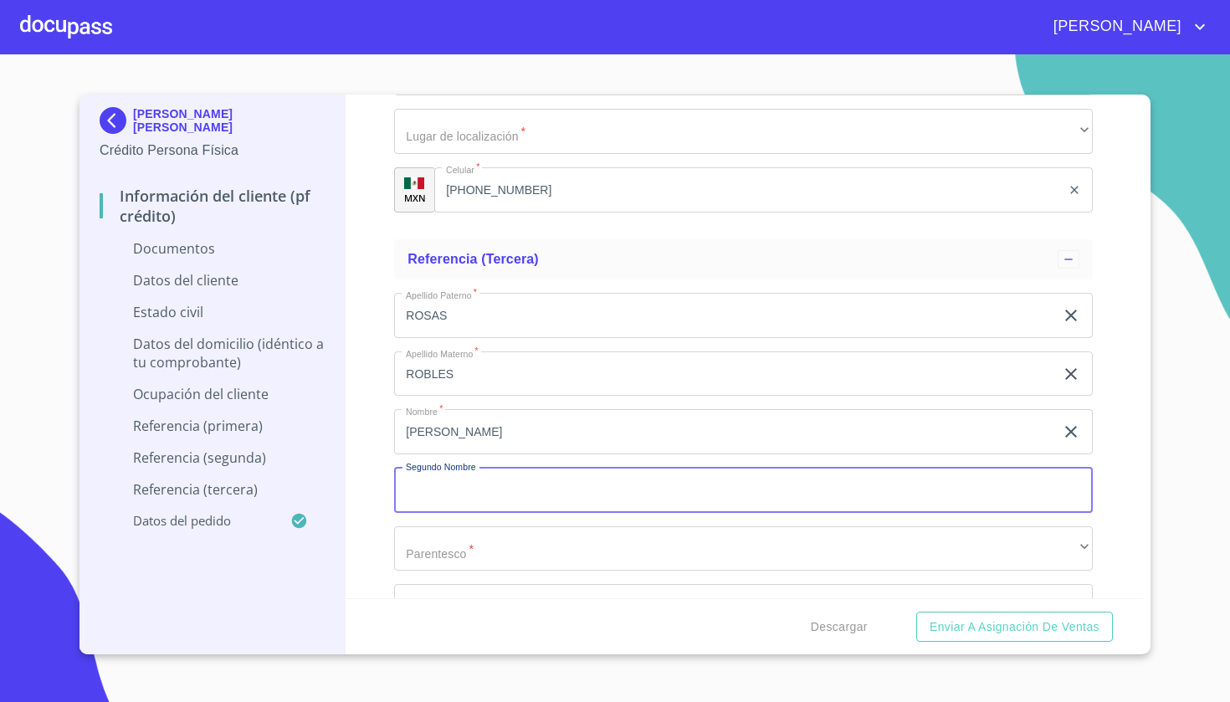
type input "F"
type input "DIEGO"
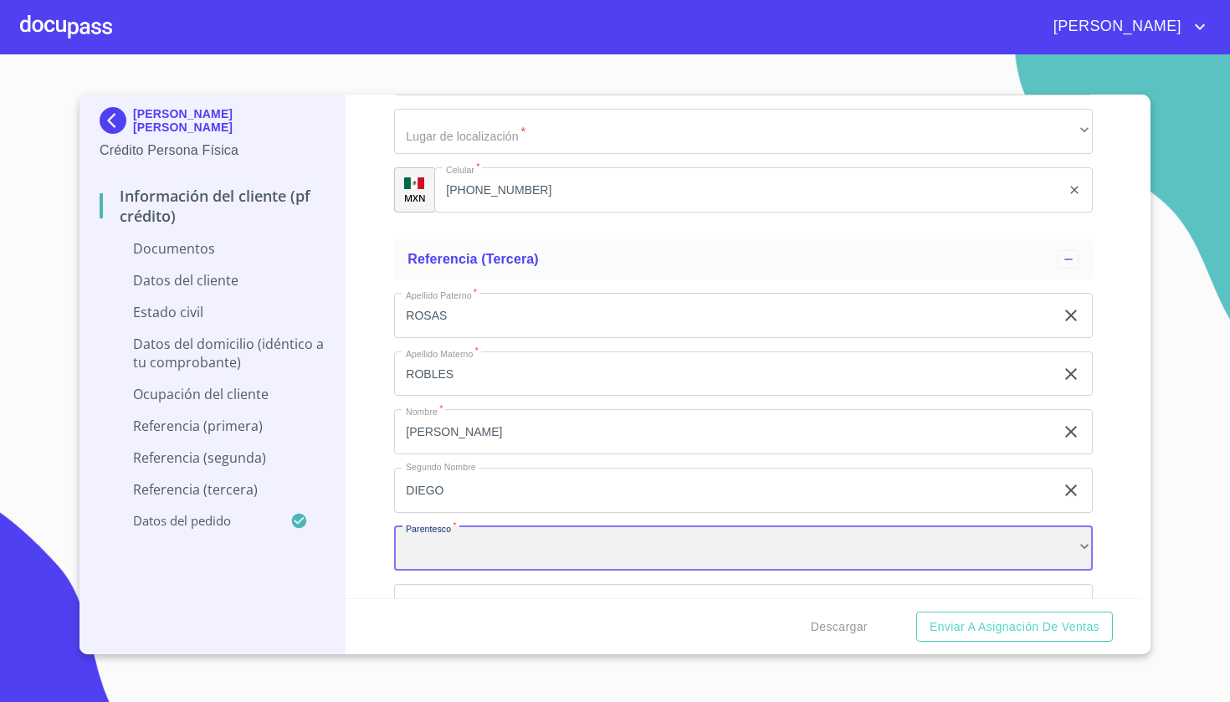
click at [452, 536] on div "​" at bounding box center [743, 548] width 699 height 45
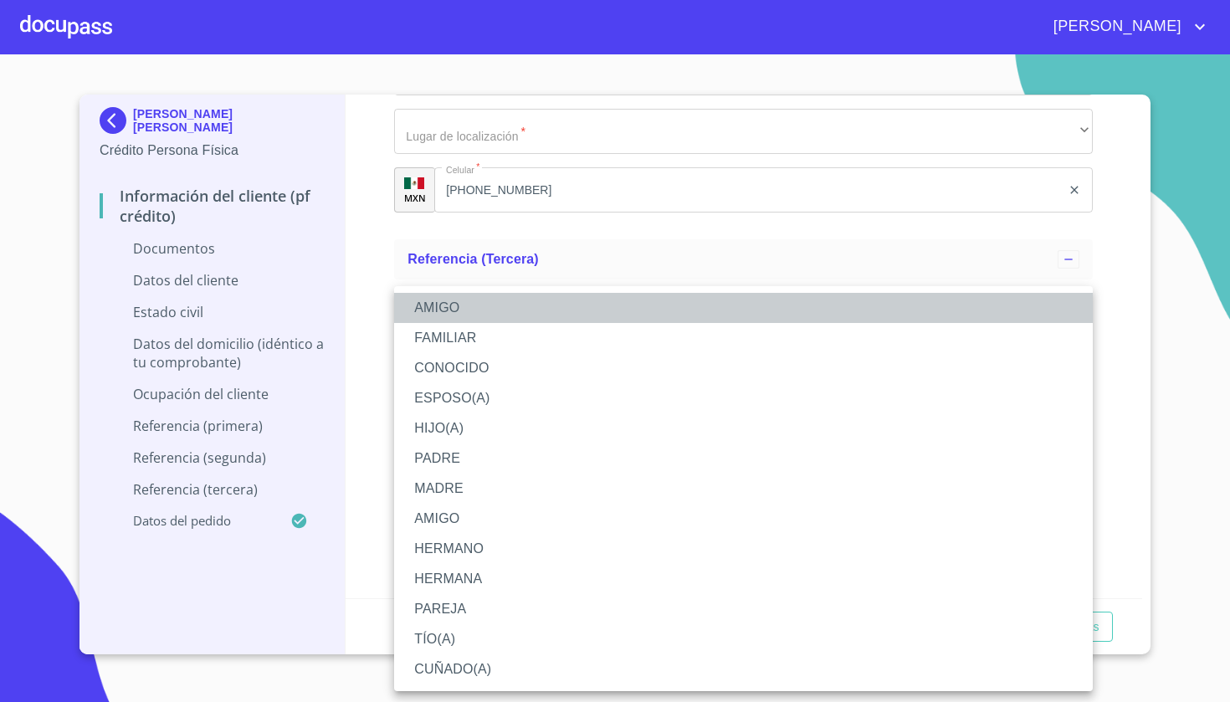
click at [453, 310] on li "AMIGO" at bounding box center [743, 308] width 699 height 30
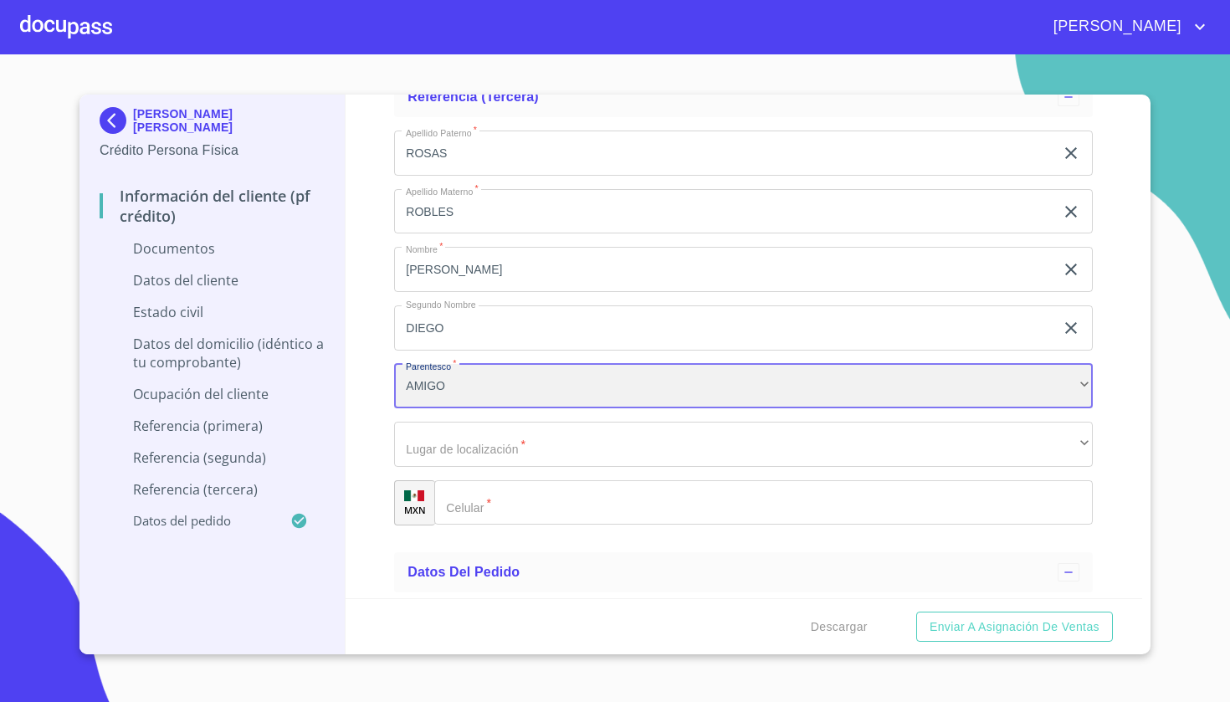
scroll to position [6274, 0]
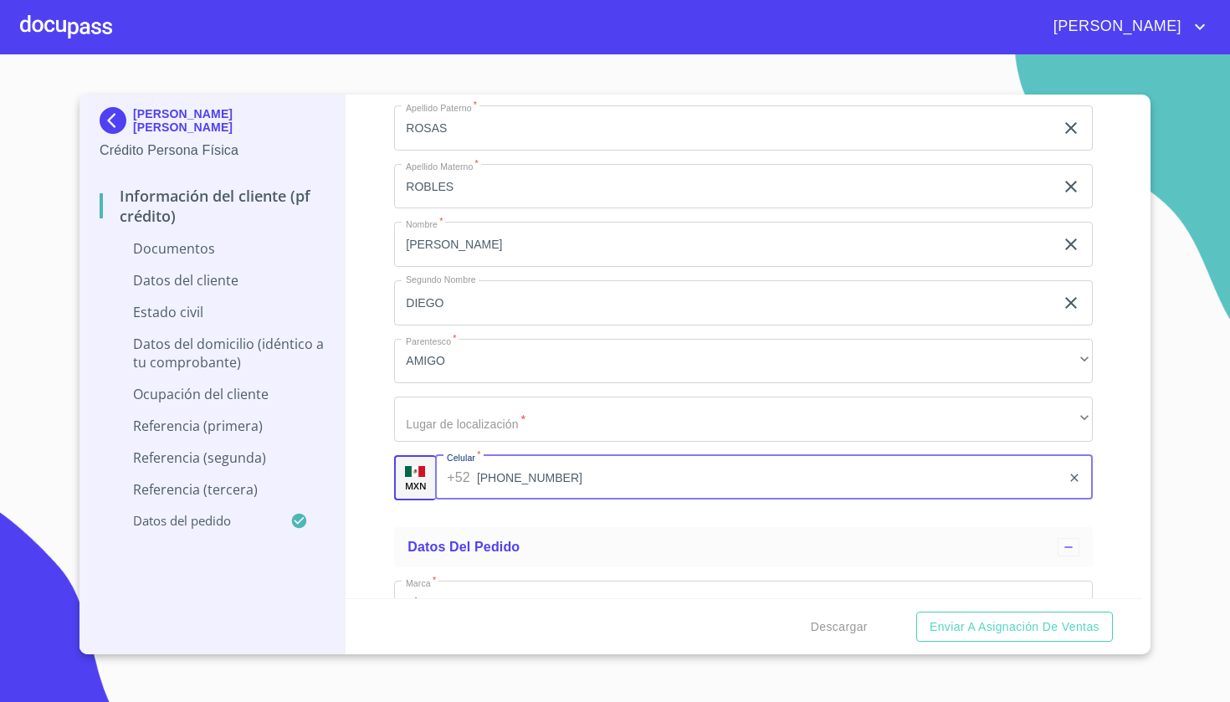
type input "[PHONE_NUMBER]"
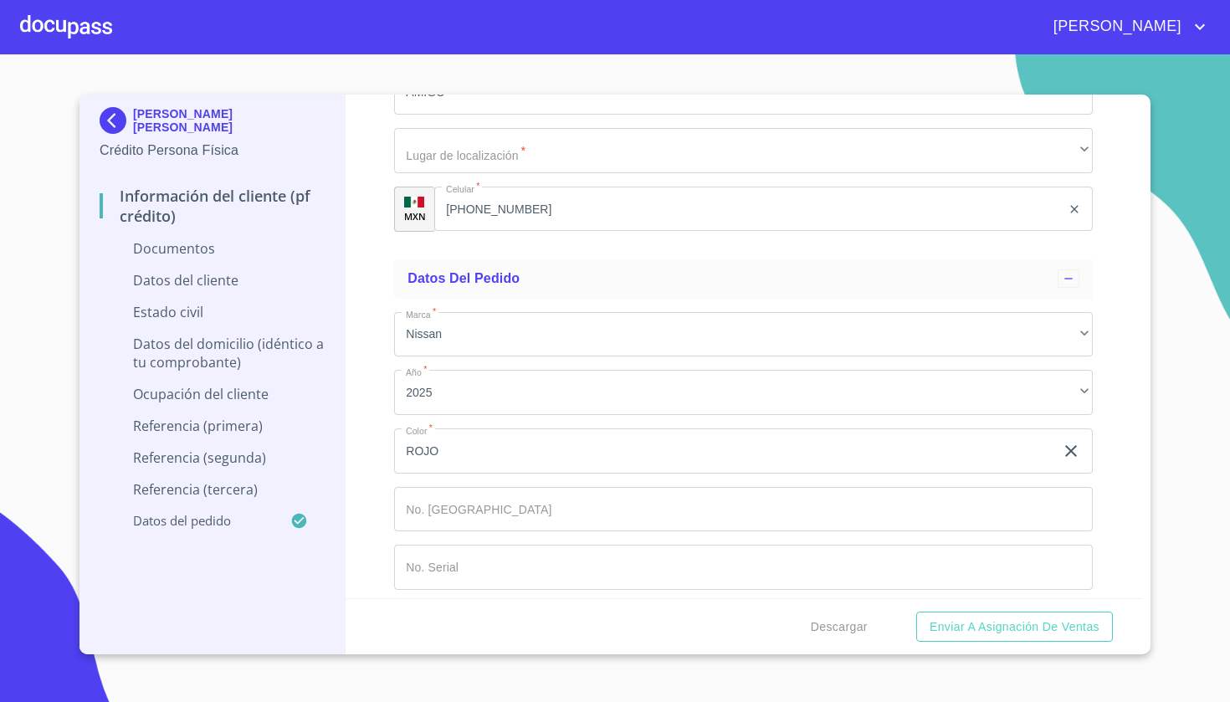
scroll to position [0, 0]
